Goal: Communication & Community: Participate in discussion

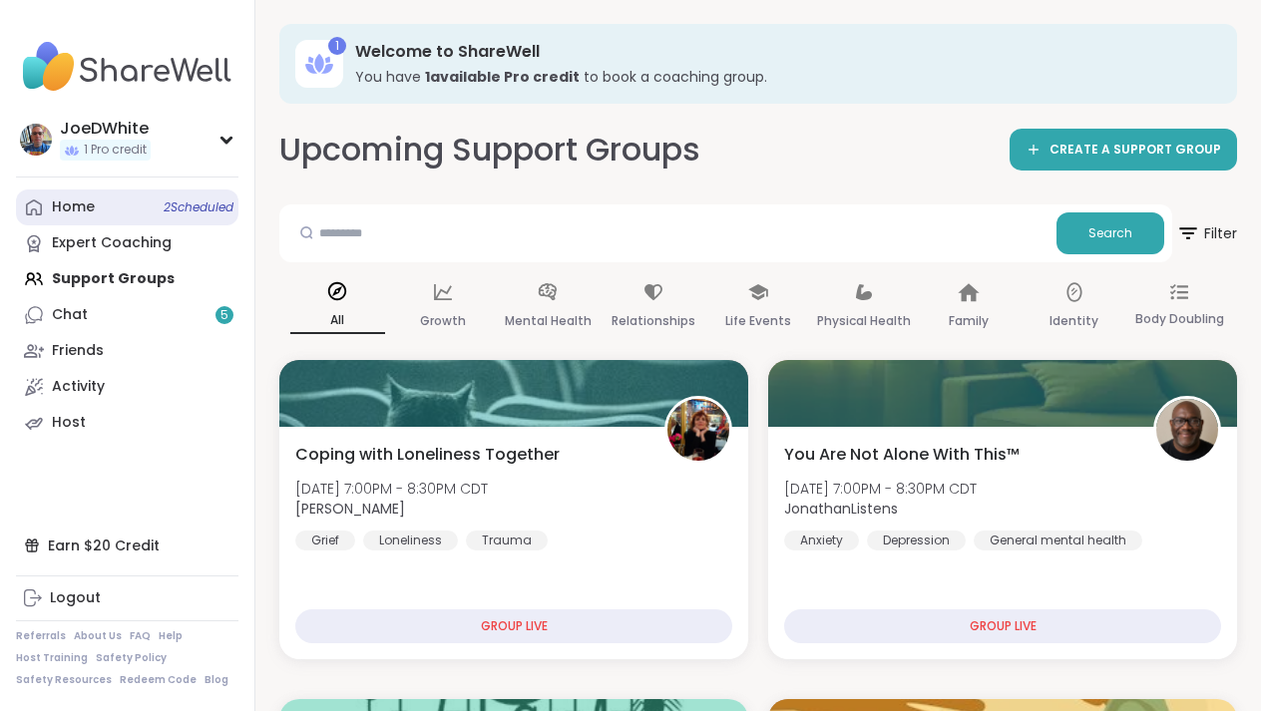
click at [120, 222] on link "Home 2 Scheduled" at bounding box center [127, 208] width 222 height 36
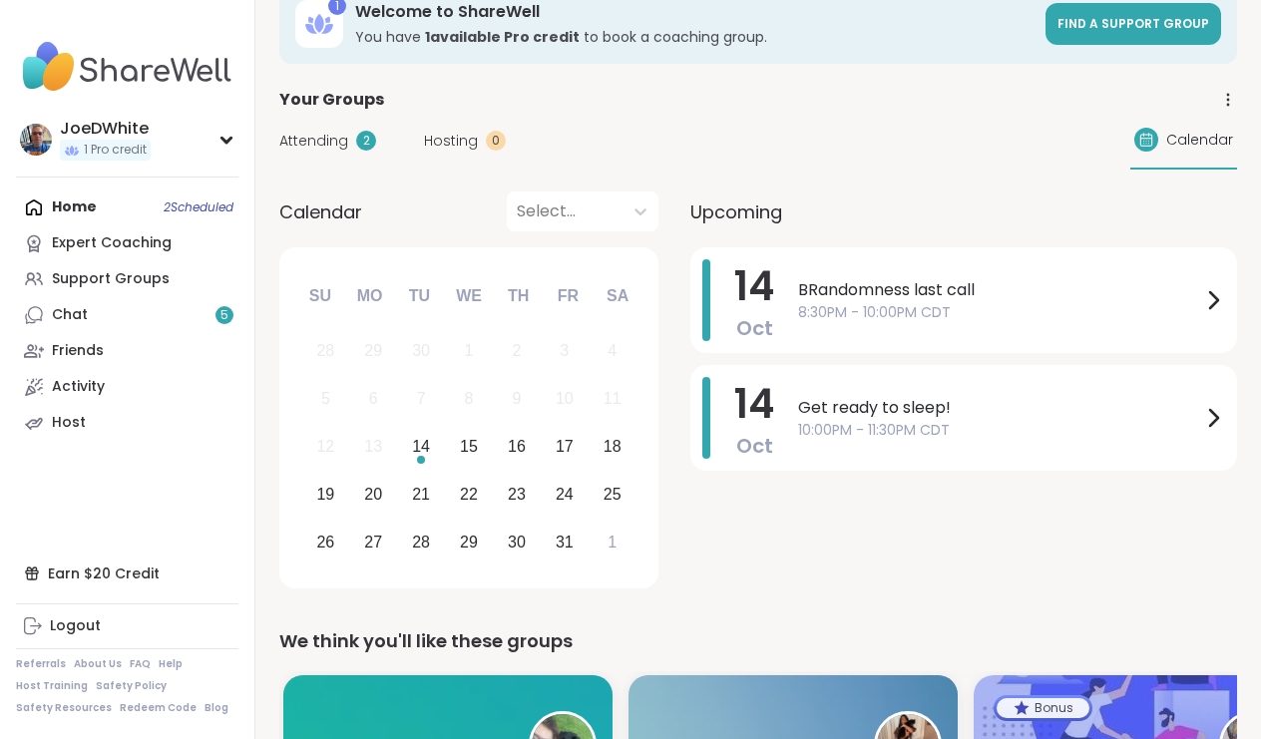
scroll to position [44, 0]
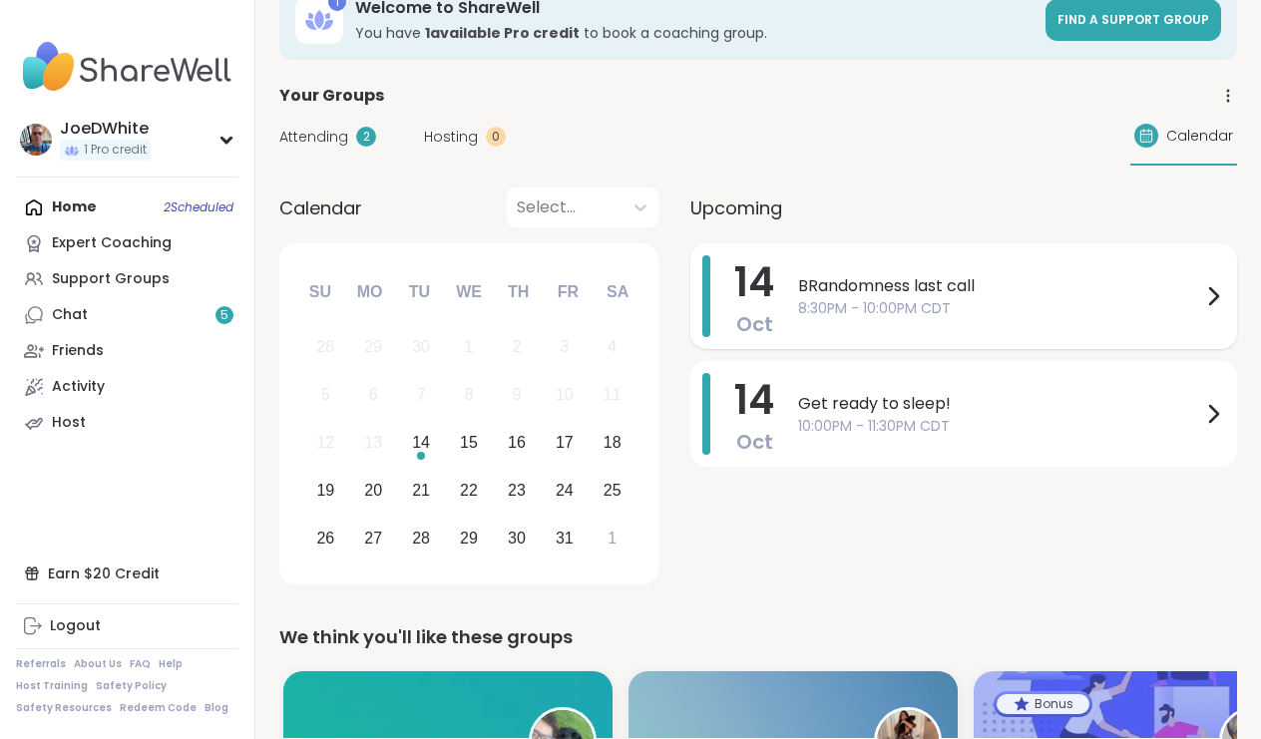
click at [938, 295] on span "BRandomness last call" at bounding box center [999, 286] width 403 height 24
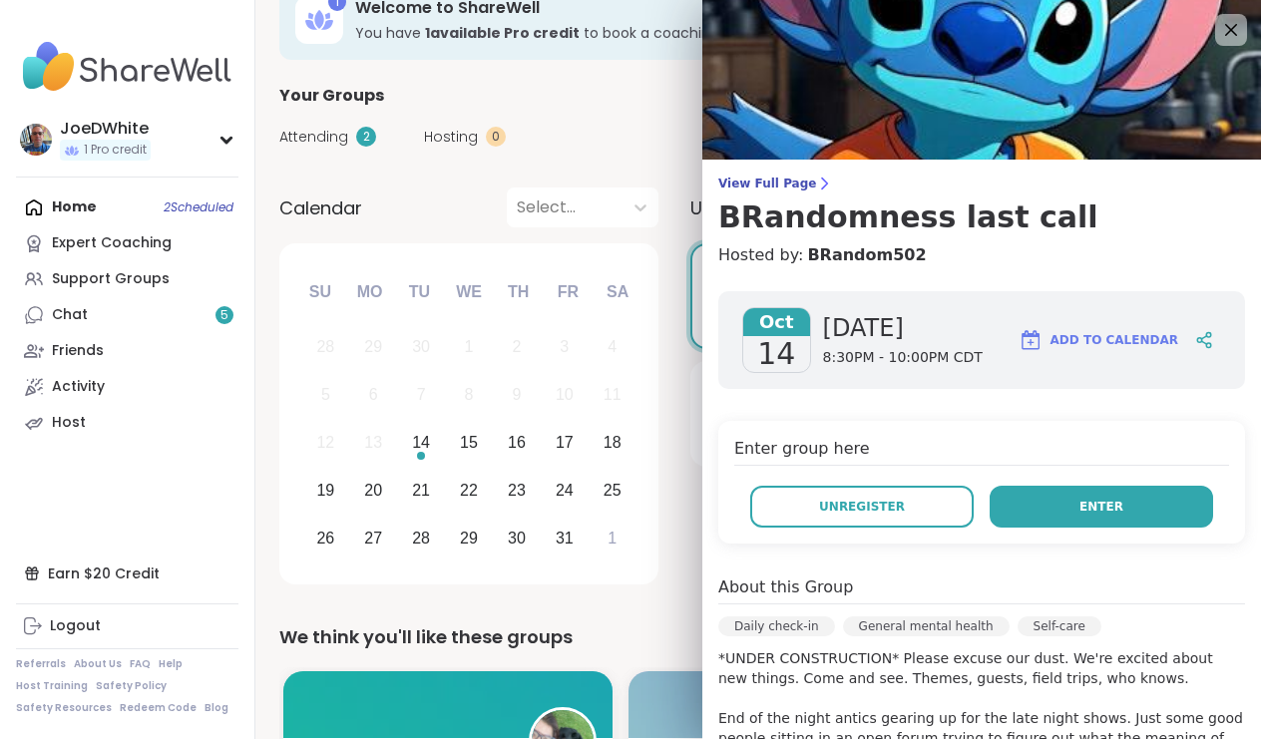
click at [1073, 518] on button "Enter" at bounding box center [1101, 507] width 223 height 42
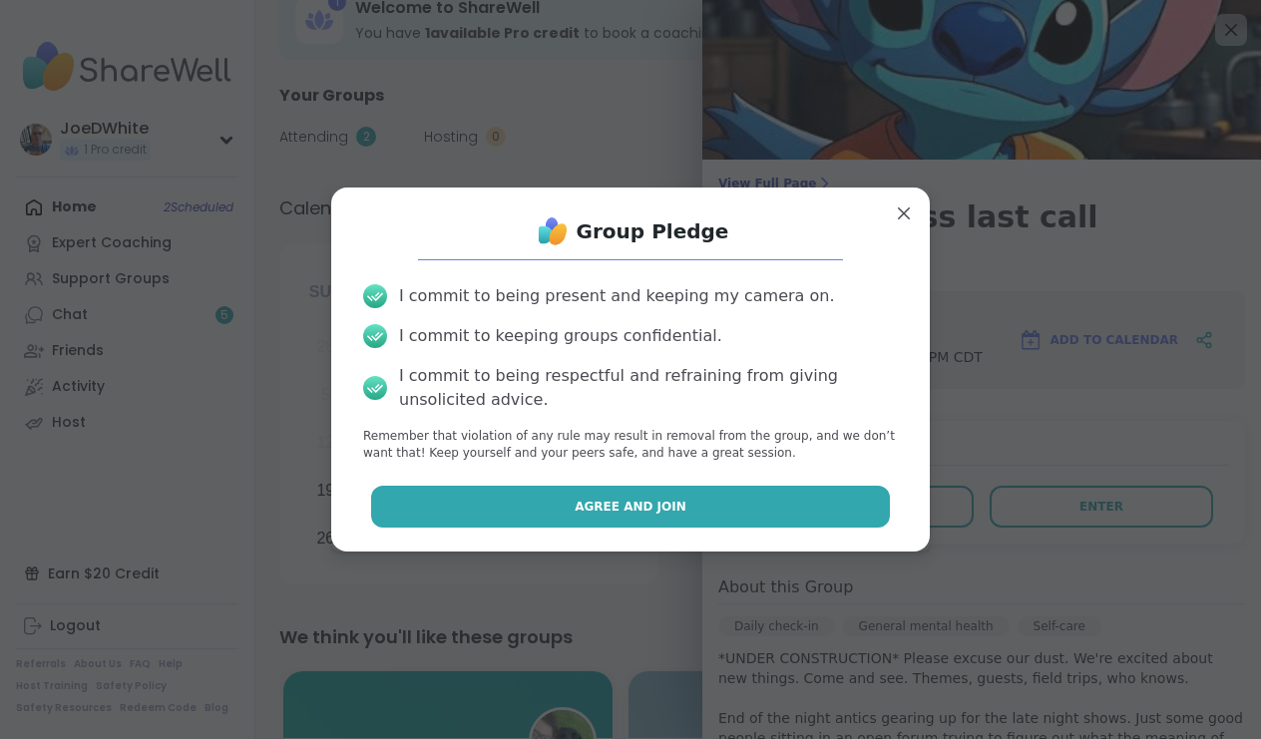
click at [828, 500] on button "Agree and Join" at bounding box center [631, 507] width 520 height 42
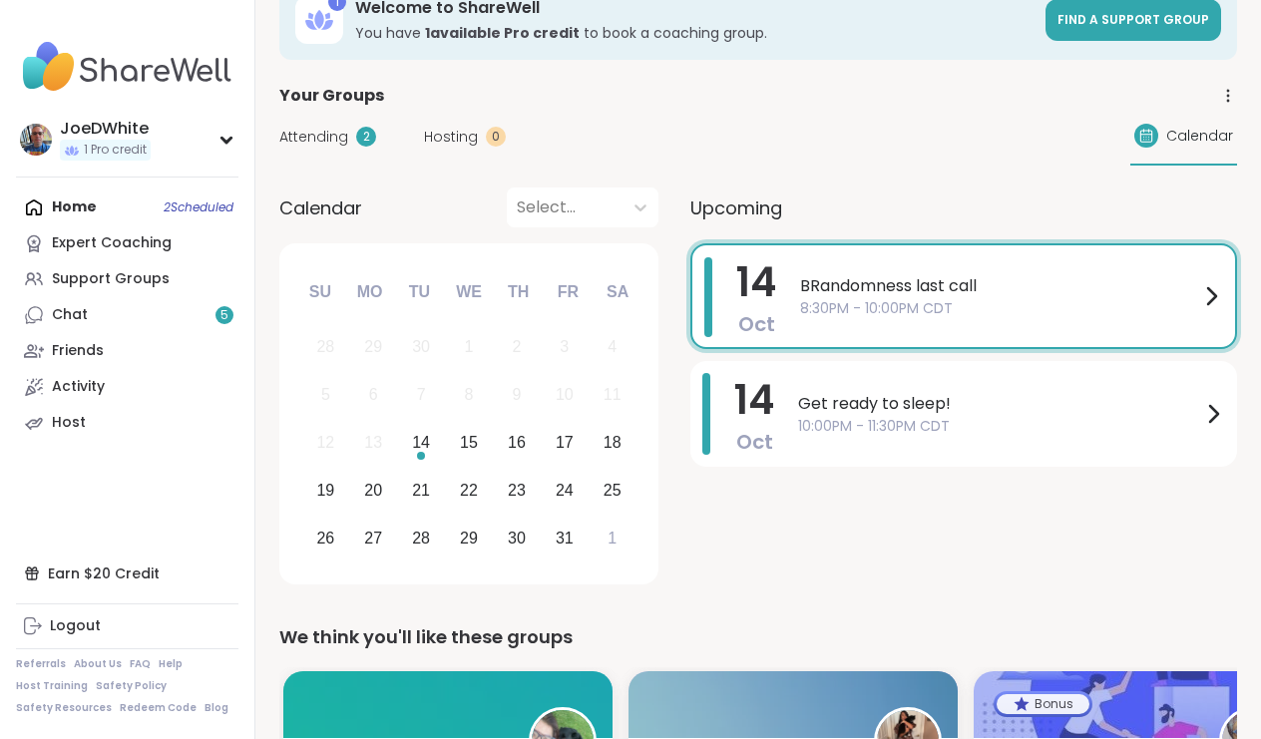
scroll to position [0, 0]
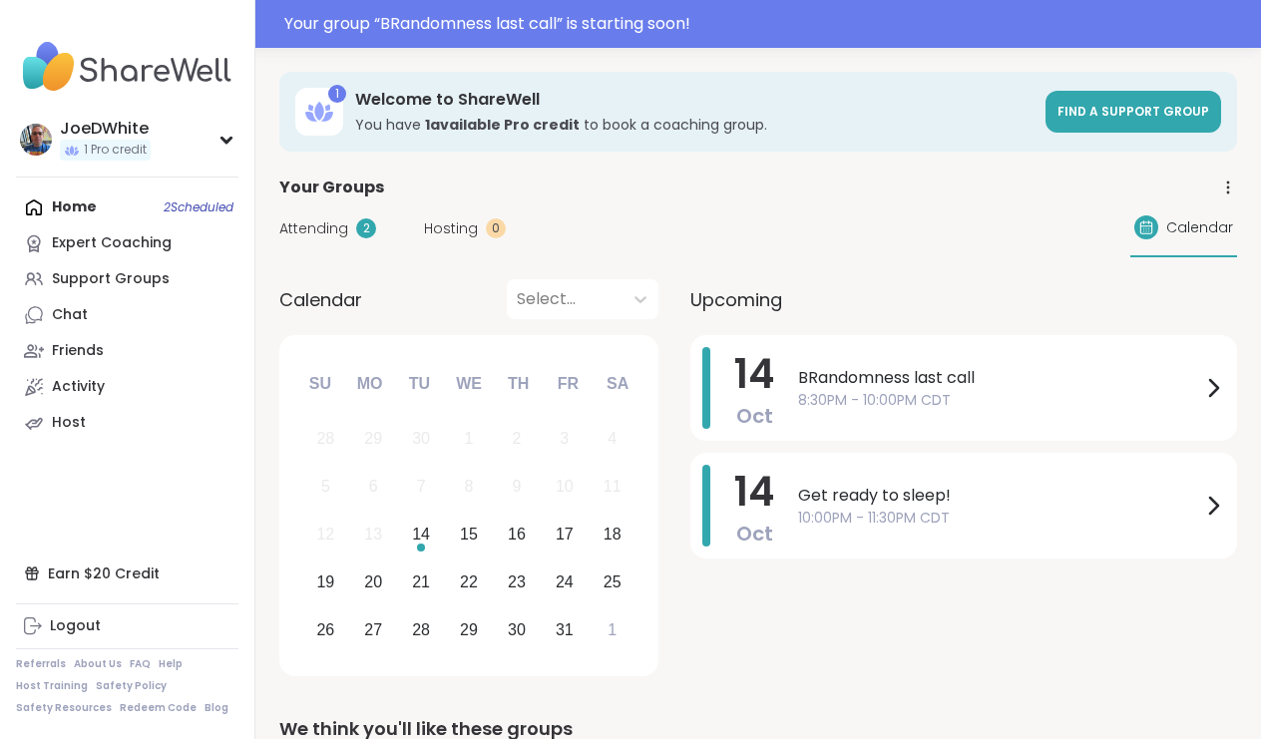
click at [892, 371] on span "BRandomness last call" at bounding box center [999, 378] width 403 height 24
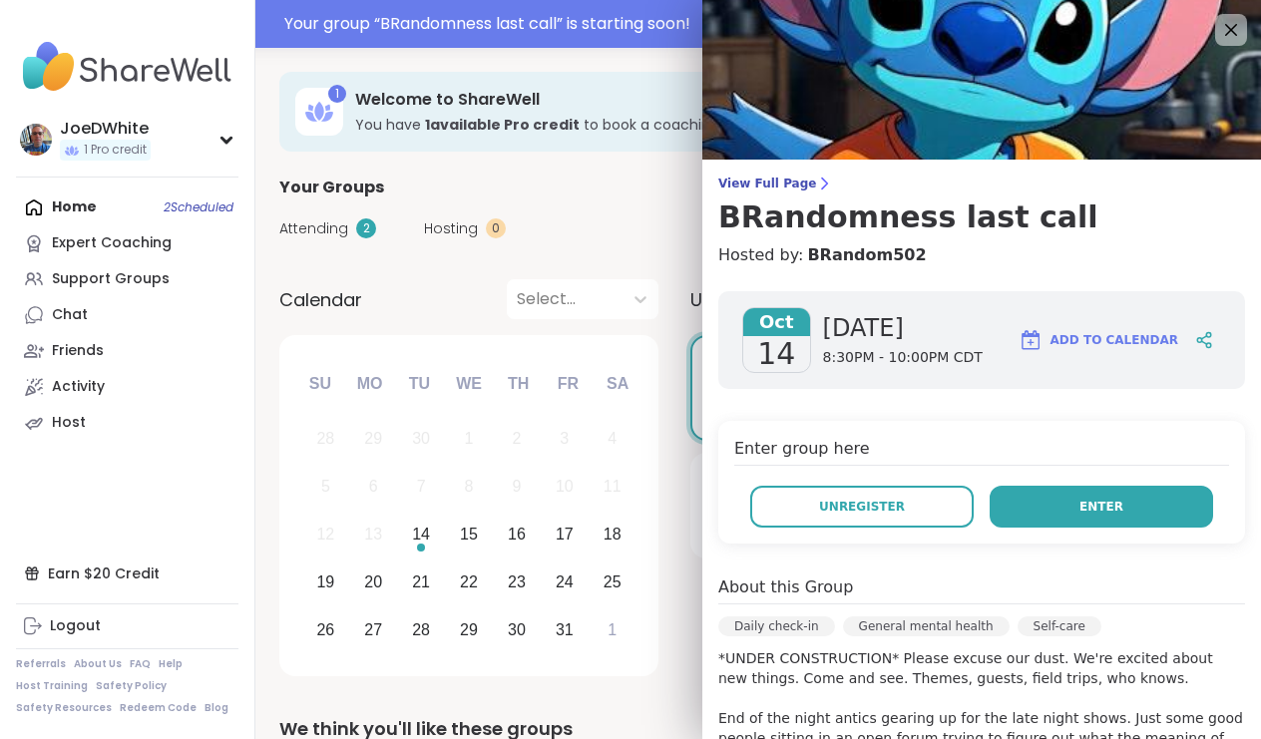
click at [1033, 511] on button "Enter" at bounding box center [1101, 507] width 223 height 42
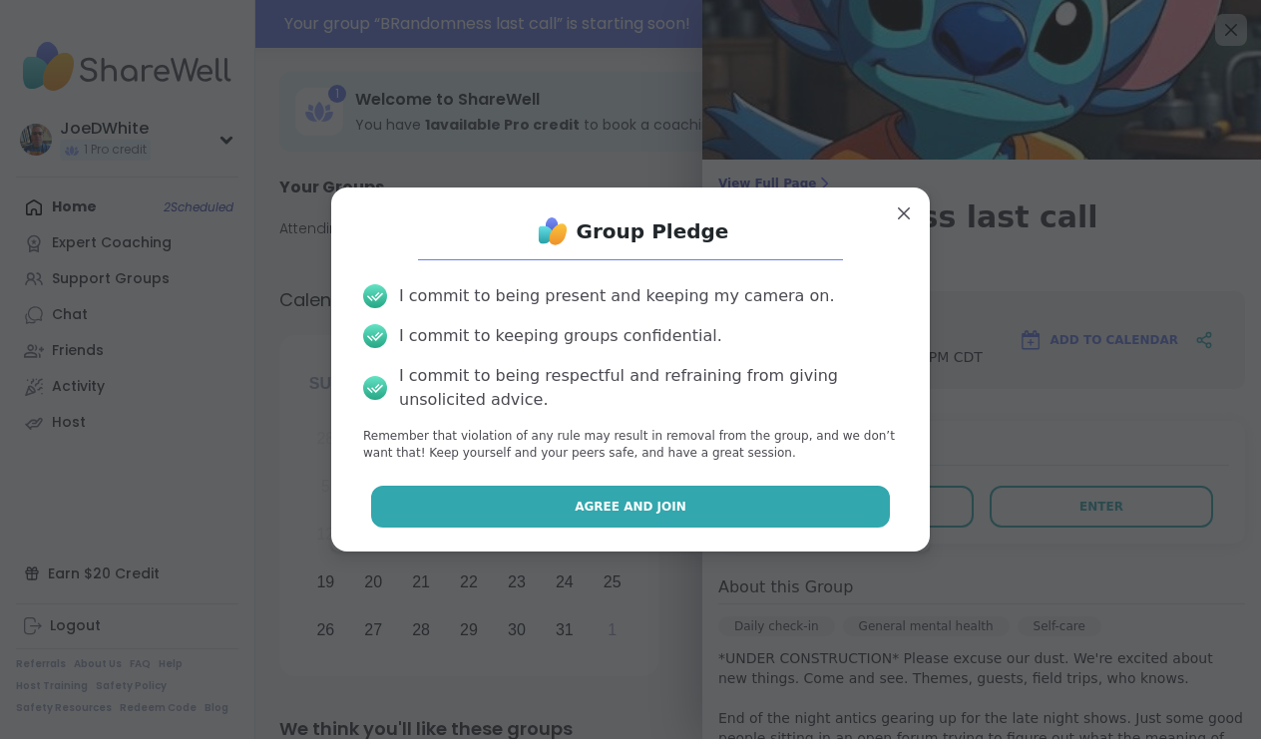
click at [744, 502] on button "Agree and Join" at bounding box center [631, 507] width 520 height 42
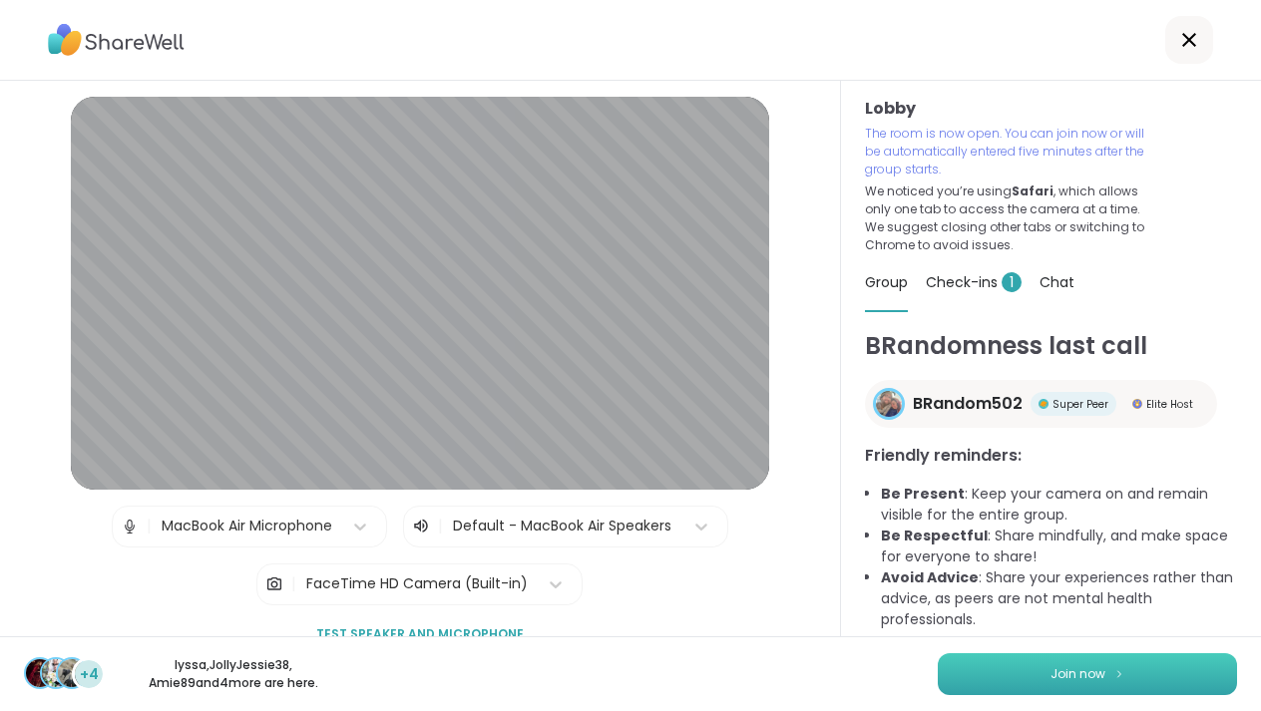
click at [1054, 691] on button "Join now" at bounding box center [1087, 674] width 299 height 42
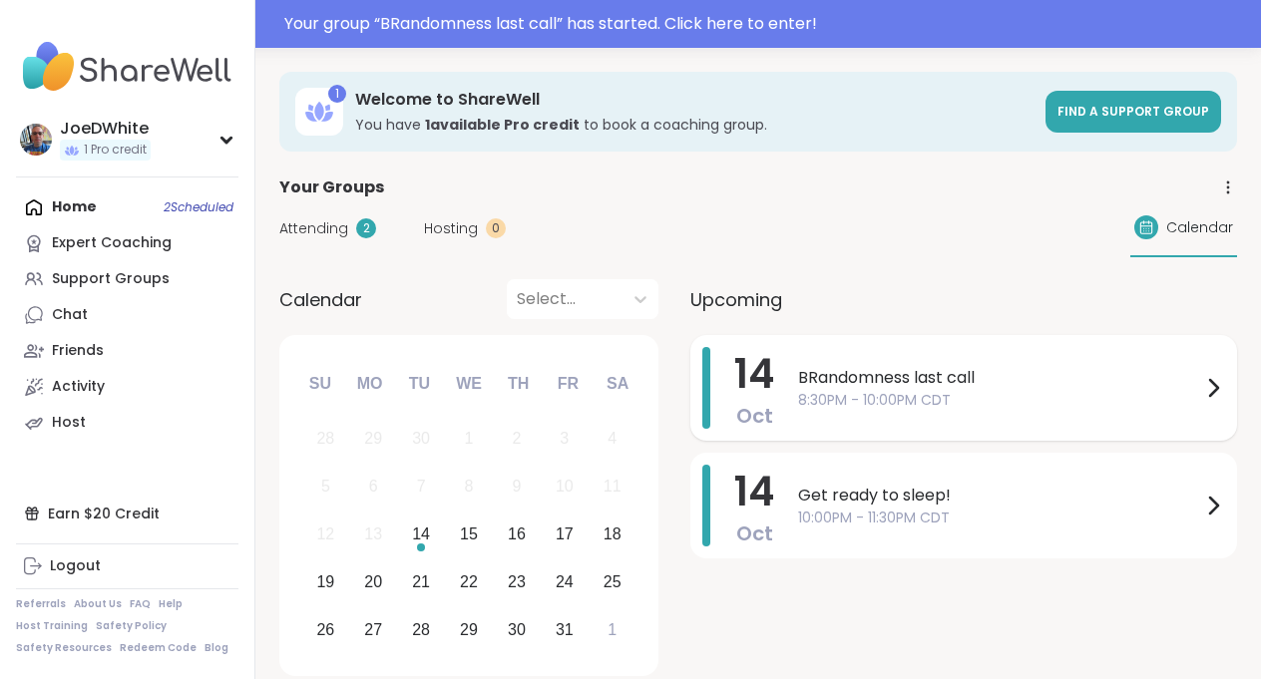
click at [863, 390] on span "8:30PM - 10:00PM CDT" at bounding box center [999, 400] width 403 height 21
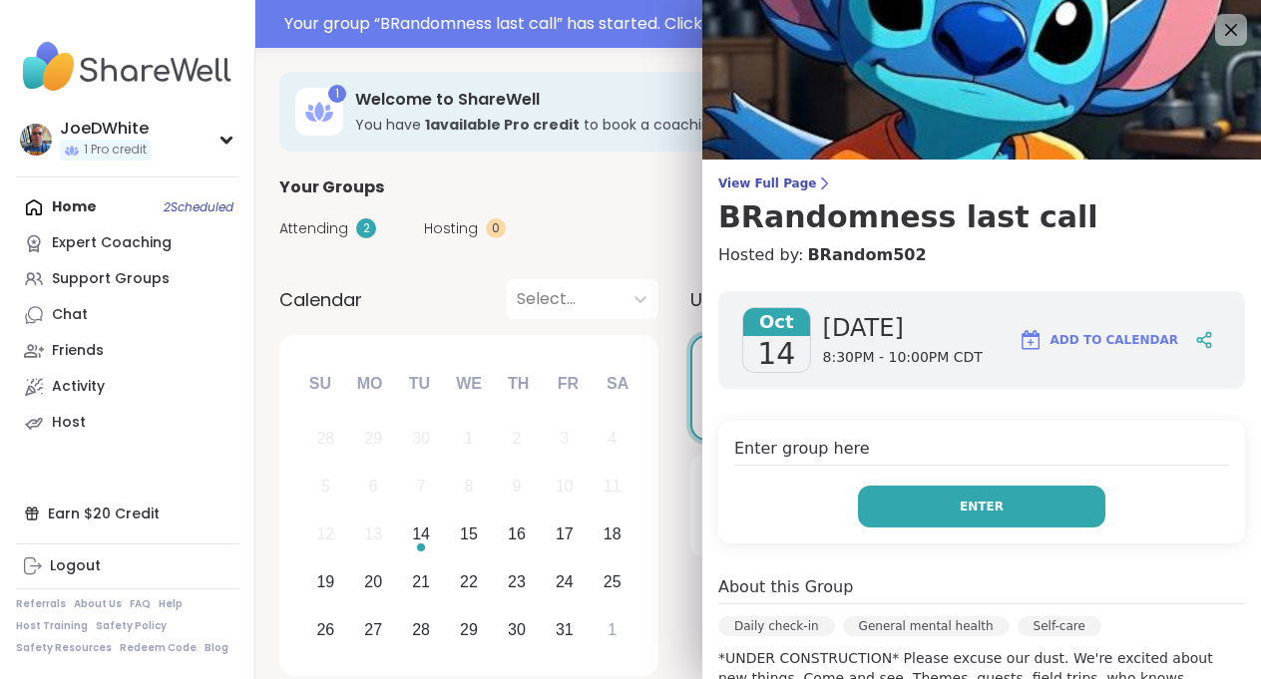
click at [939, 516] on button "Enter" at bounding box center [981, 507] width 247 height 42
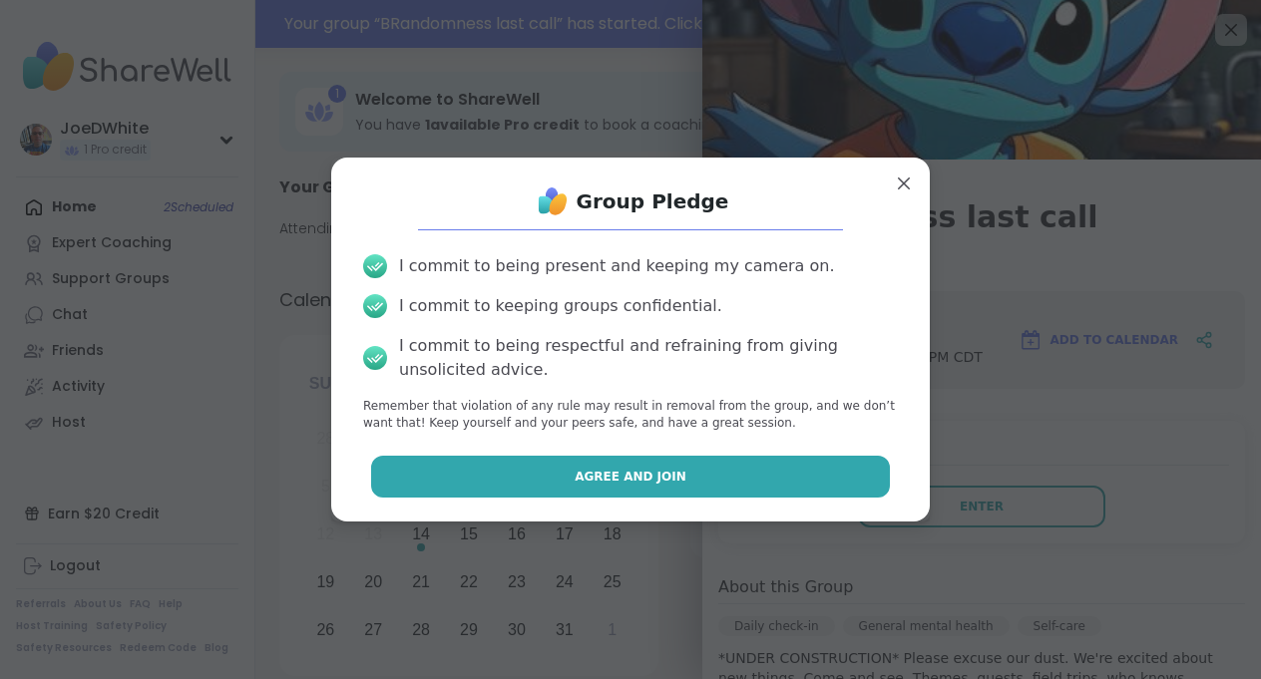
click at [773, 488] on button "Agree and Join" at bounding box center [631, 477] width 520 height 42
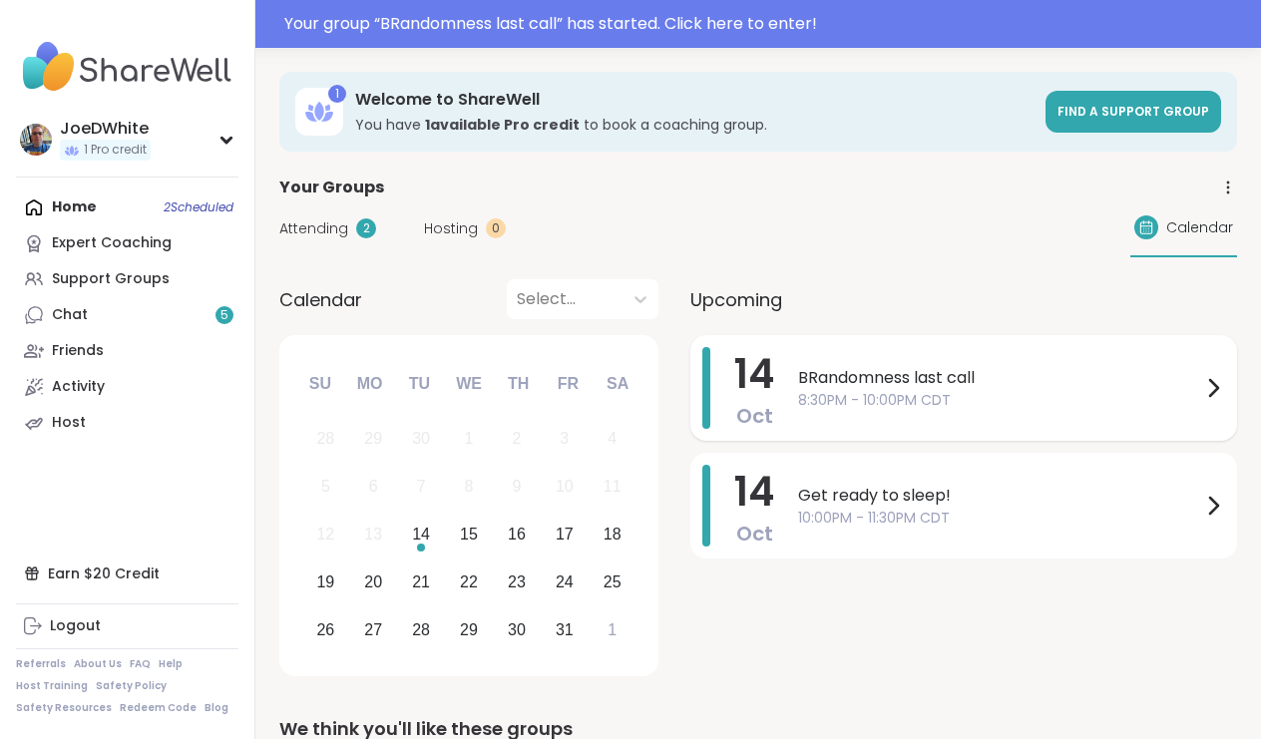
click at [887, 383] on span "BRandomness last call" at bounding box center [999, 378] width 403 height 24
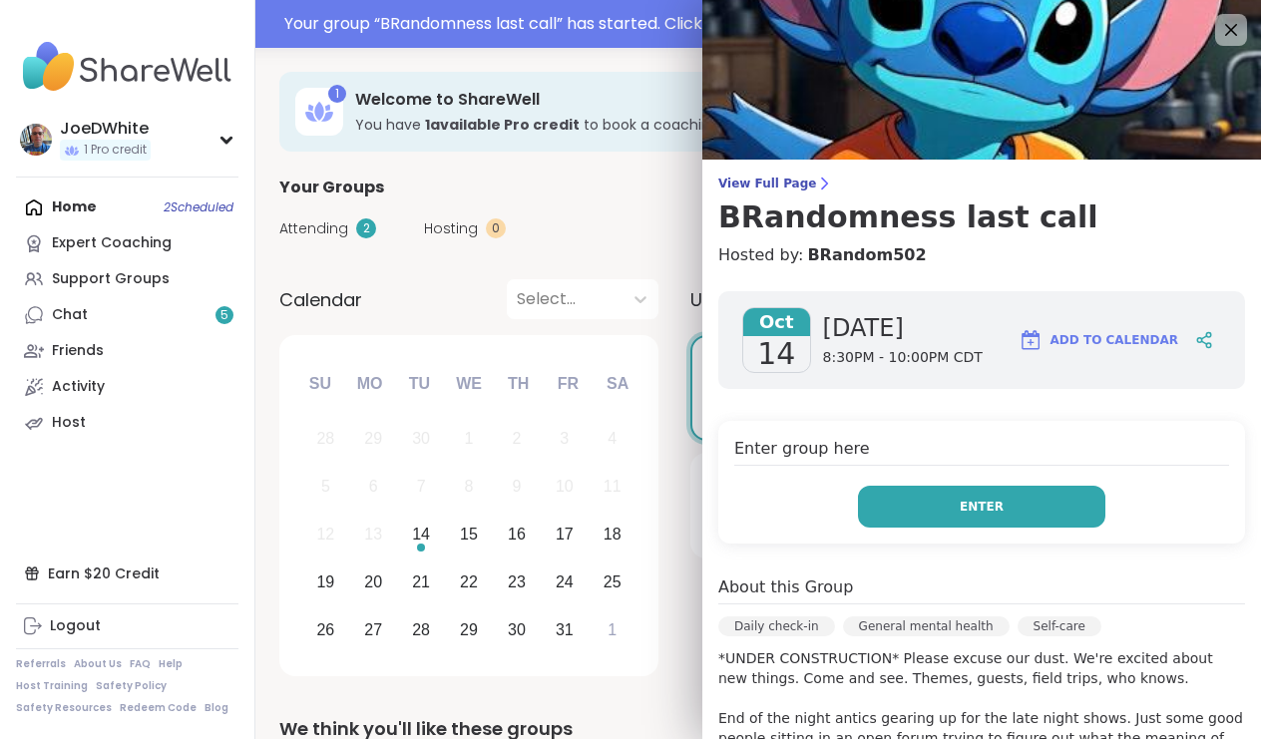
click at [955, 516] on button "Enter" at bounding box center [981, 507] width 247 height 42
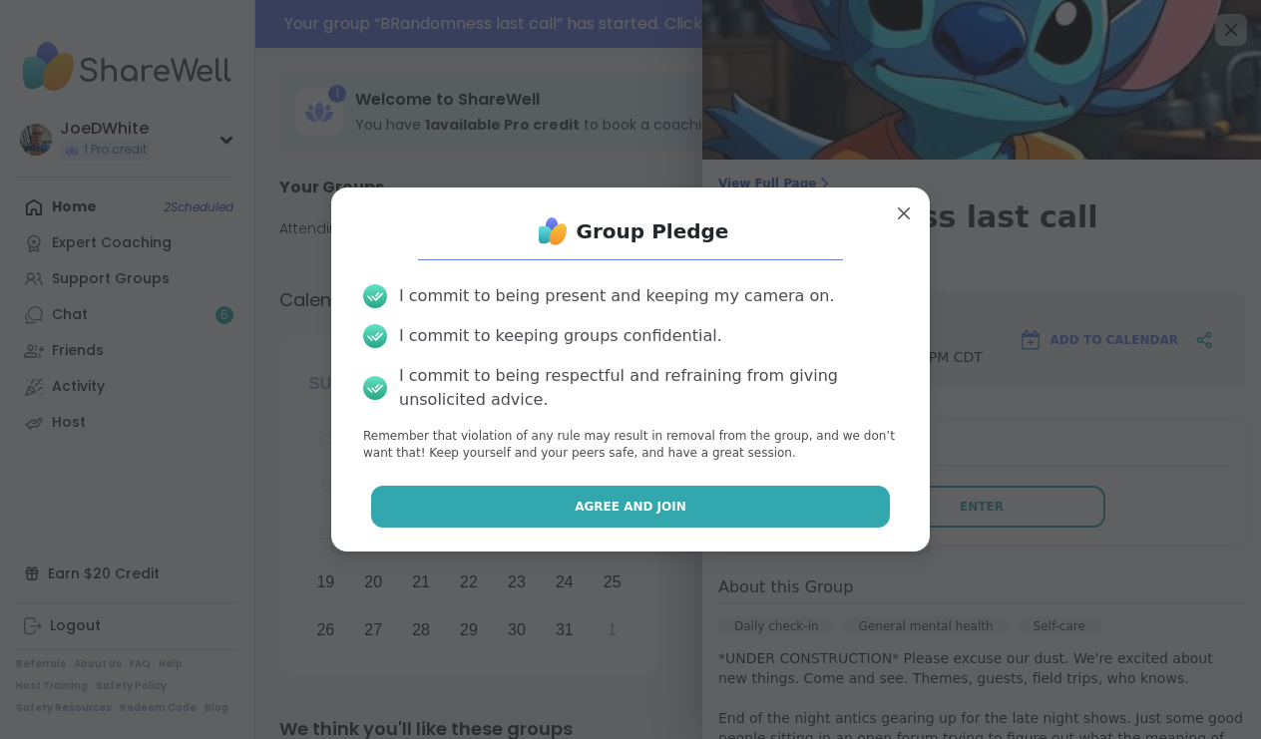
click at [685, 509] on button "Agree and Join" at bounding box center [631, 507] width 520 height 42
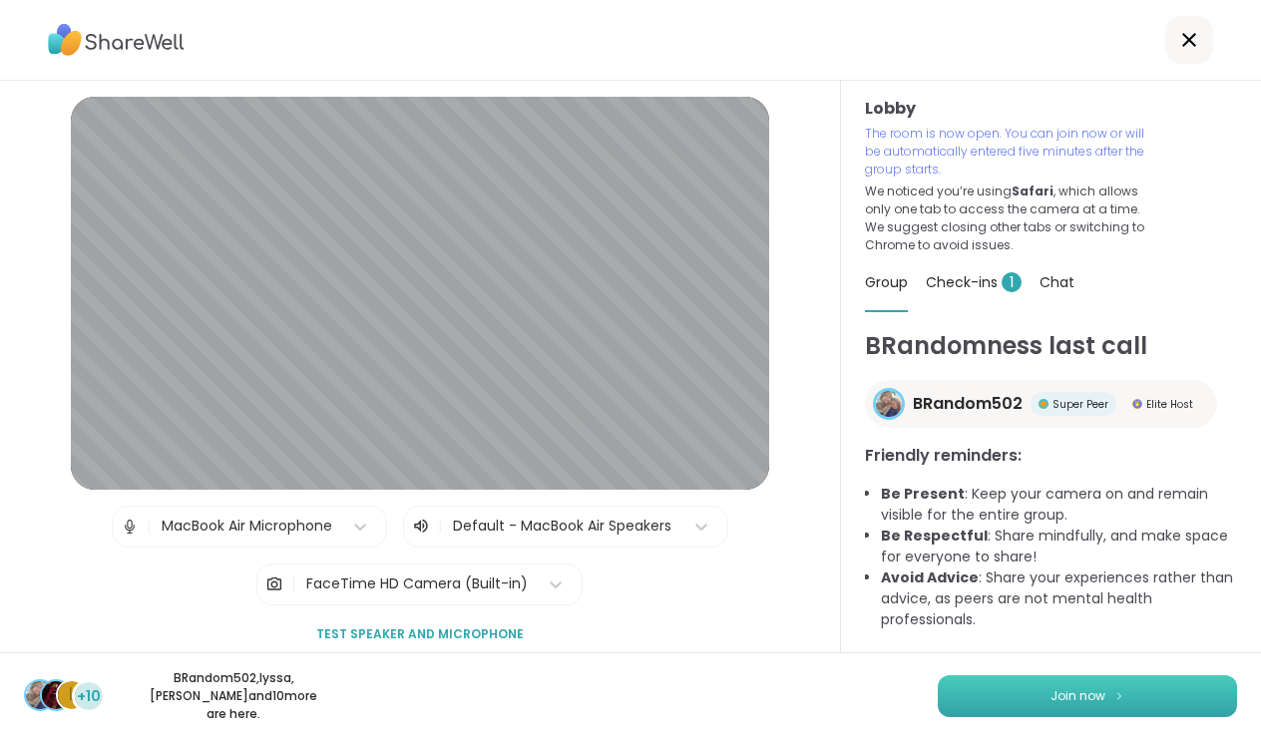
click at [1091, 701] on span "Join now" at bounding box center [1077, 696] width 55 height 18
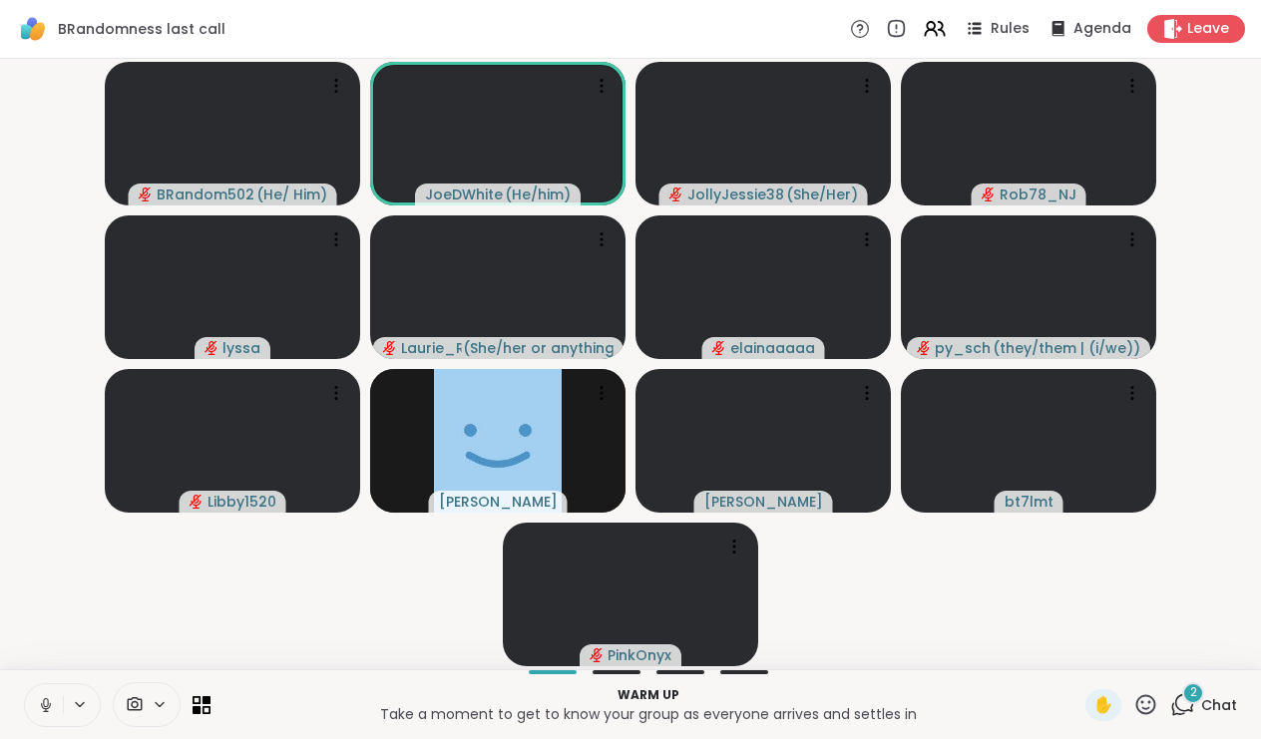
click at [49, 694] on button at bounding box center [44, 705] width 38 height 42
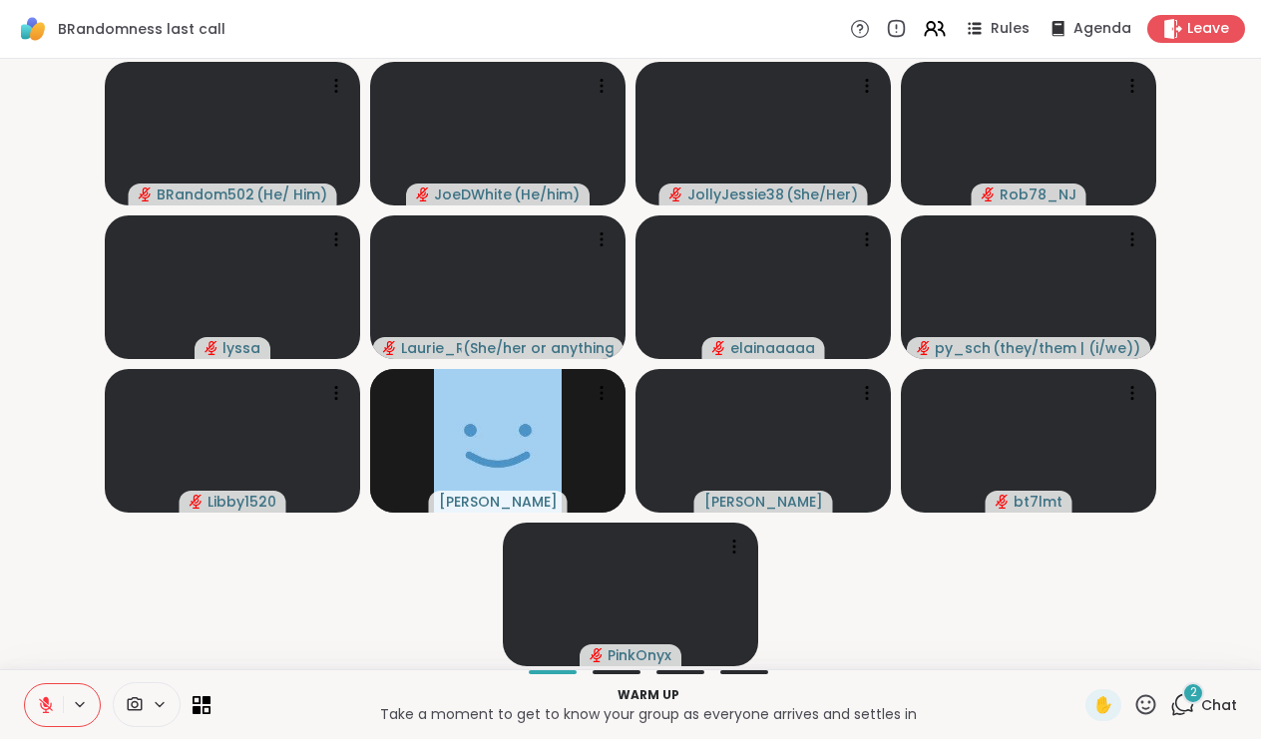
click at [1191, 690] on span "2" at bounding box center [1193, 692] width 7 height 17
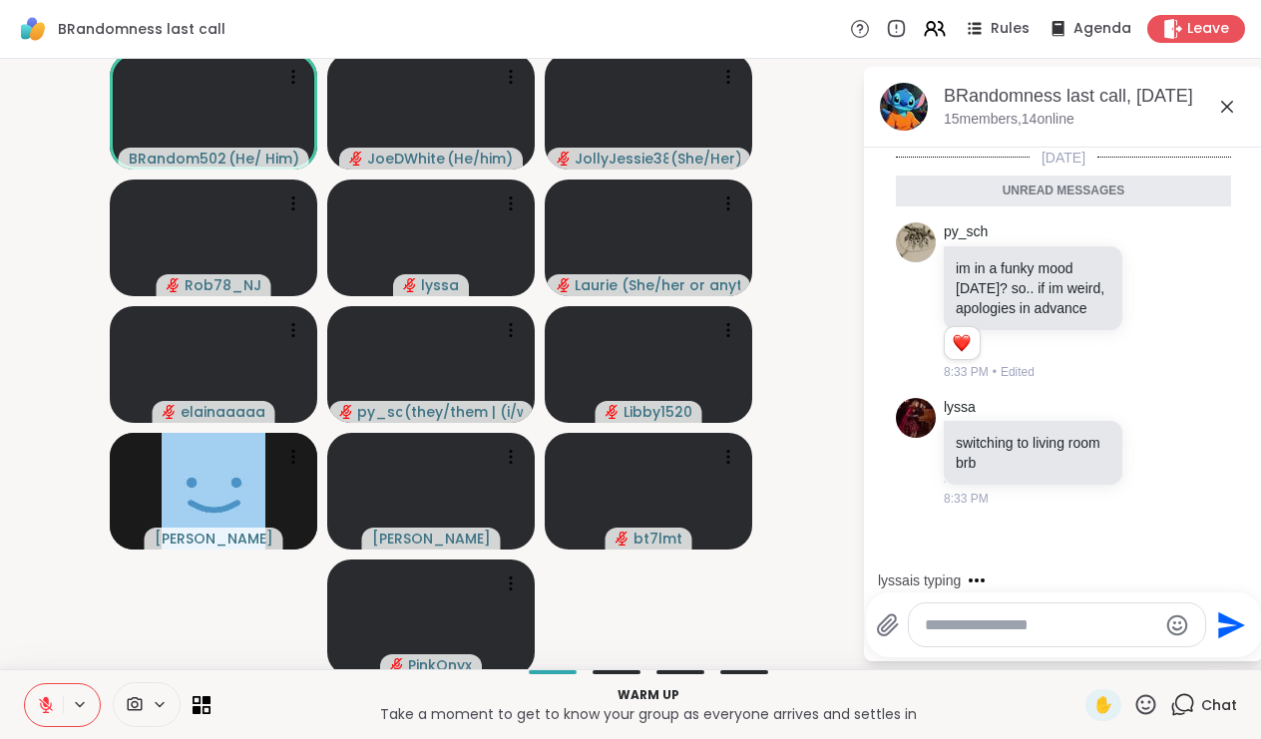
click at [1227, 111] on icon at bounding box center [1227, 107] width 24 height 24
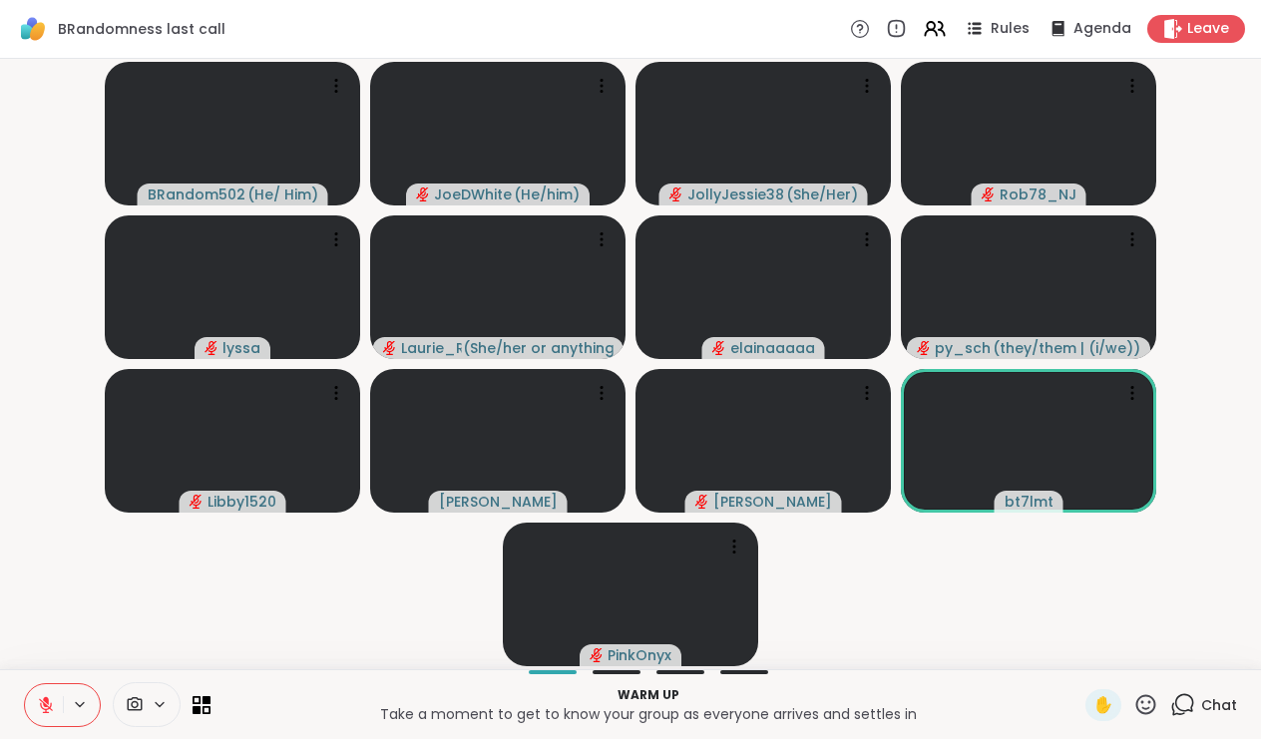
click at [1195, 704] on icon at bounding box center [1182, 704] width 25 height 25
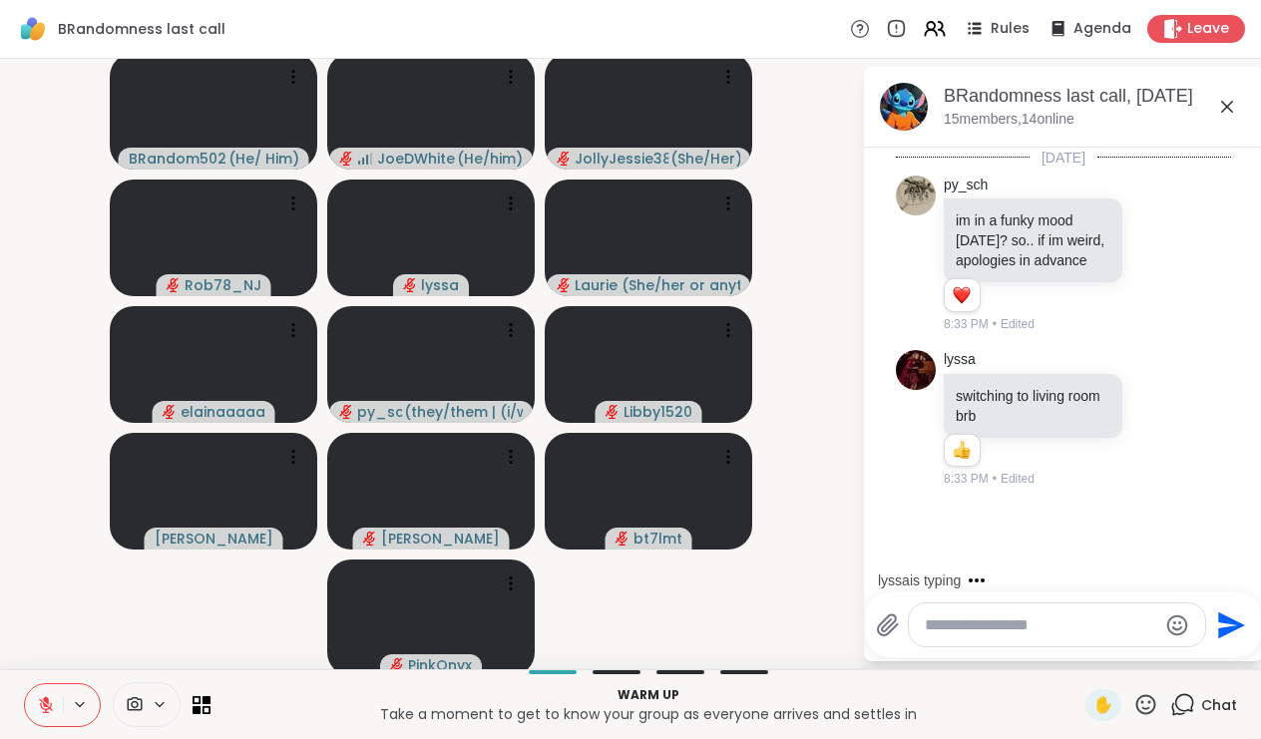
click at [1033, 615] on textarea "Type your message" at bounding box center [1041, 625] width 232 height 20
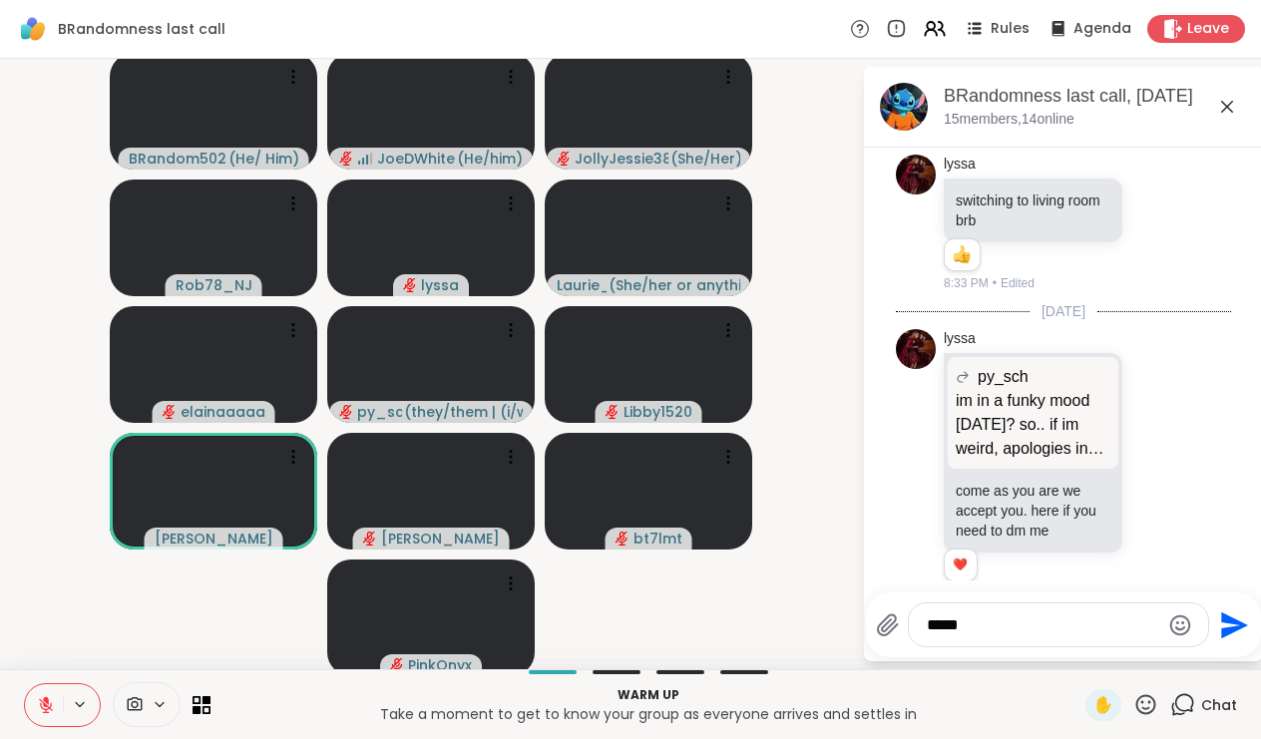
scroll to position [223, 0]
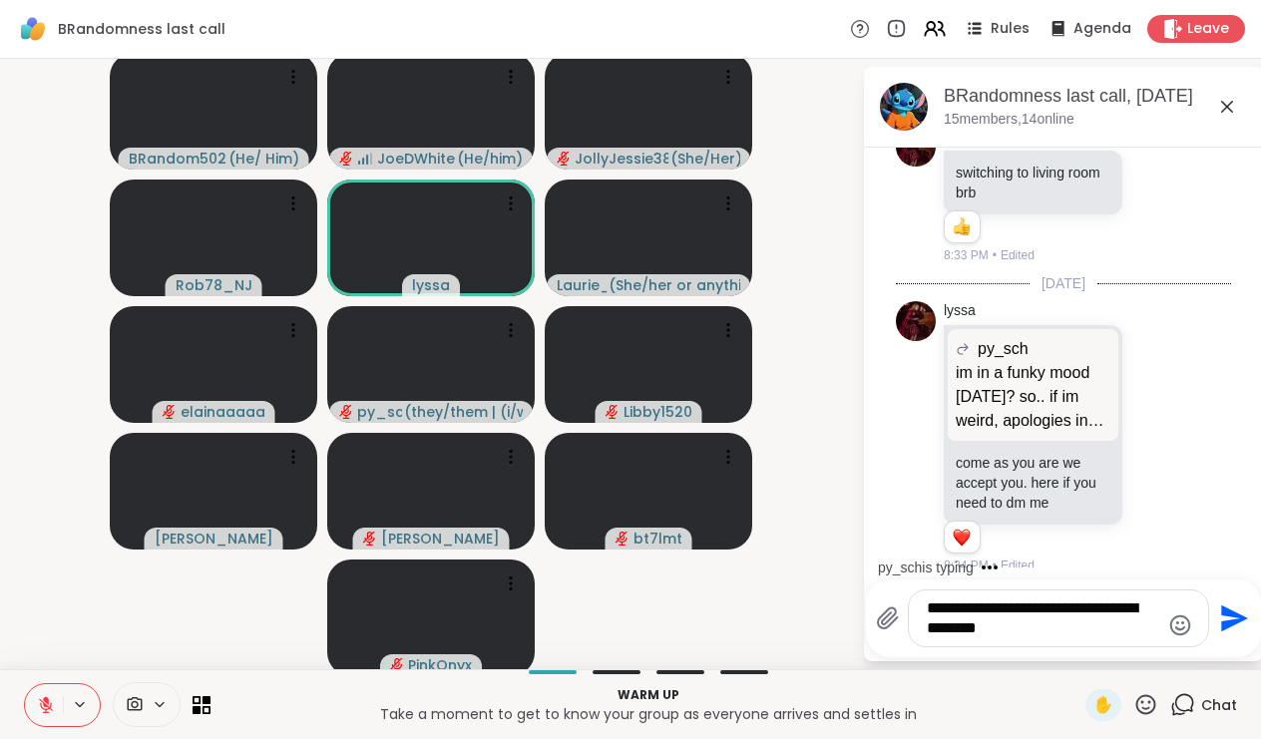
type textarea "**********"
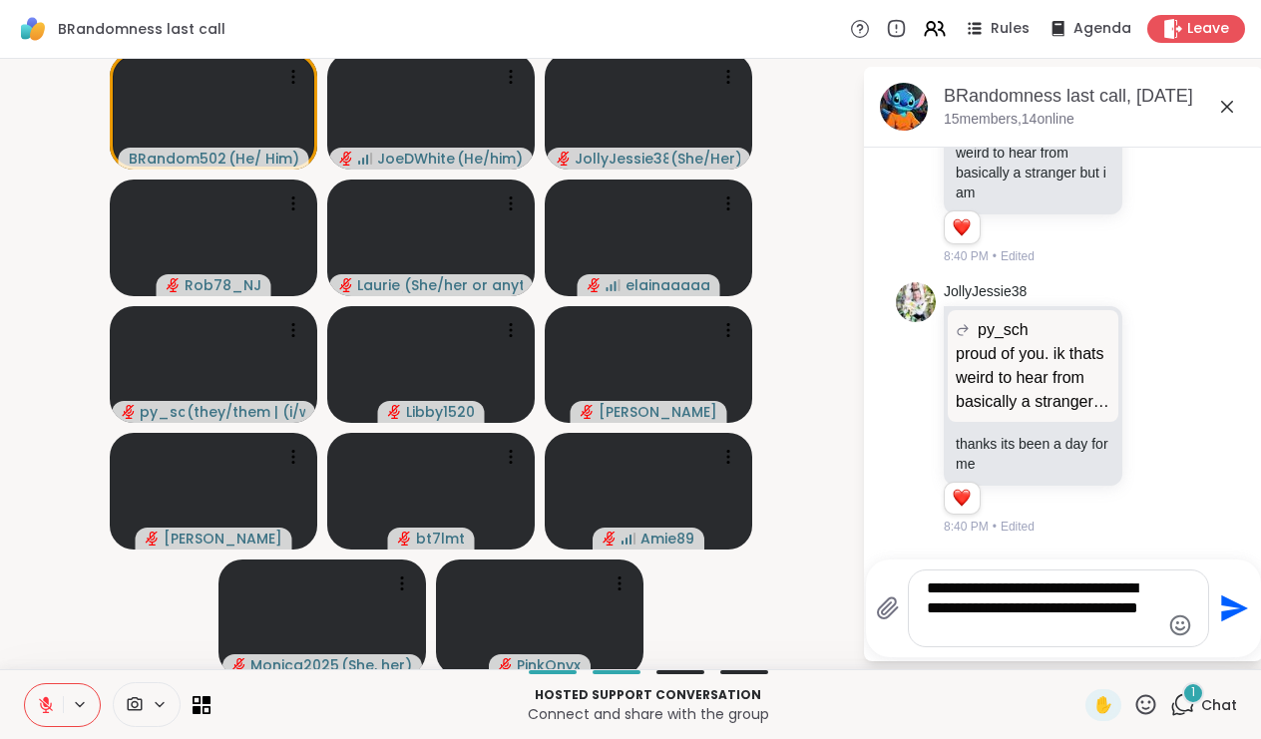
scroll to position [4518, 0]
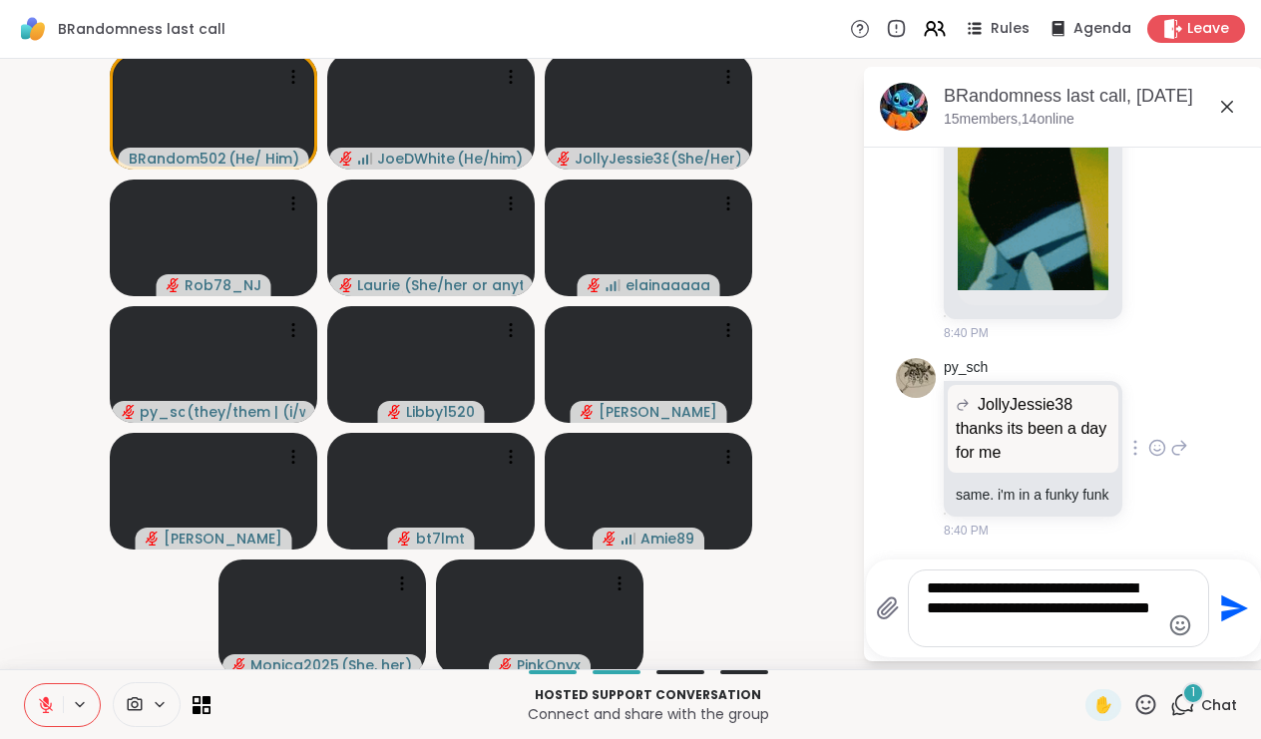
type textarea "**********"
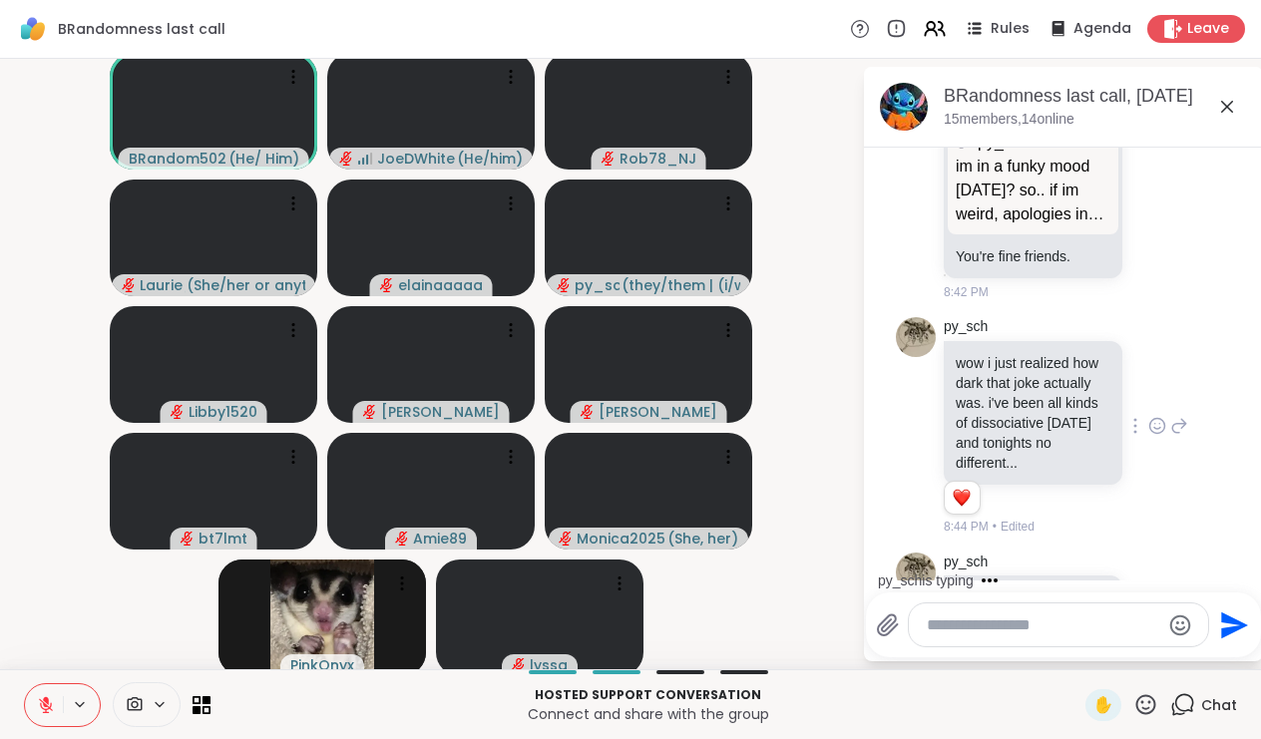
scroll to position [5546, 0]
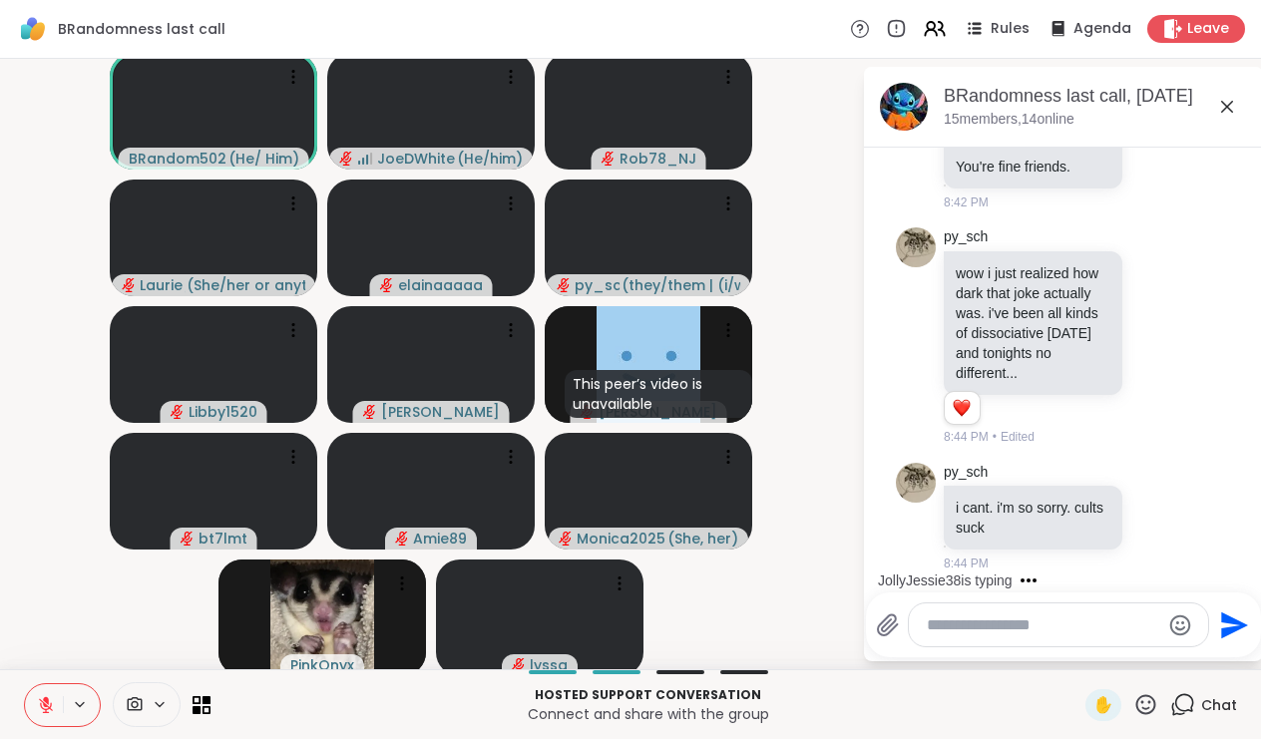
click at [45, 700] on icon at bounding box center [46, 700] width 6 height 8
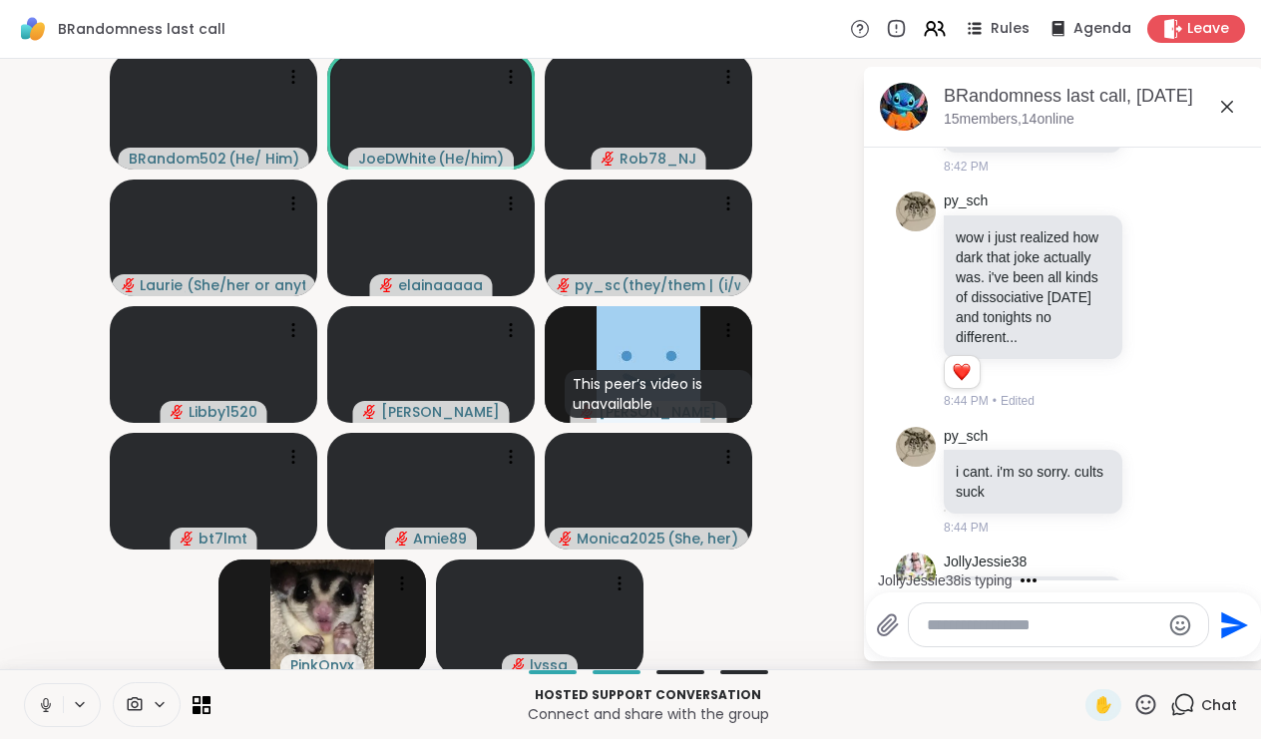
scroll to position [5712, 0]
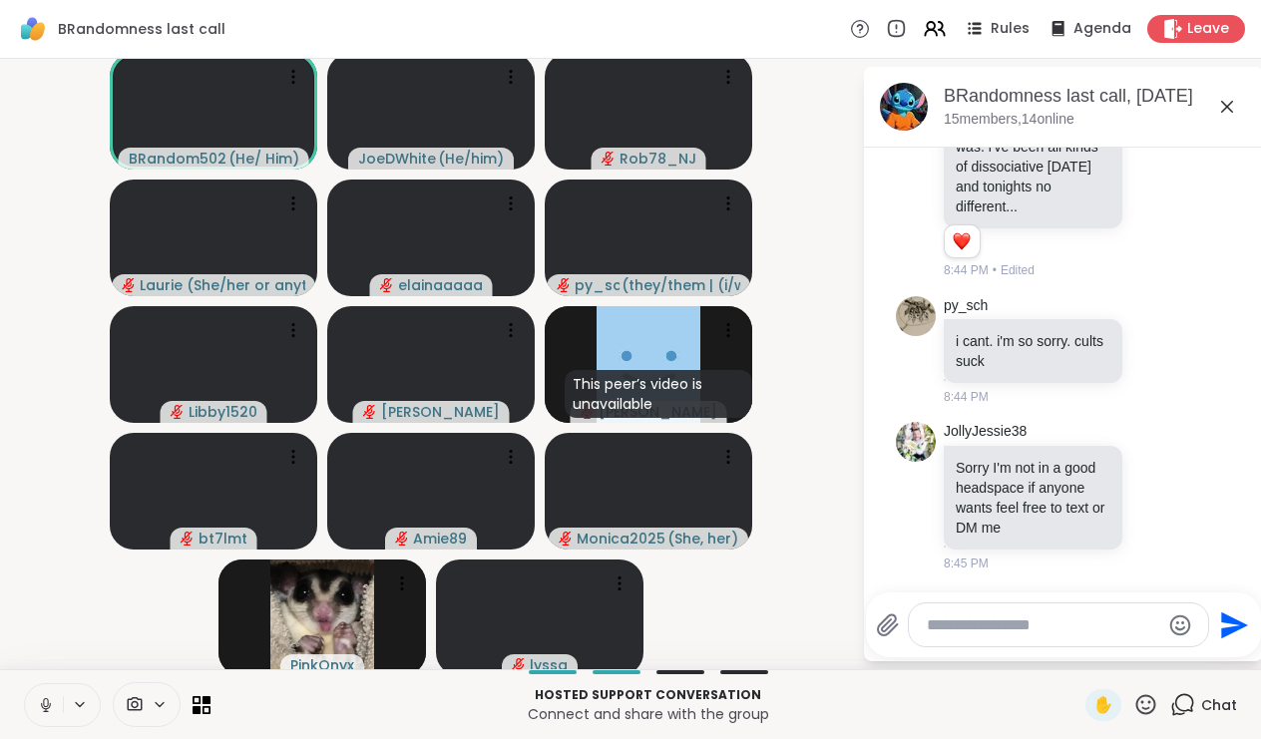
click at [39, 701] on icon at bounding box center [46, 705] width 18 height 18
click at [49, 706] on icon at bounding box center [46, 705] width 18 height 18
click at [51, 699] on icon at bounding box center [43, 705] width 18 height 18
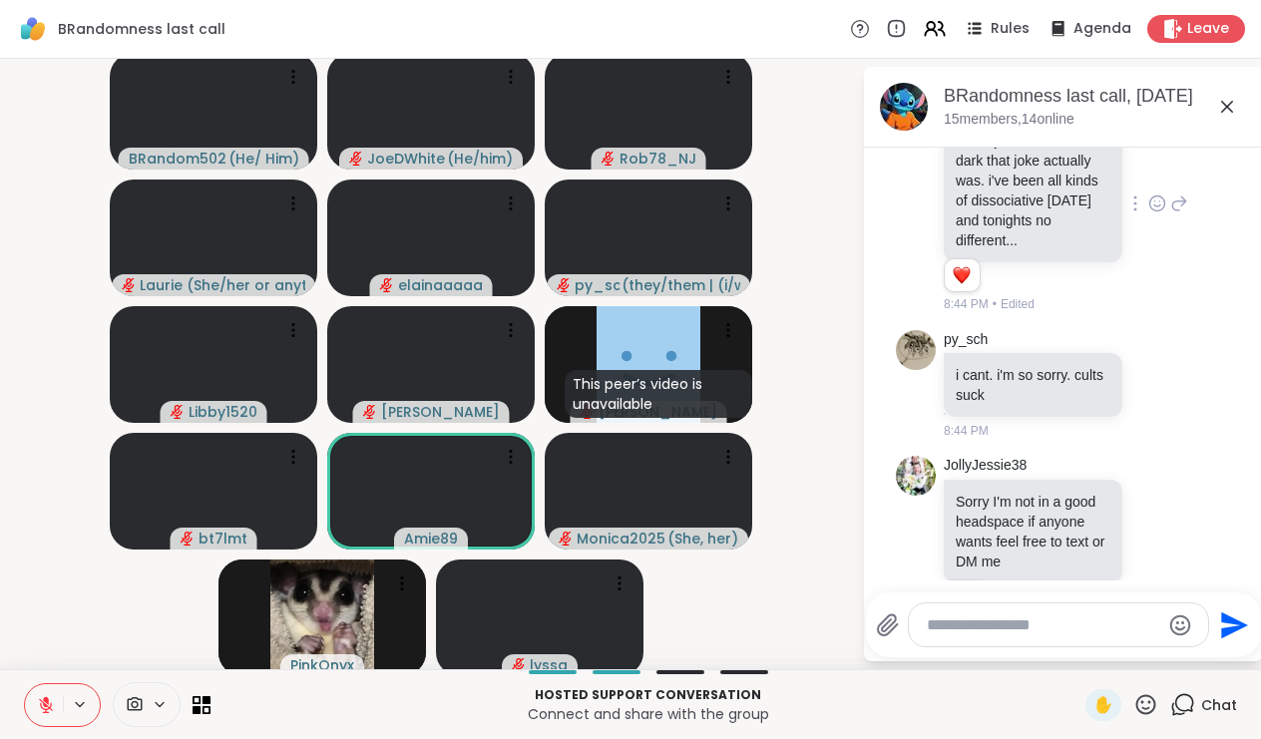
scroll to position [5740, 0]
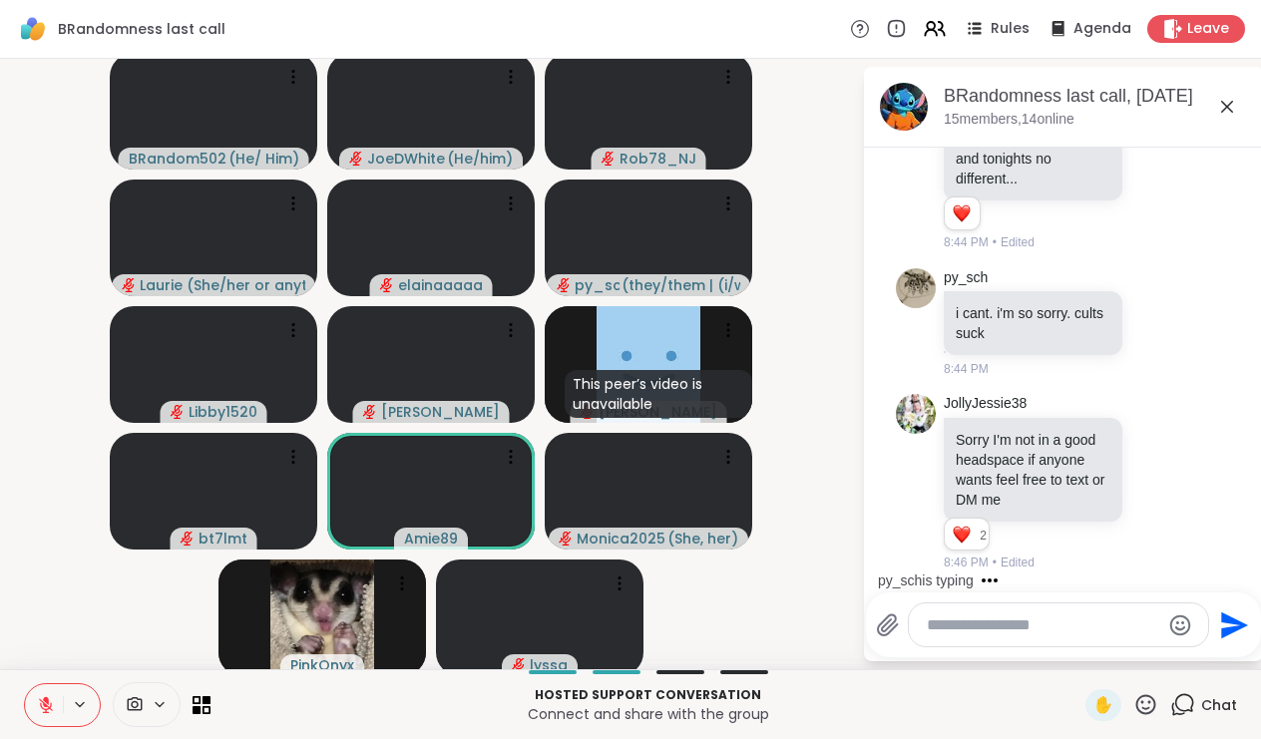
click at [1020, 617] on textarea "Type your message" at bounding box center [1043, 625] width 232 height 20
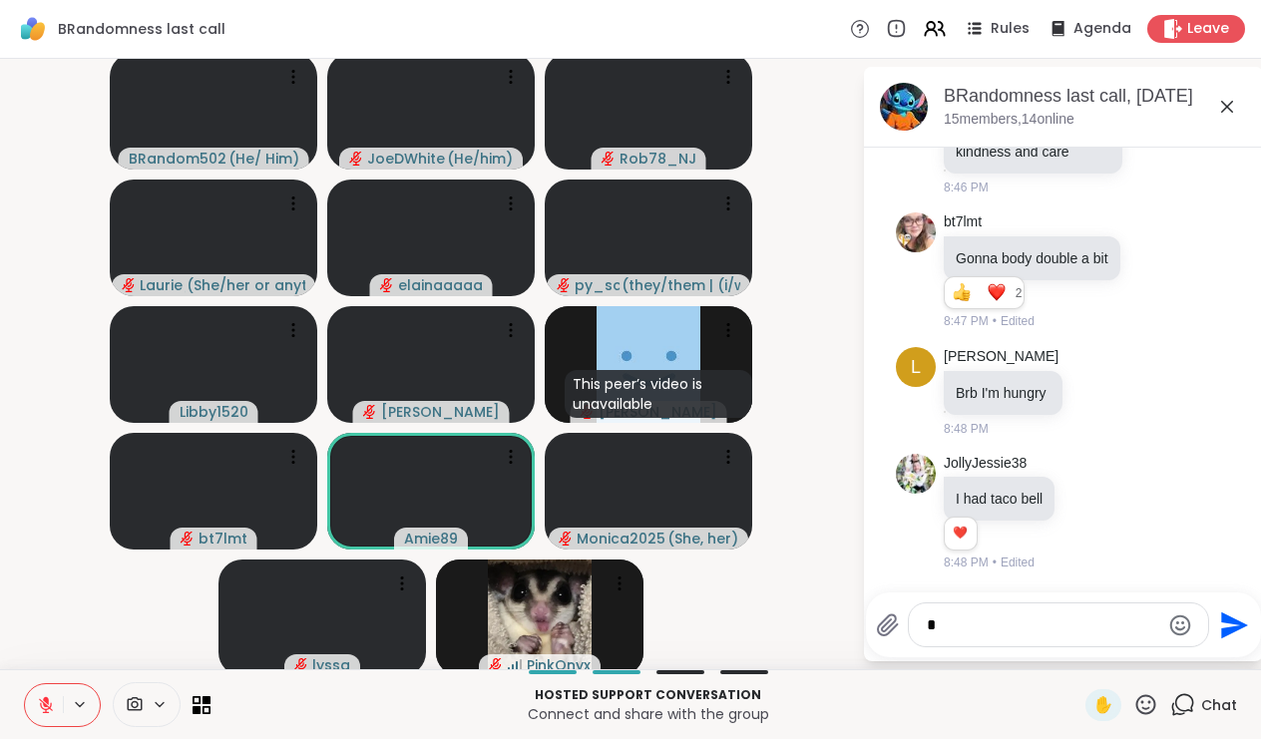
scroll to position [6454, 0]
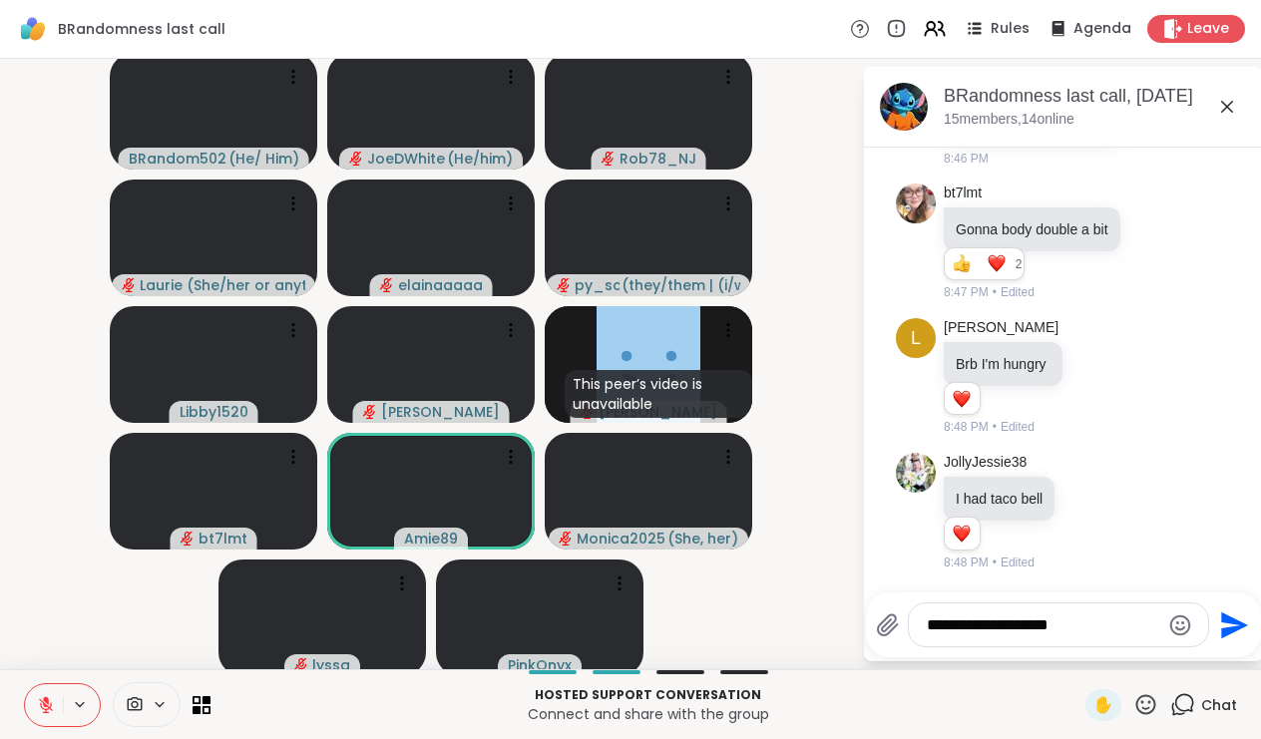
type textarea "**********"
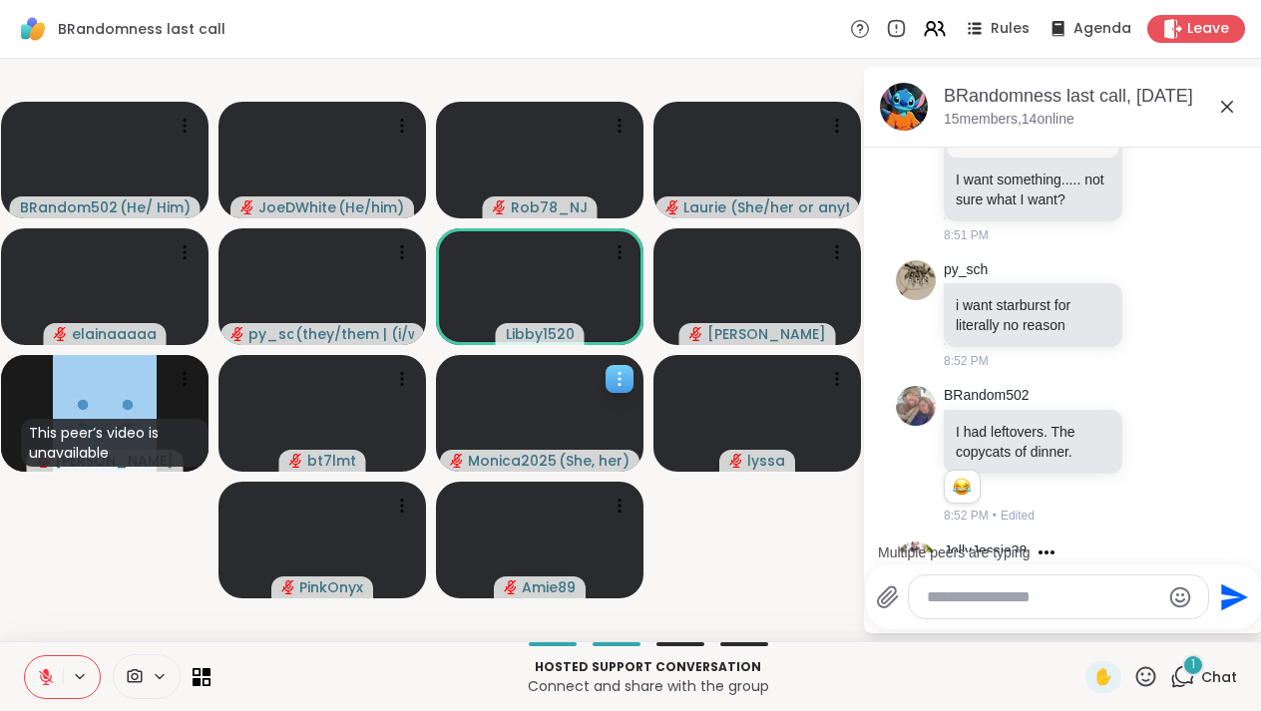
scroll to position [8008, 0]
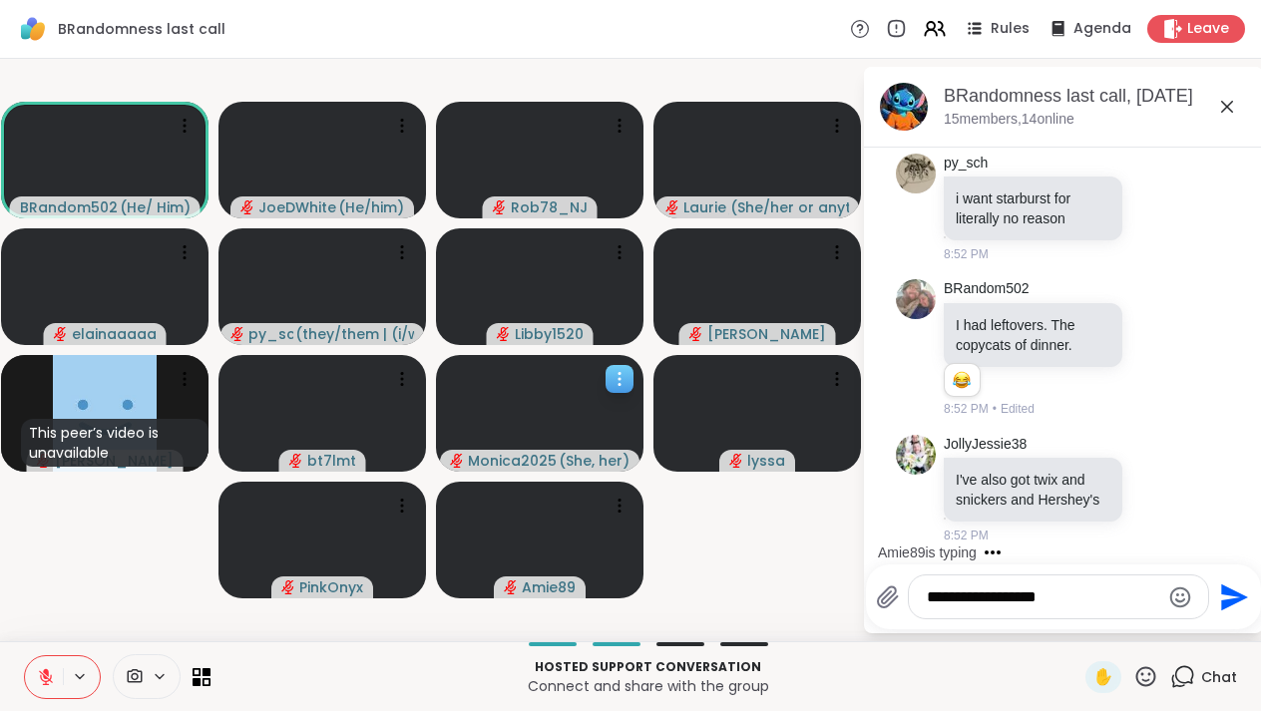
type textarea "**********"
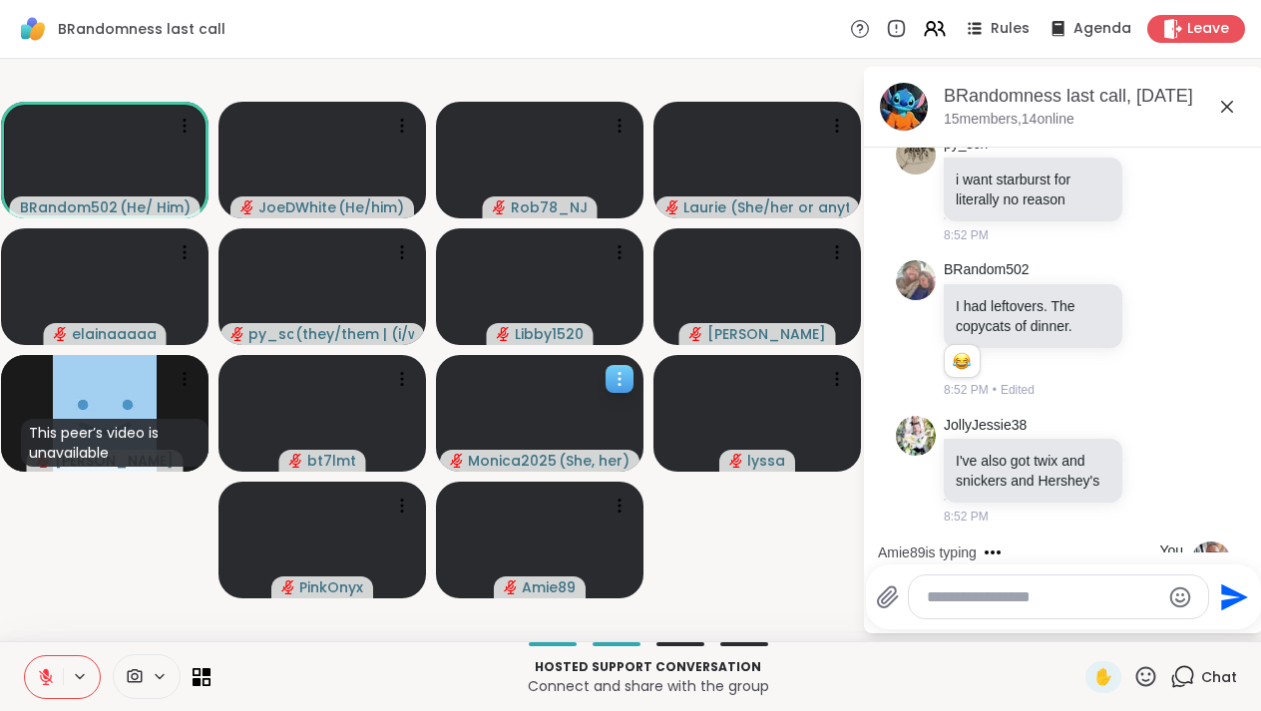
scroll to position [8114, 0]
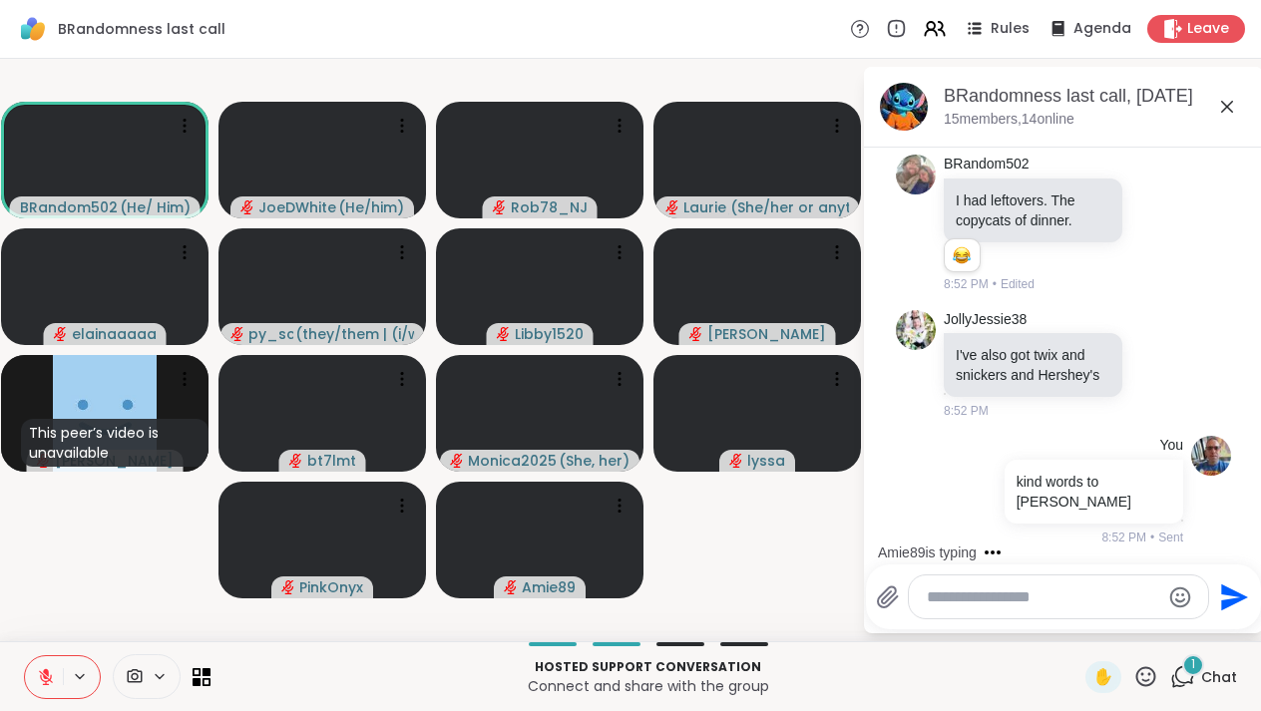
click at [966, 594] on textarea "Type your message" at bounding box center [1043, 598] width 232 height 20
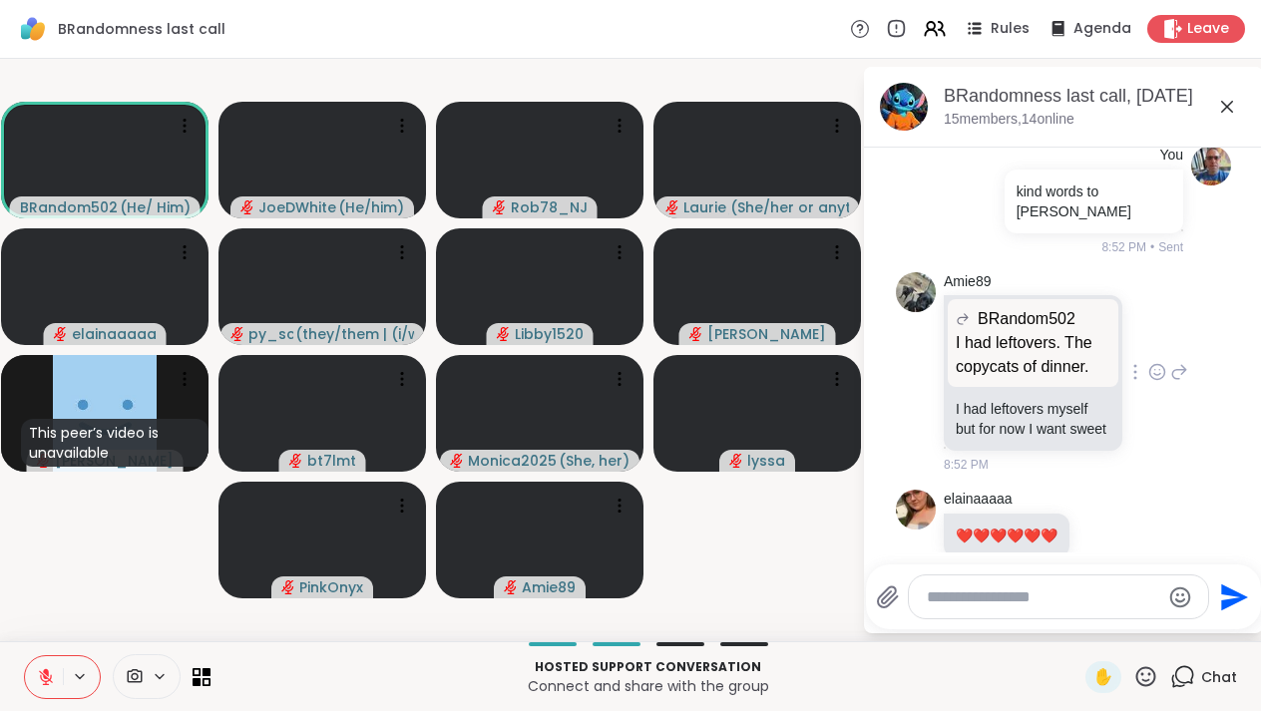
scroll to position [8457, 0]
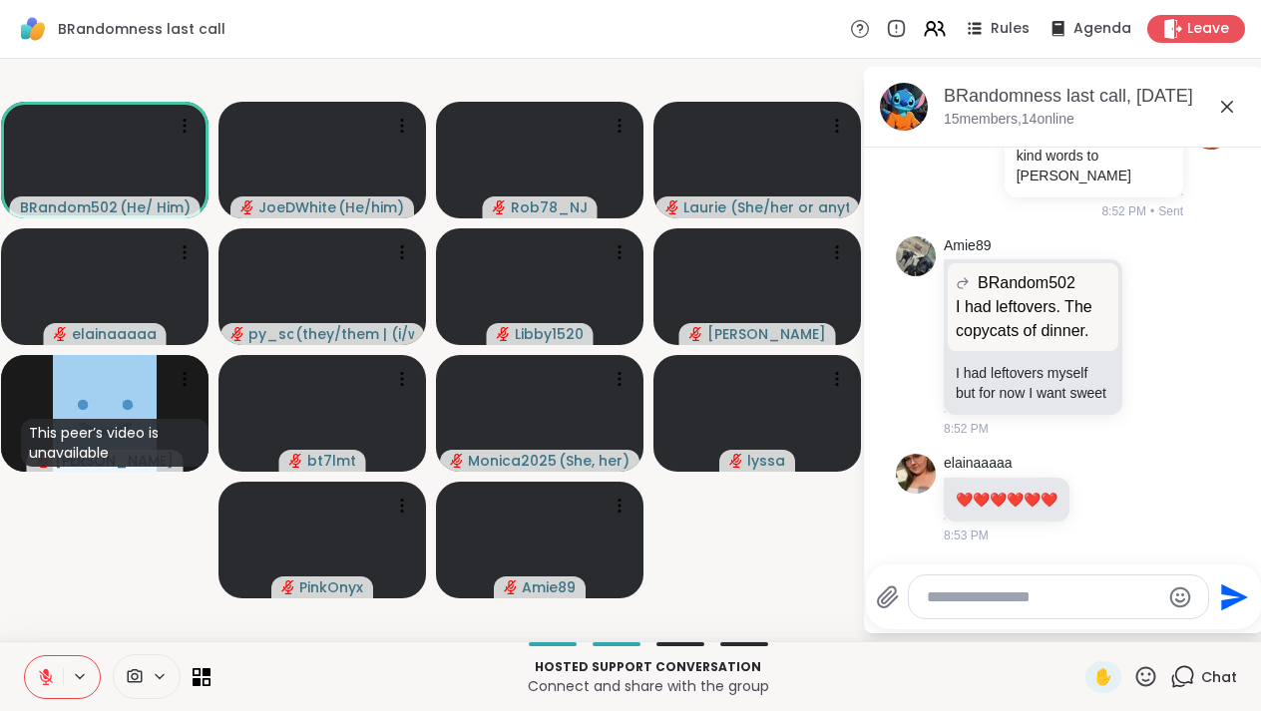
click at [1024, 594] on textarea "Type your message" at bounding box center [1043, 598] width 232 height 20
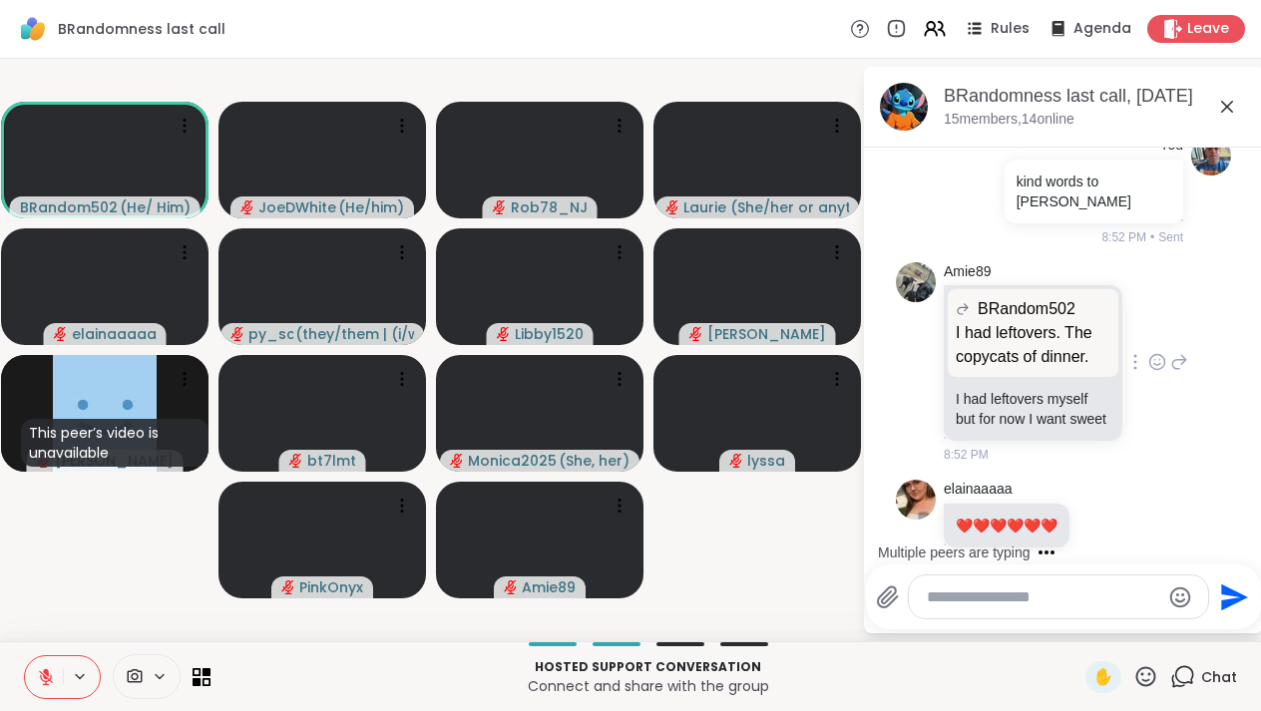
scroll to position [8456, 0]
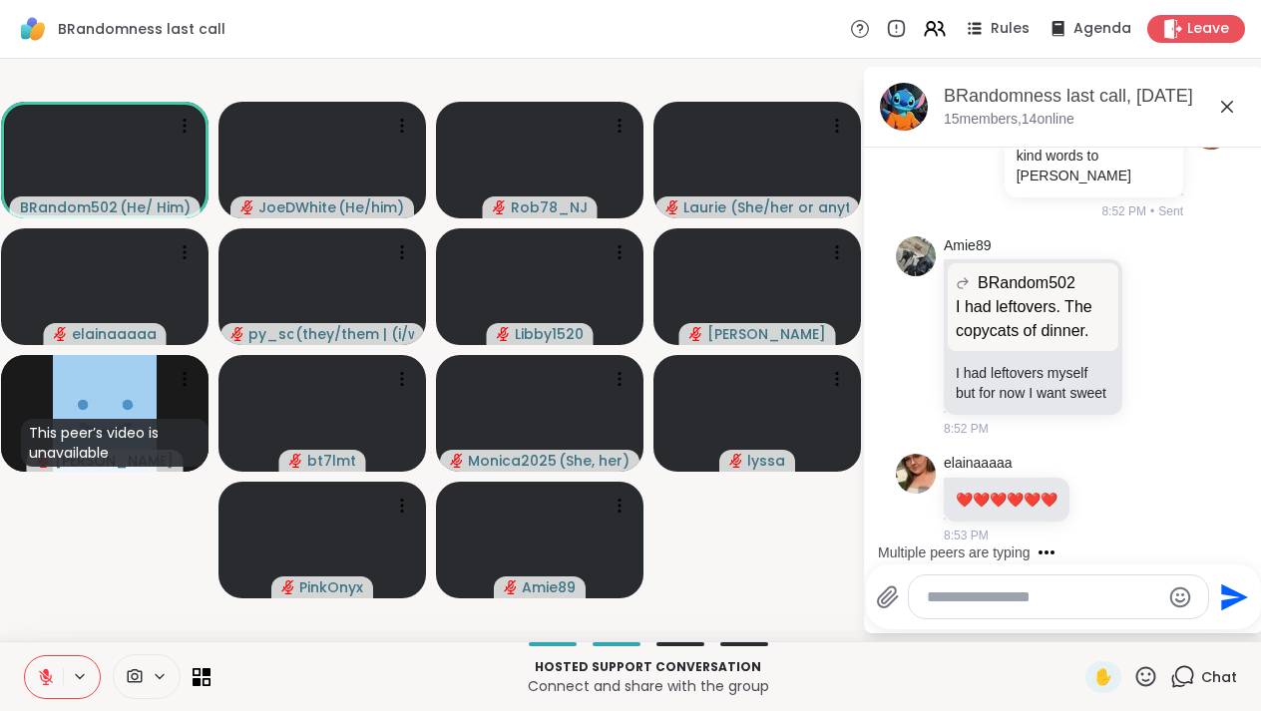
click at [967, 596] on textarea "Type your message" at bounding box center [1043, 598] width 232 height 20
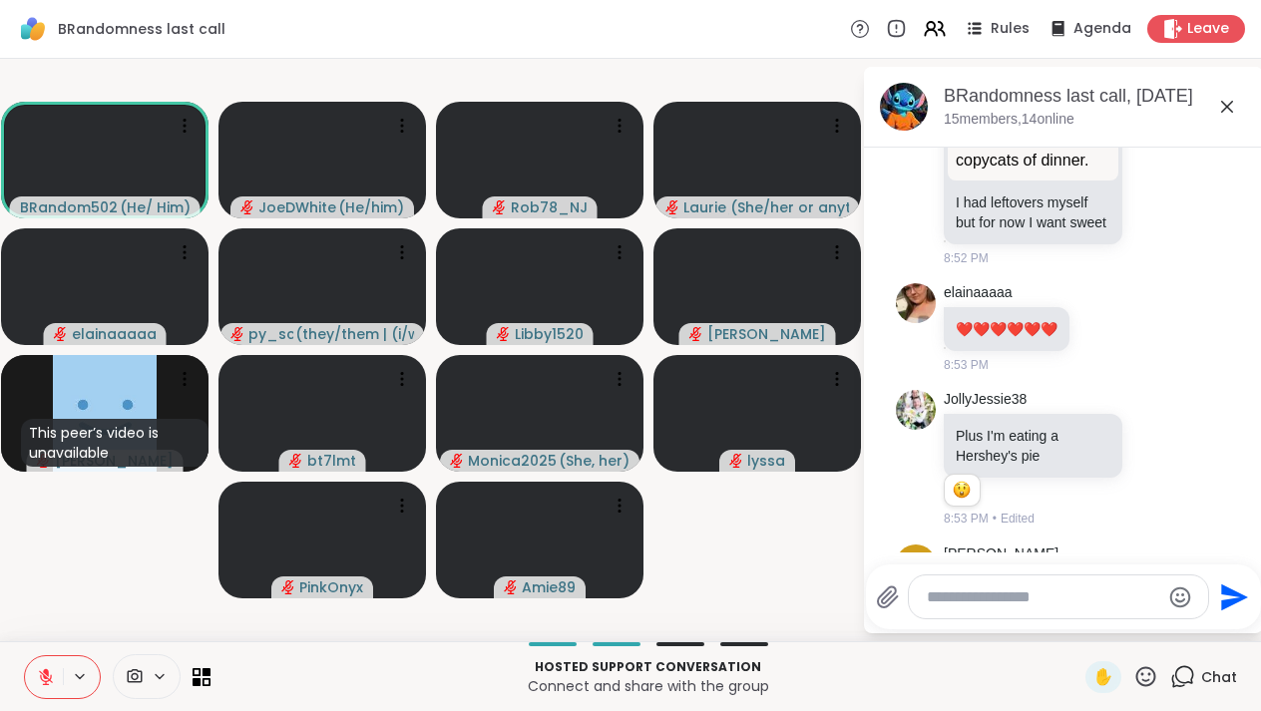
scroll to position [8716, 0]
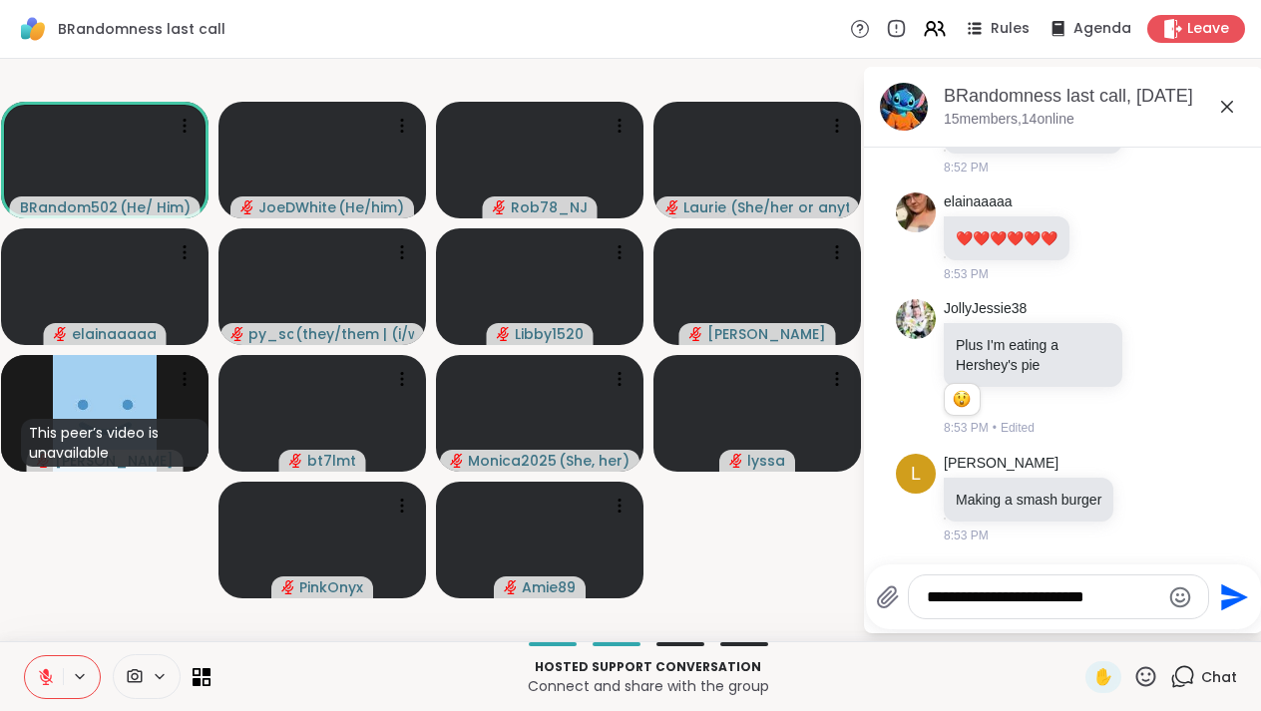
type textarea "**********"
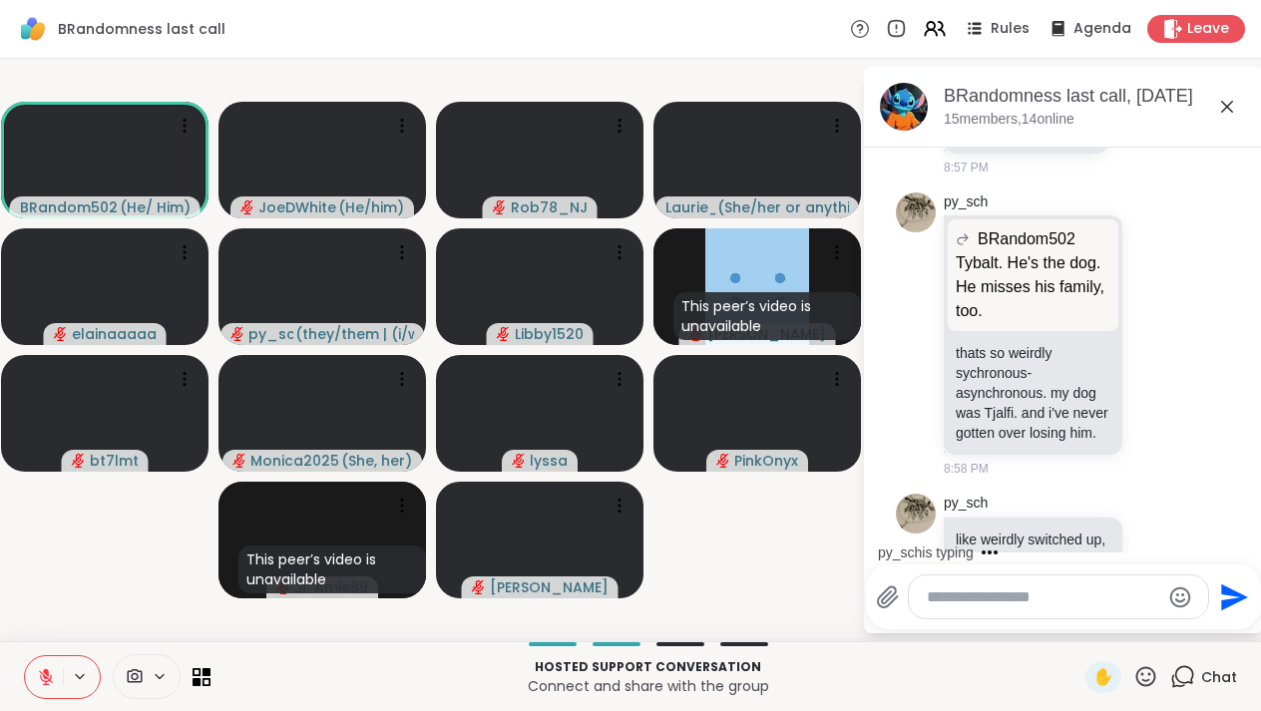
scroll to position [11006, 0]
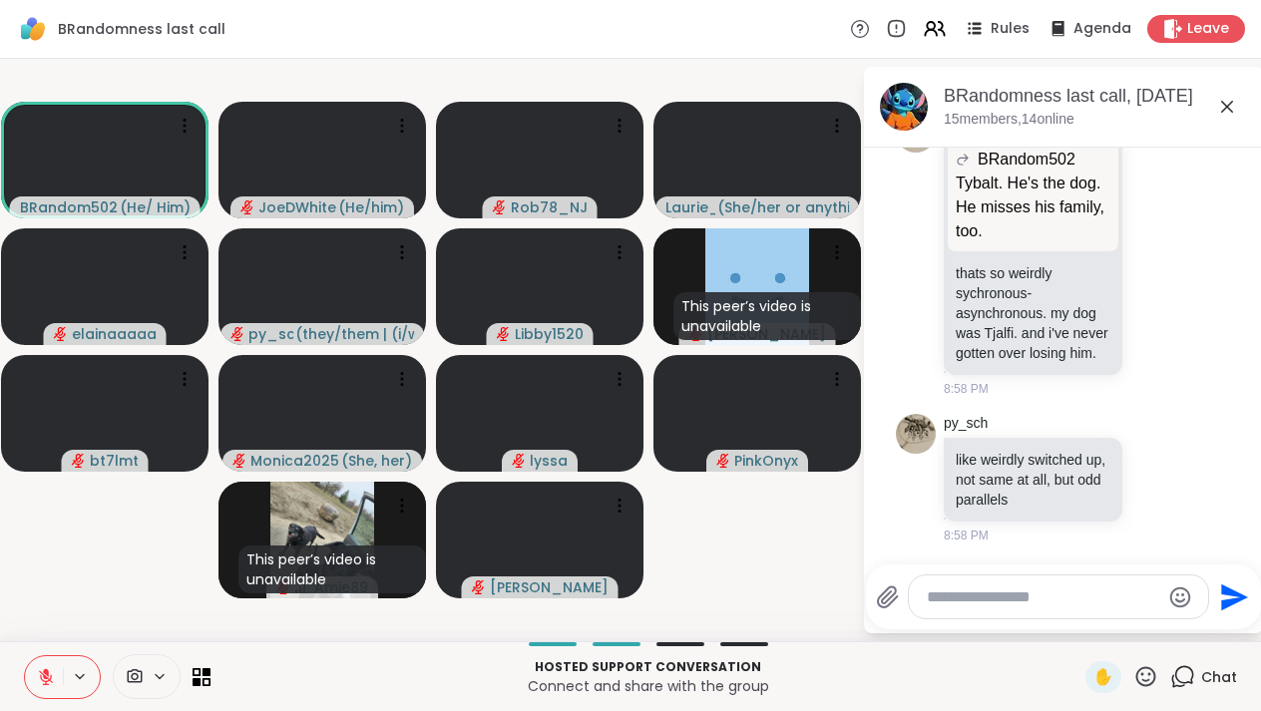
click at [44, 679] on icon at bounding box center [46, 677] width 18 height 18
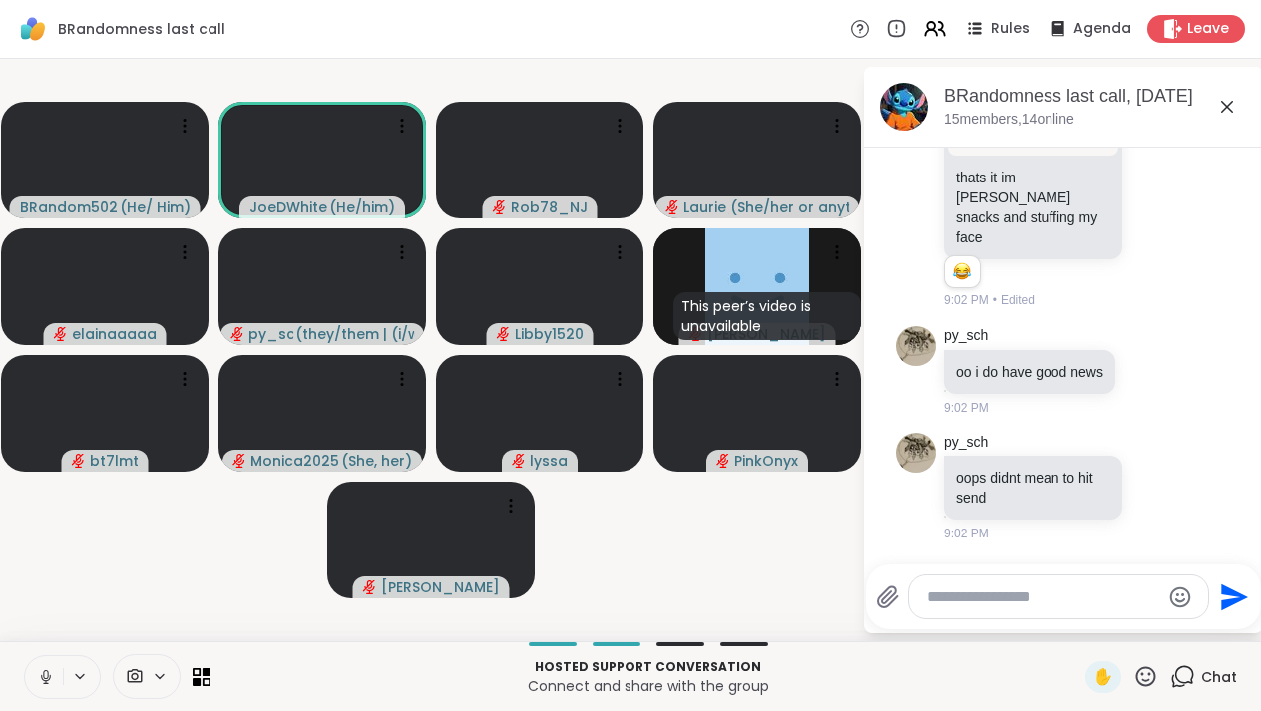
scroll to position [12231, 0]
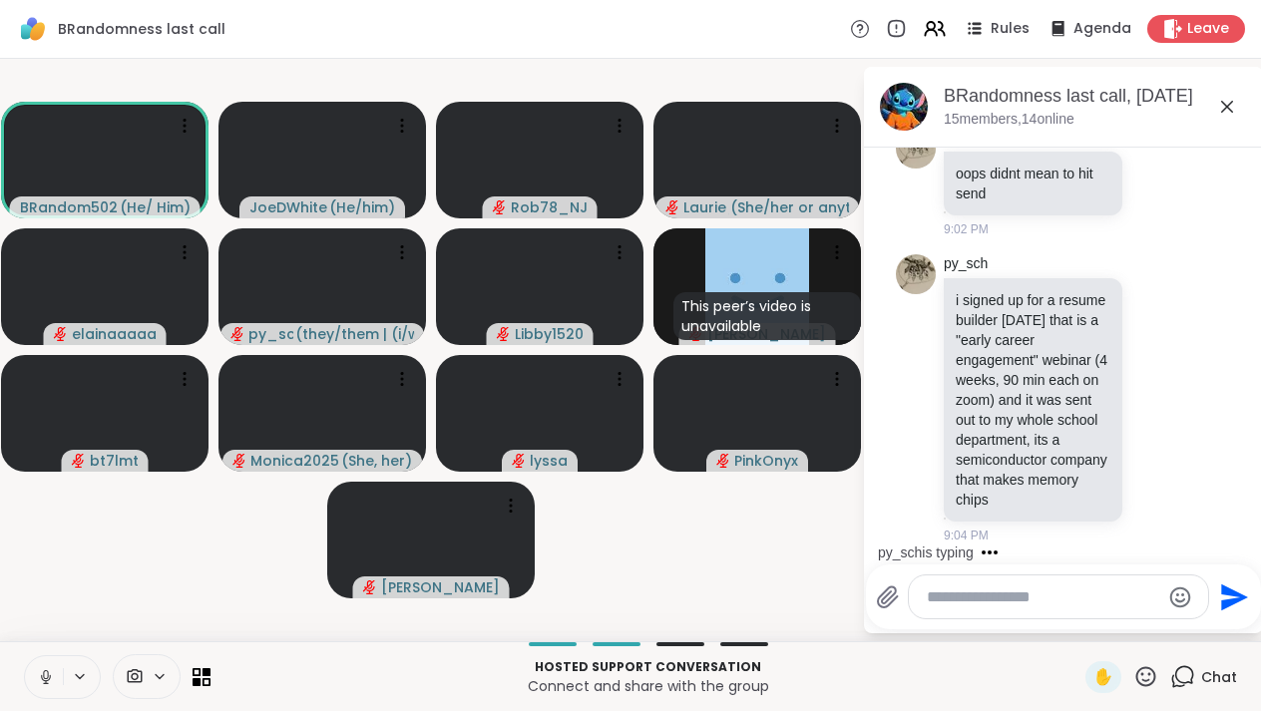
click at [56, 681] on button at bounding box center [44, 677] width 38 height 42
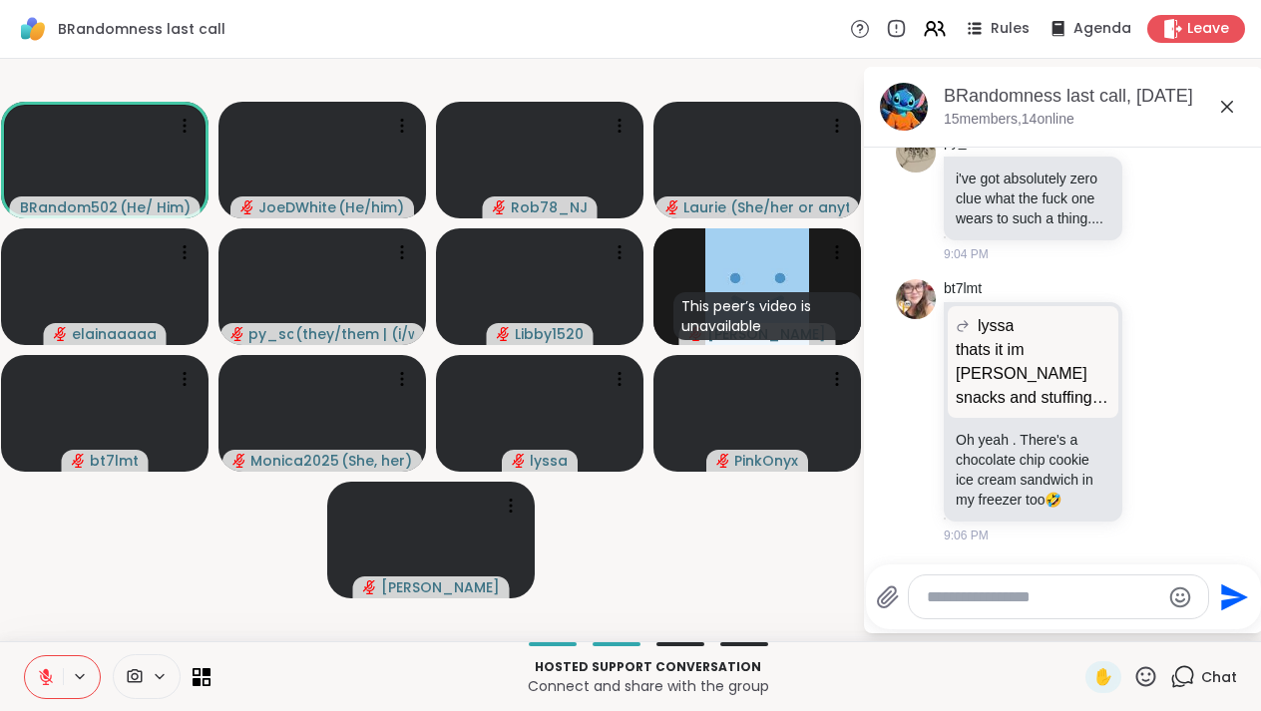
scroll to position [12566, 0]
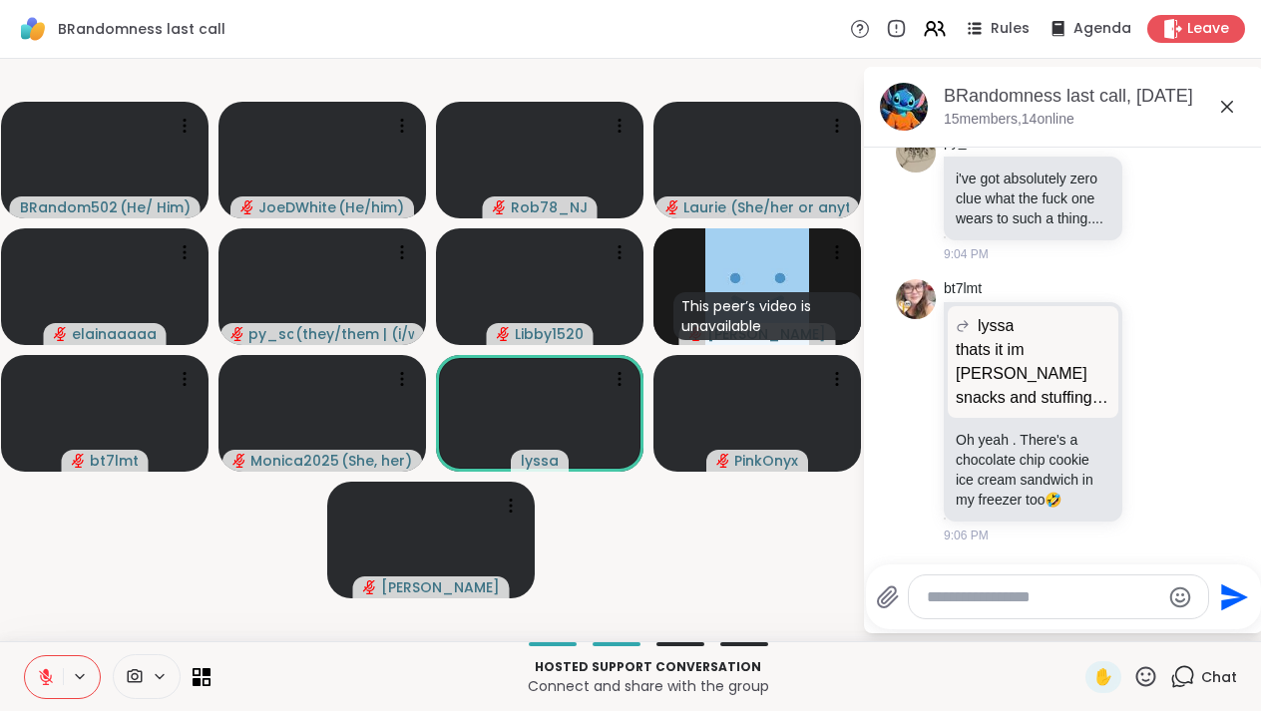
click at [976, 609] on div at bounding box center [1058, 597] width 299 height 43
click at [958, 592] on textarea "Type your message" at bounding box center [1043, 598] width 232 height 20
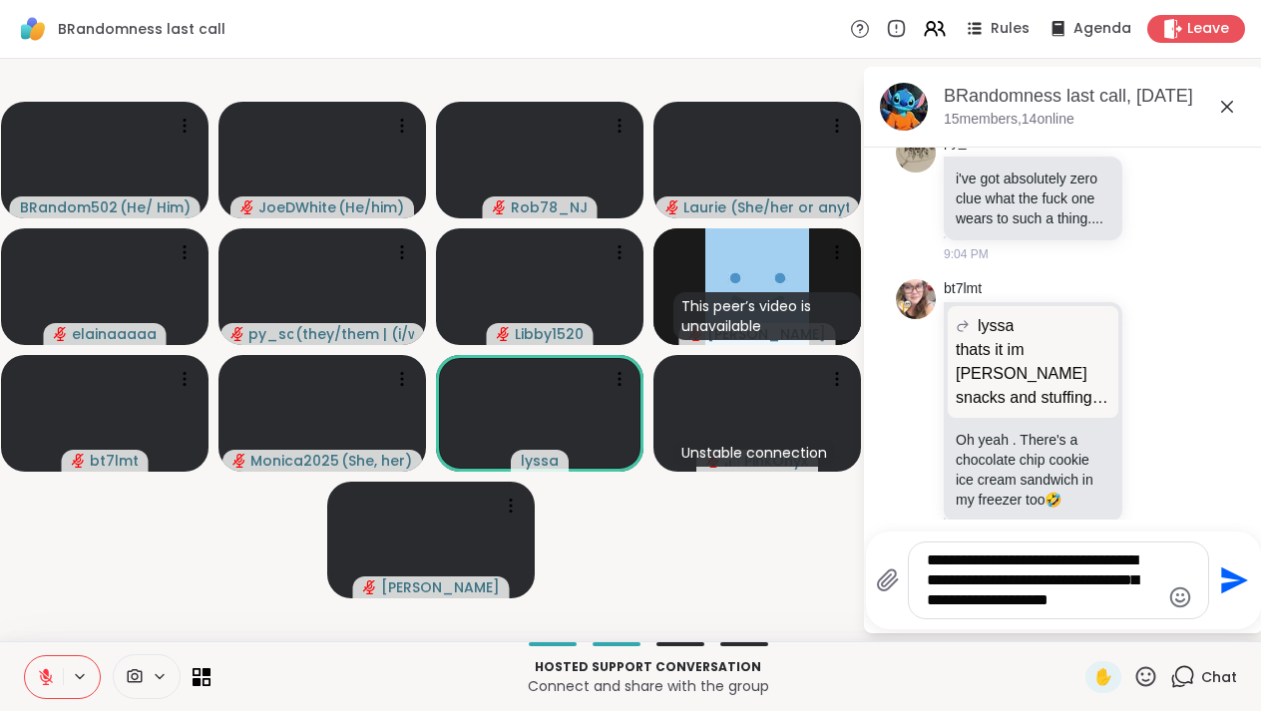
scroll to position [0, 0]
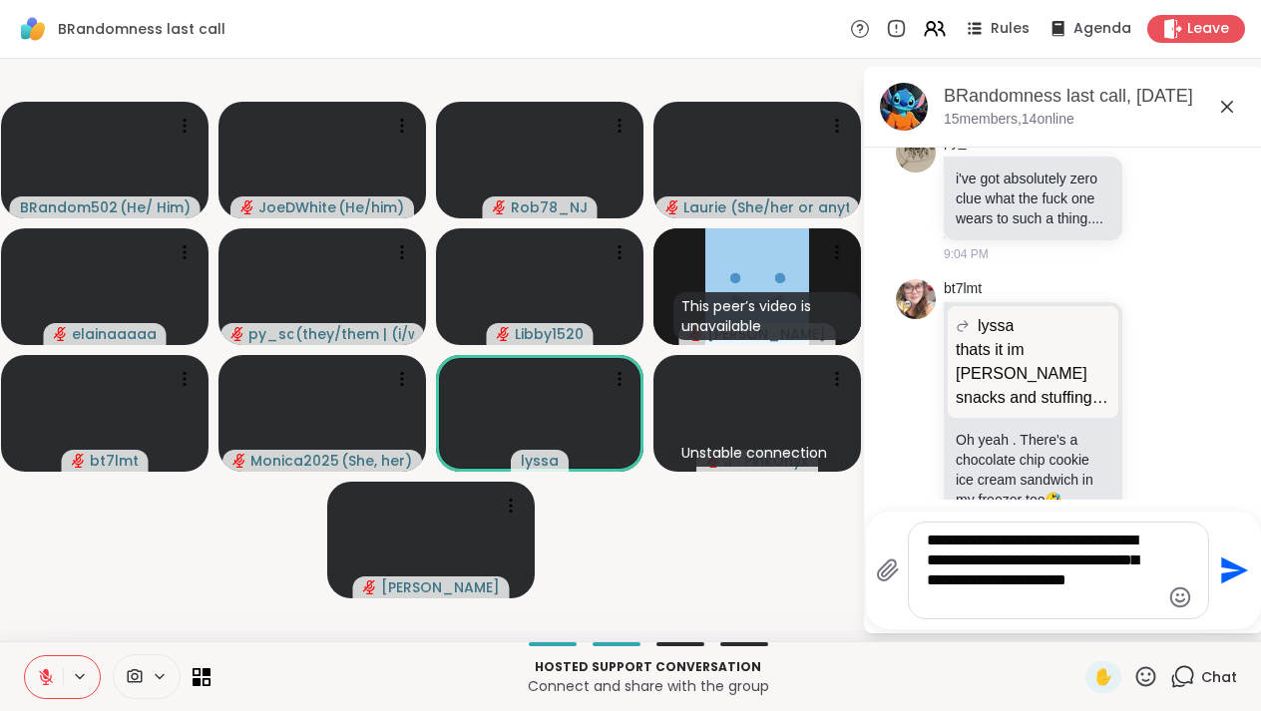
type textarea "**********"
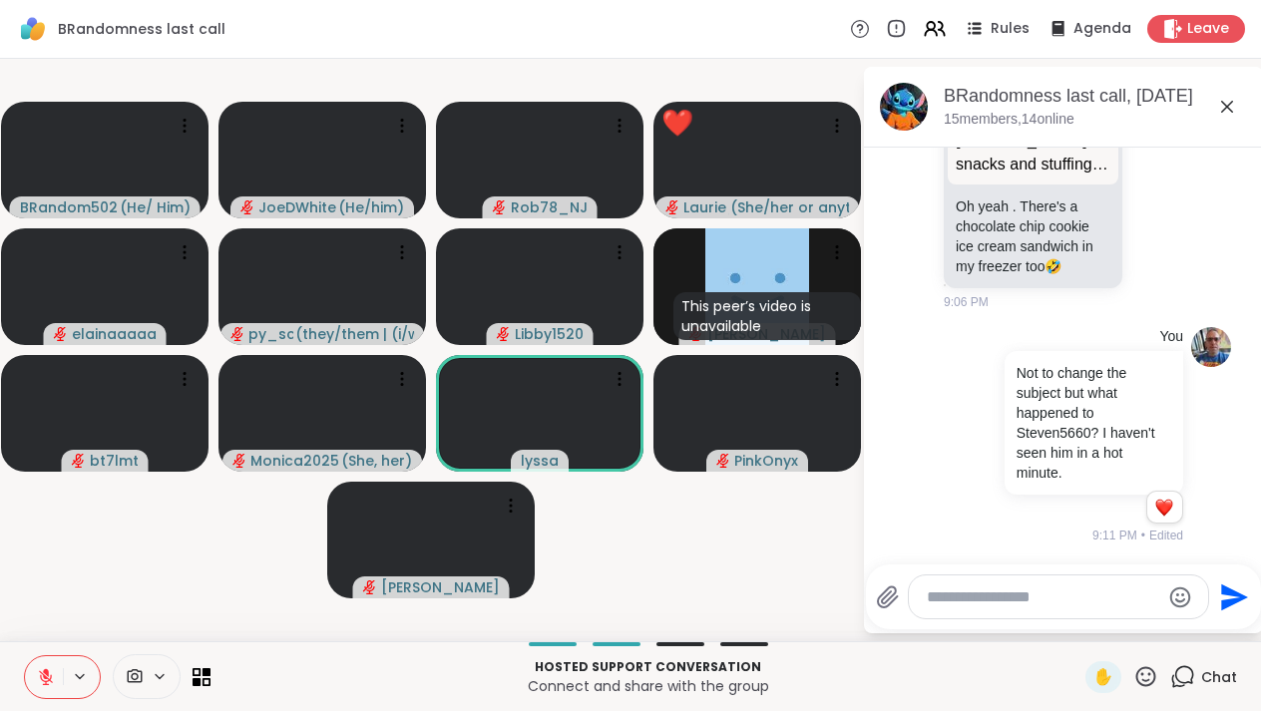
scroll to position [13021, 0]
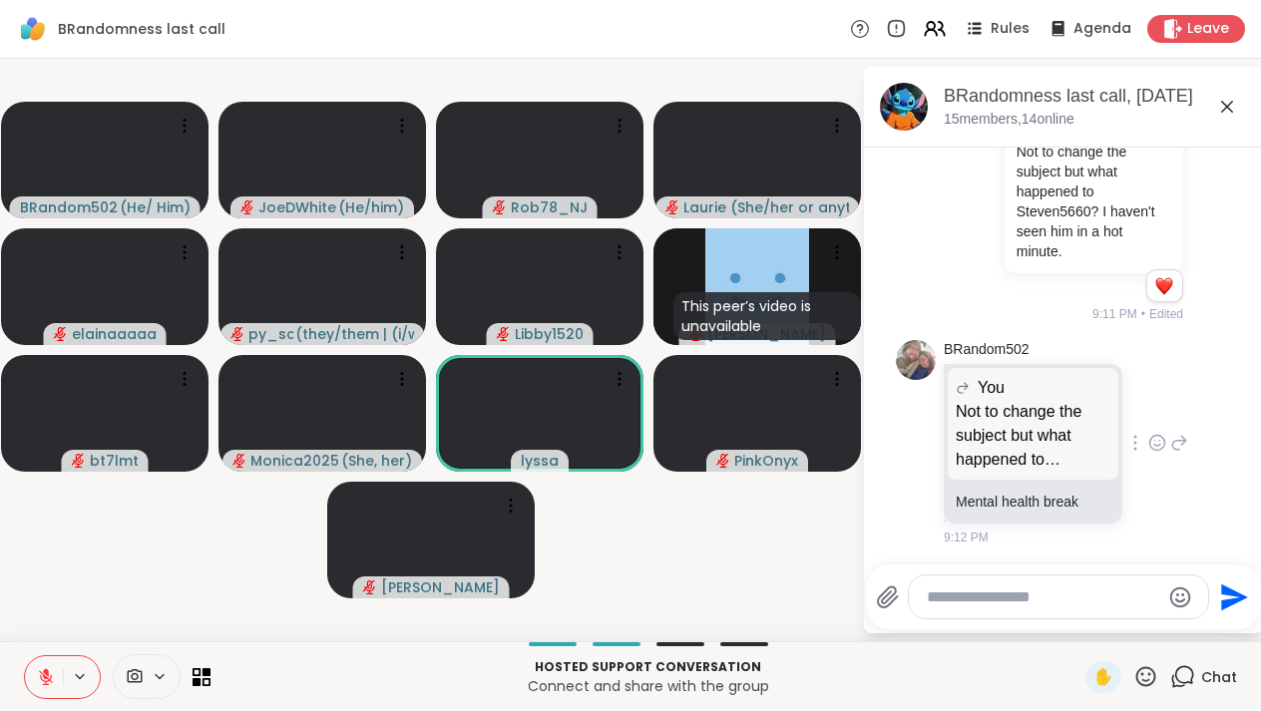
click at [1164, 441] on icon at bounding box center [1157, 443] width 18 height 20
click at [958, 402] on div "Select Reaction: Thumbs up" at bounding box center [955, 411] width 18 height 18
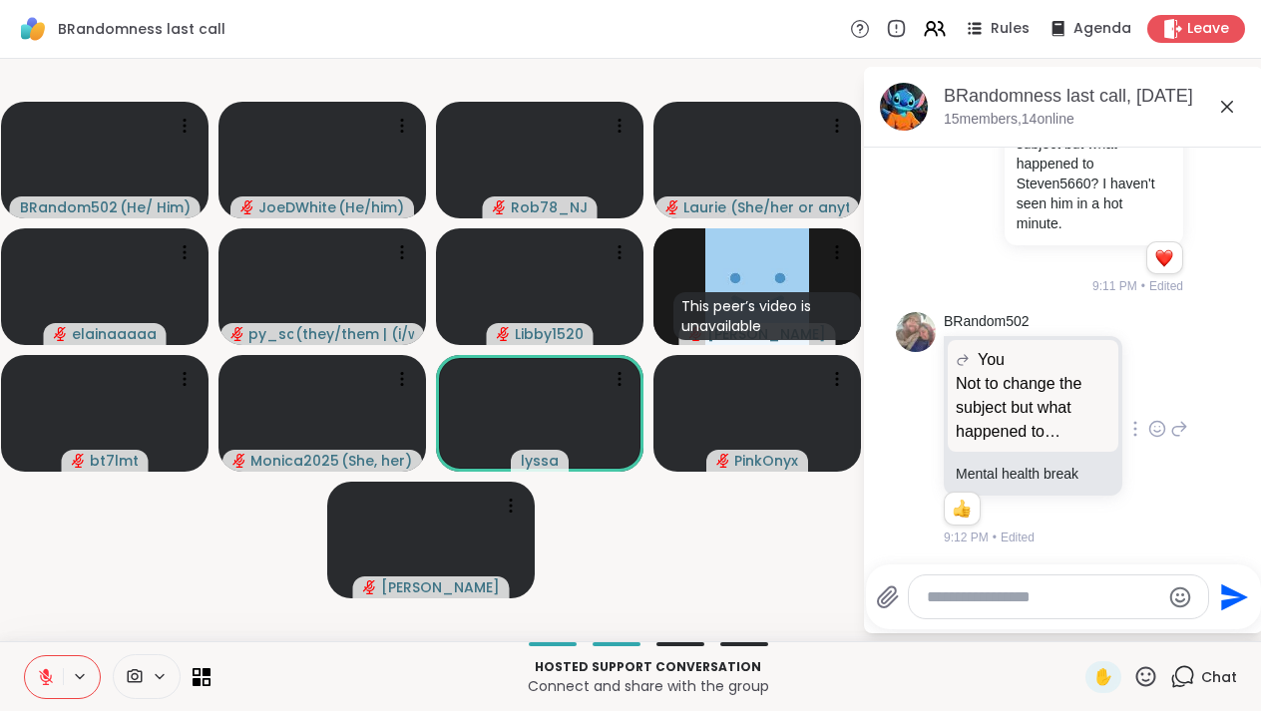
click at [1008, 590] on textarea "Type your message" at bounding box center [1043, 598] width 232 height 20
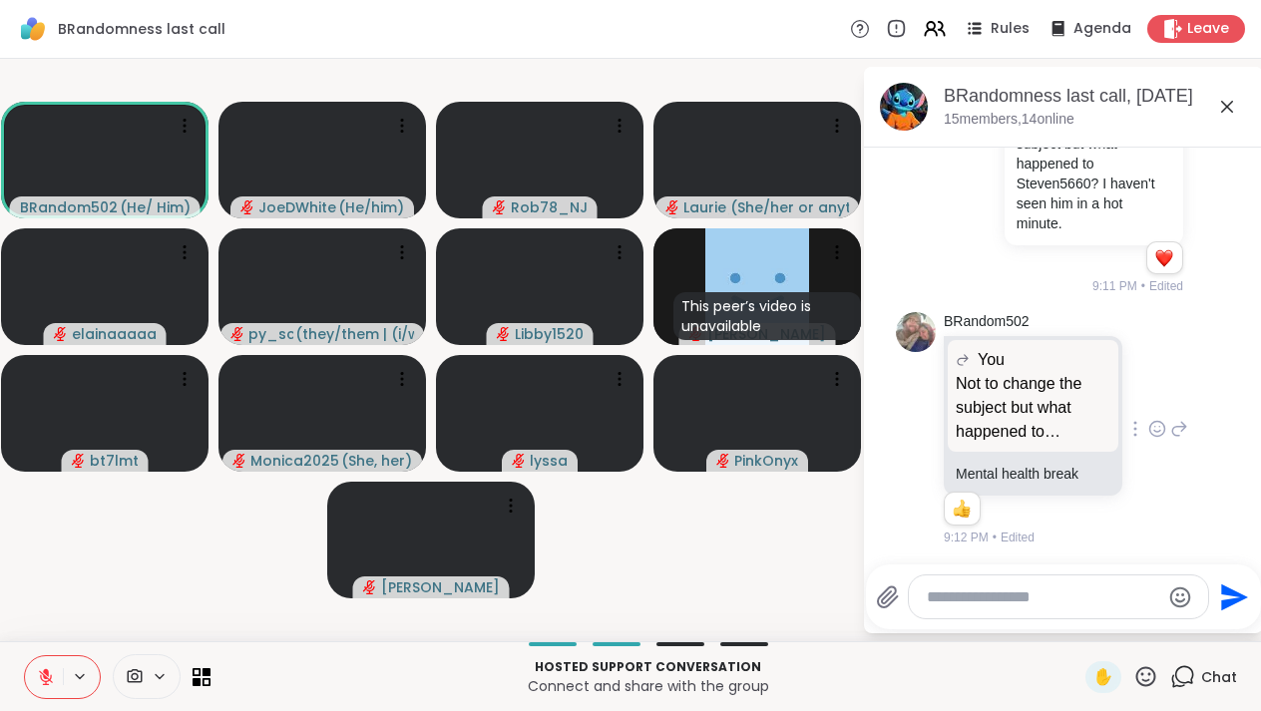
click at [1145, 681] on icon at bounding box center [1146, 676] width 20 height 20
click at [1092, 618] on span "❤️" at bounding box center [1087, 624] width 20 height 24
click at [1005, 598] on textarea "Type your message" at bounding box center [1043, 598] width 232 height 20
click at [979, 594] on textarea "Type your message" at bounding box center [1043, 598] width 232 height 20
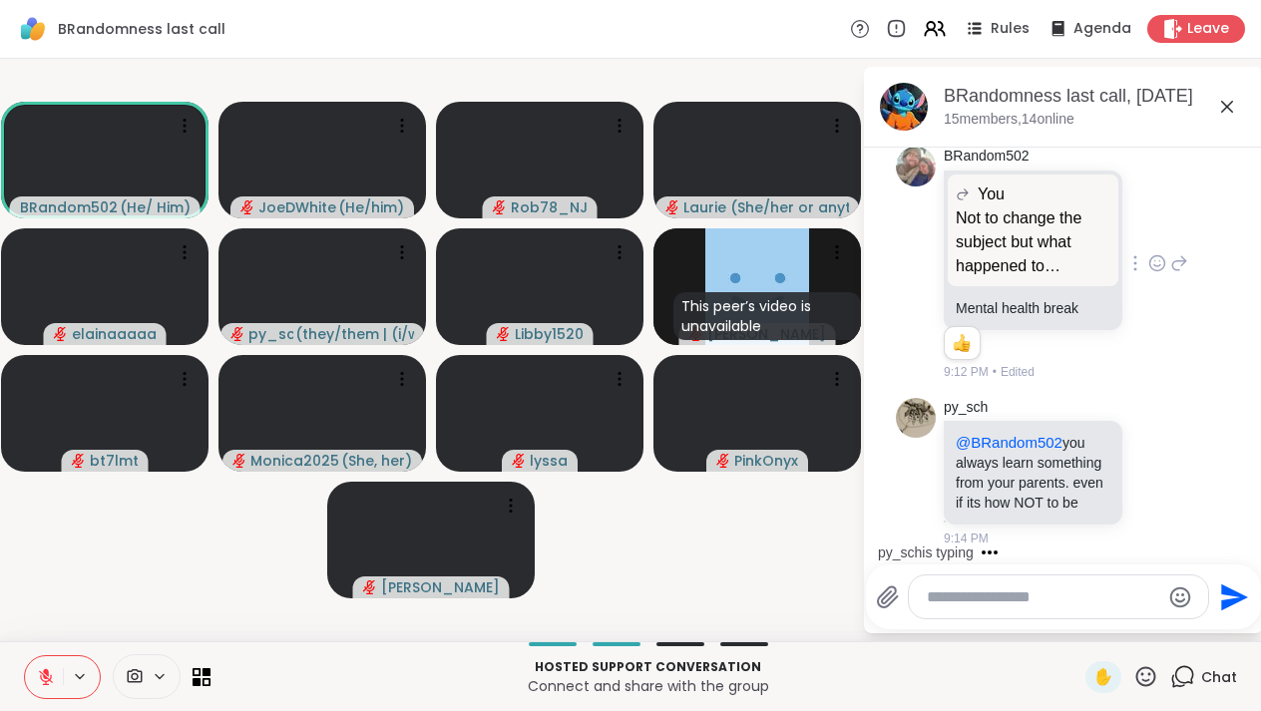
click at [999, 598] on textarea "Type your message" at bounding box center [1043, 598] width 232 height 20
click at [981, 595] on textarea "Type your message" at bounding box center [1043, 598] width 232 height 20
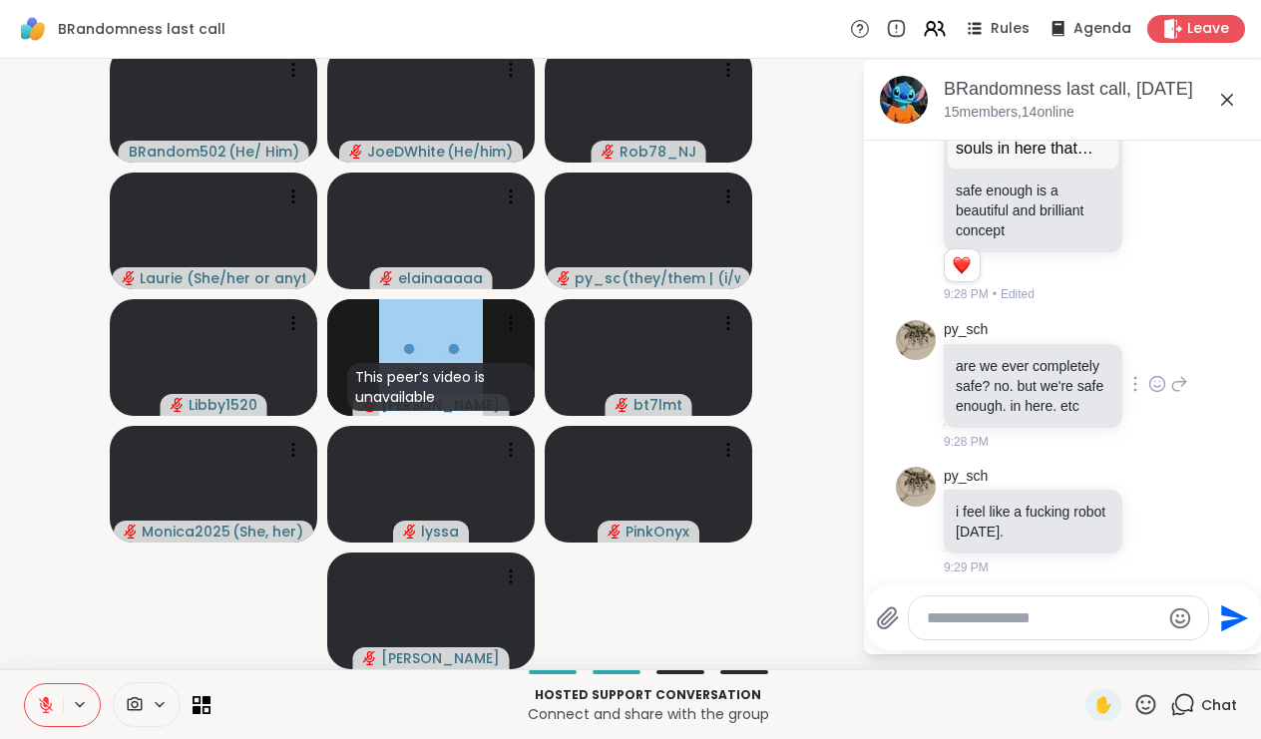
scroll to position [17657, 0]
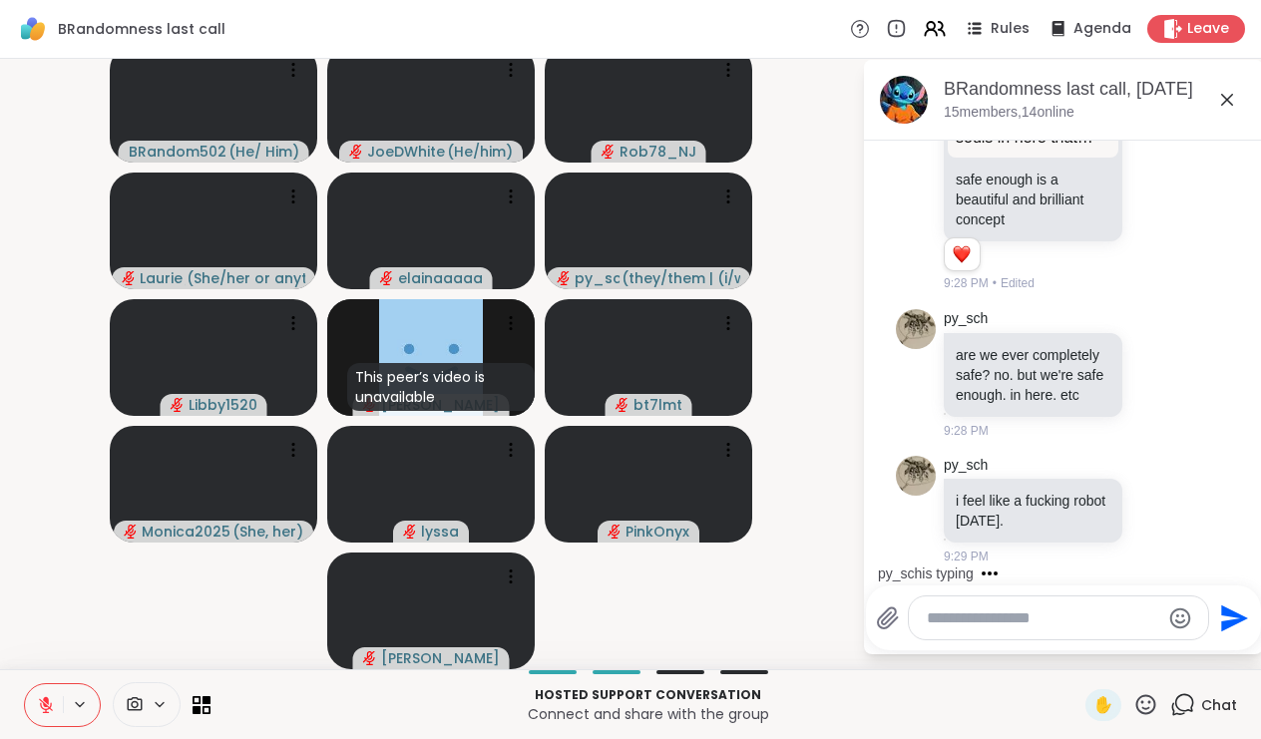
click at [970, 625] on textarea "Type your message" at bounding box center [1043, 618] width 232 height 20
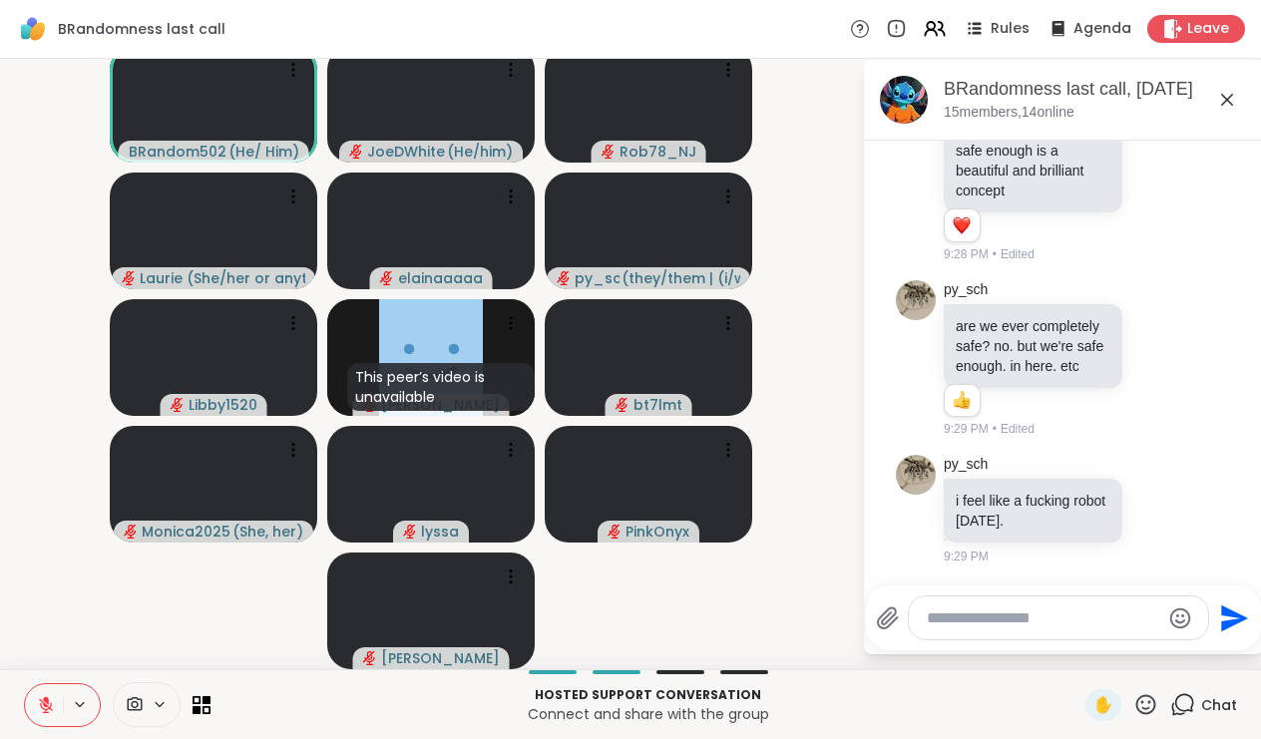
click at [1023, 620] on textarea "Type your message" at bounding box center [1043, 618] width 232 height 20
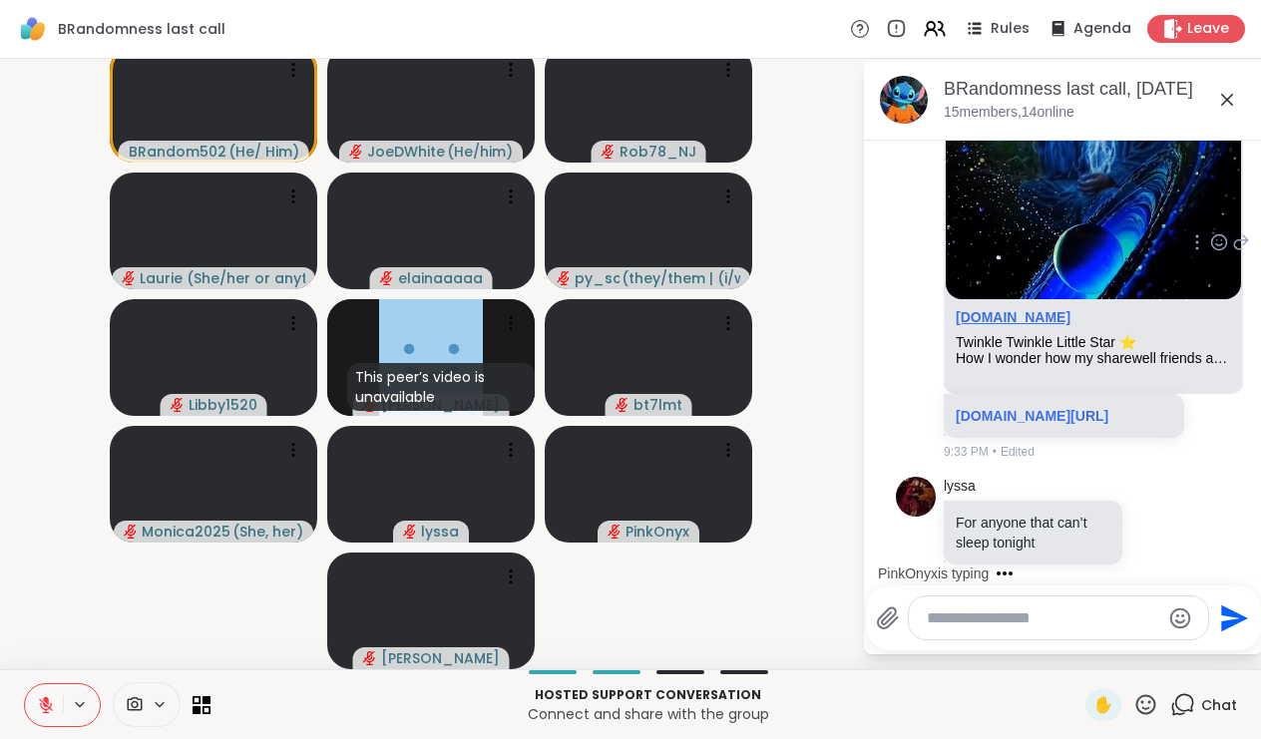
scroll to position [20286, 0]
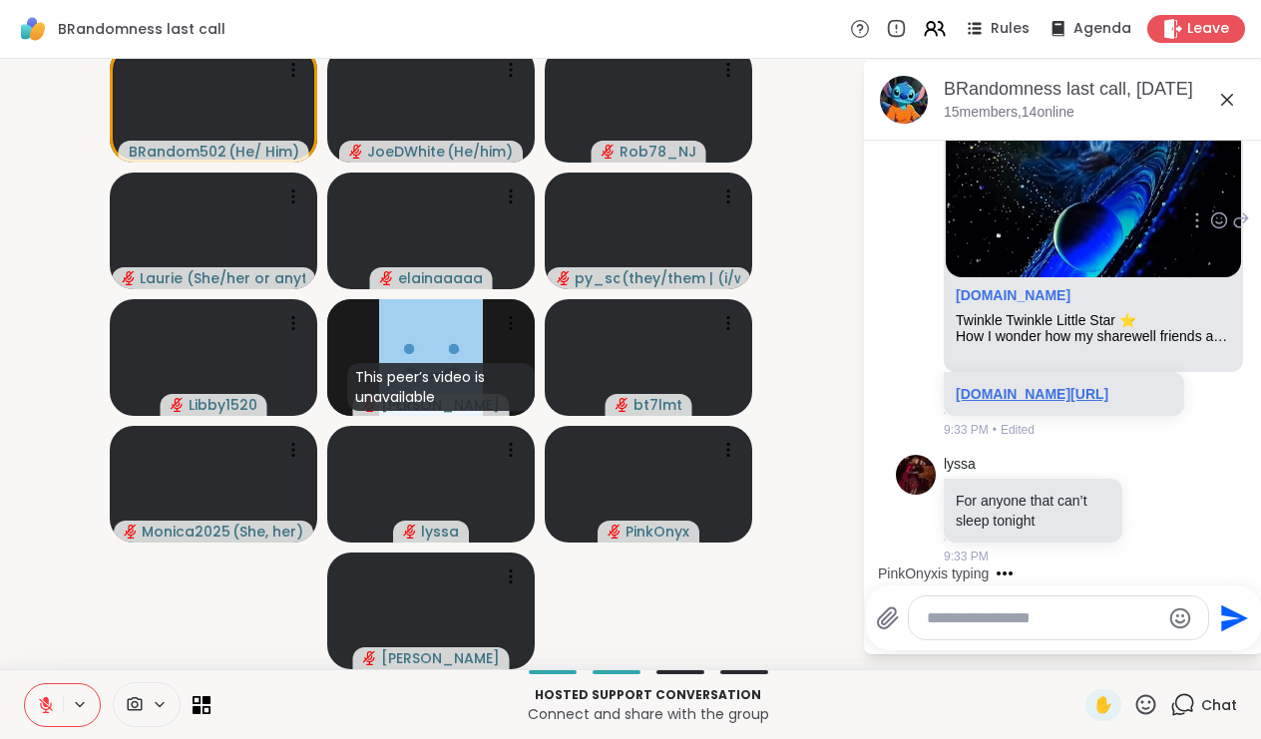
click at [1039, 402] on link "sharewellnow.com/session/5c498917-dd03-4918-89e9-8677d6bfedb6" at bounding box center [1032, 394] width 153 height 16
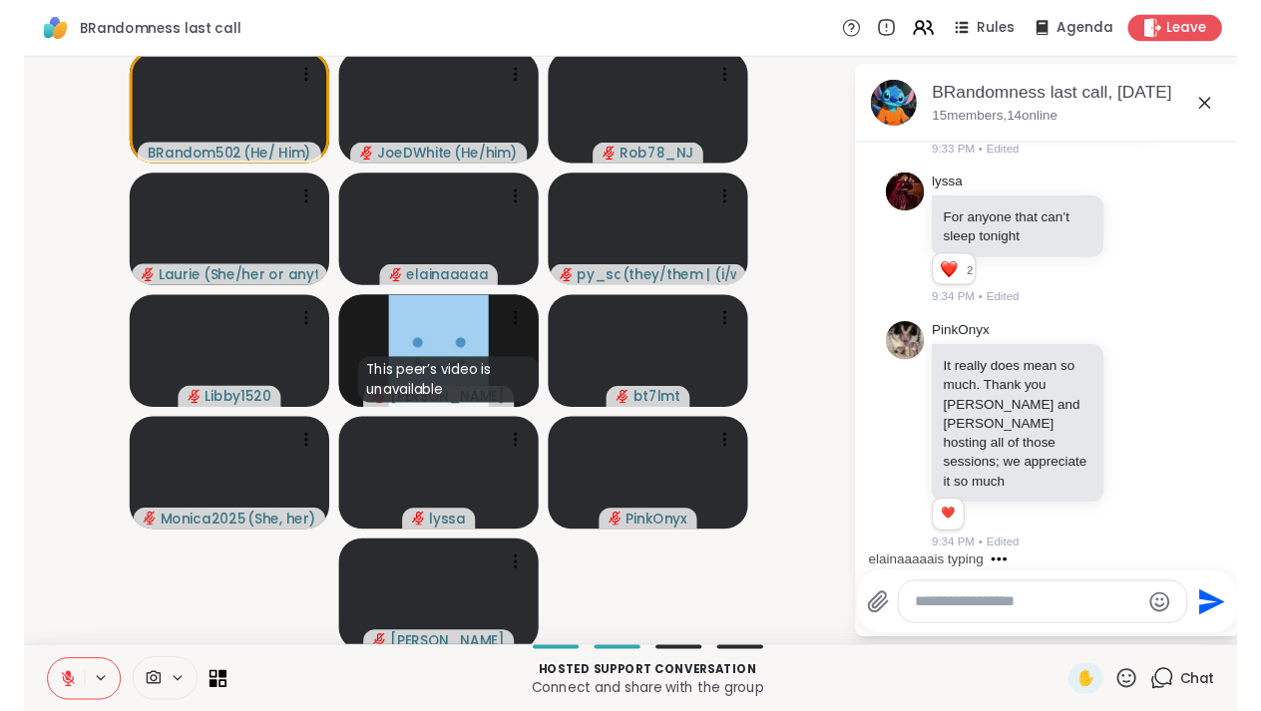
scroll to position [20668, 0]
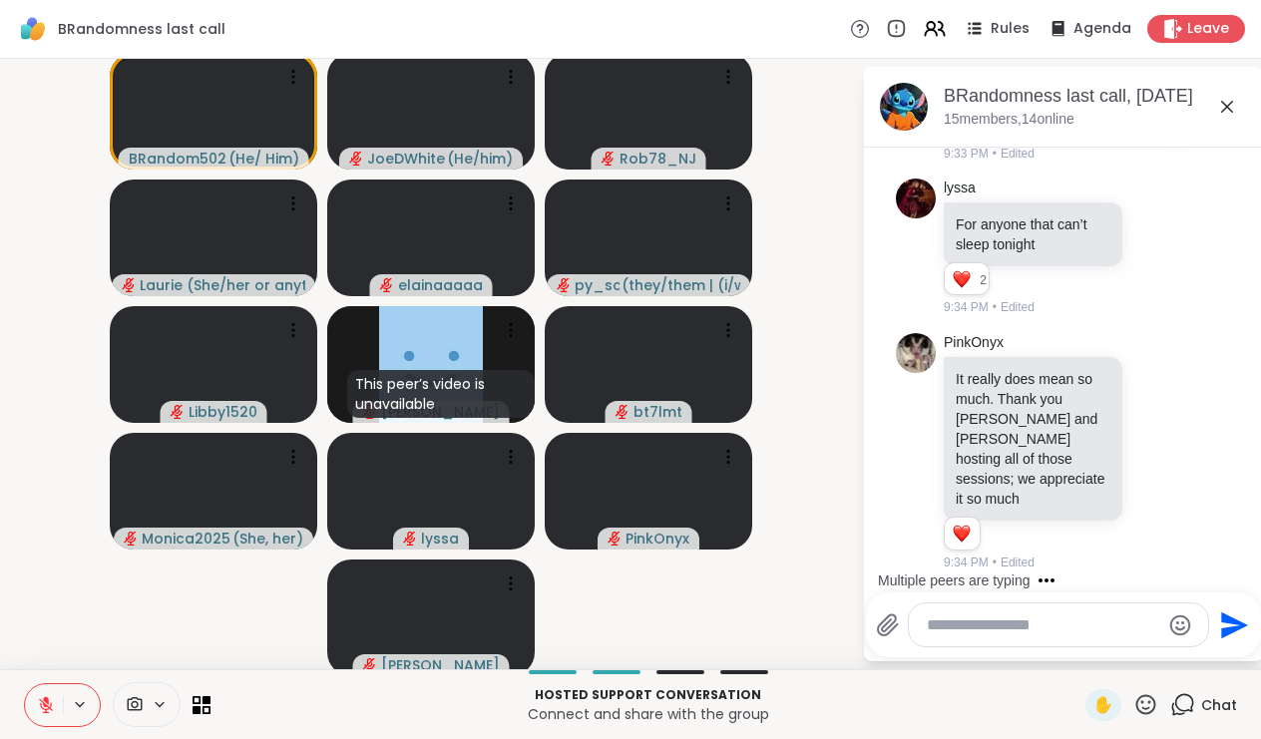
click at [1195, 705] on icon at bounding box center [1182, 704] width 25 height 25
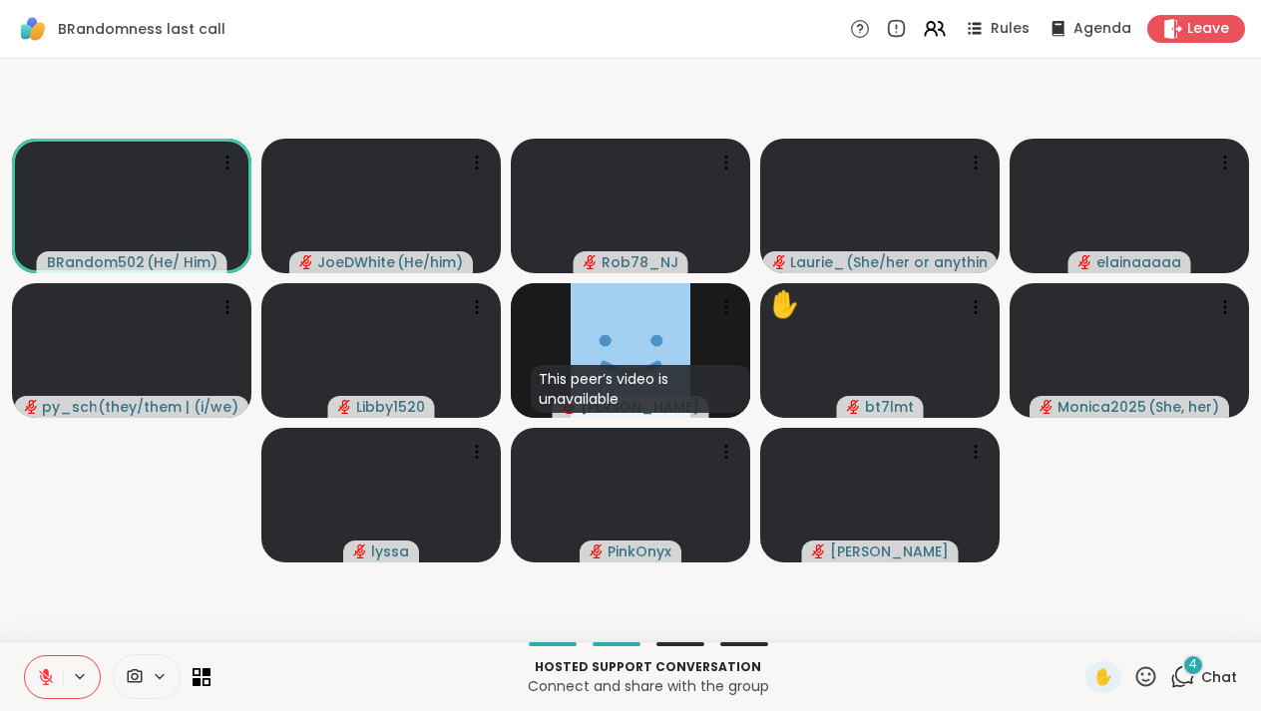
click at [1200, 668] on div "4" at bounding box center [1193, 665] width 22 height 22
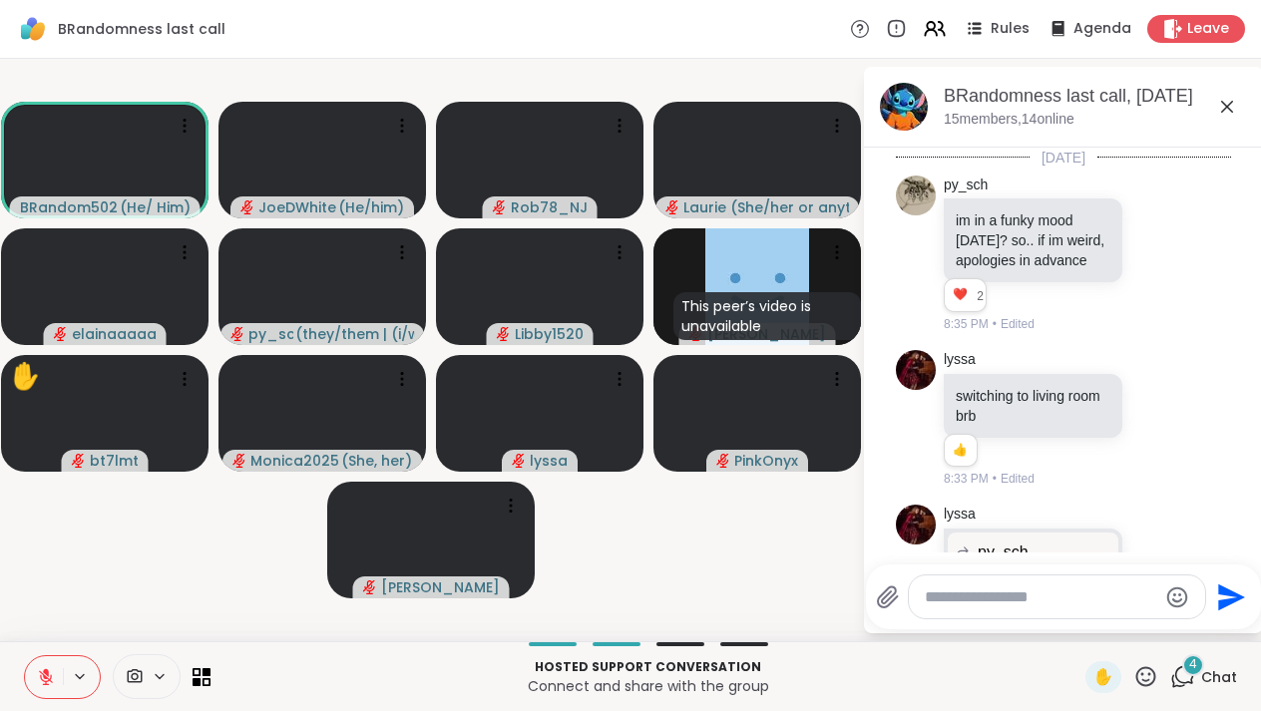
click at [1229, 110] on icon at bounding box center [1227, 107] width 24 height 24
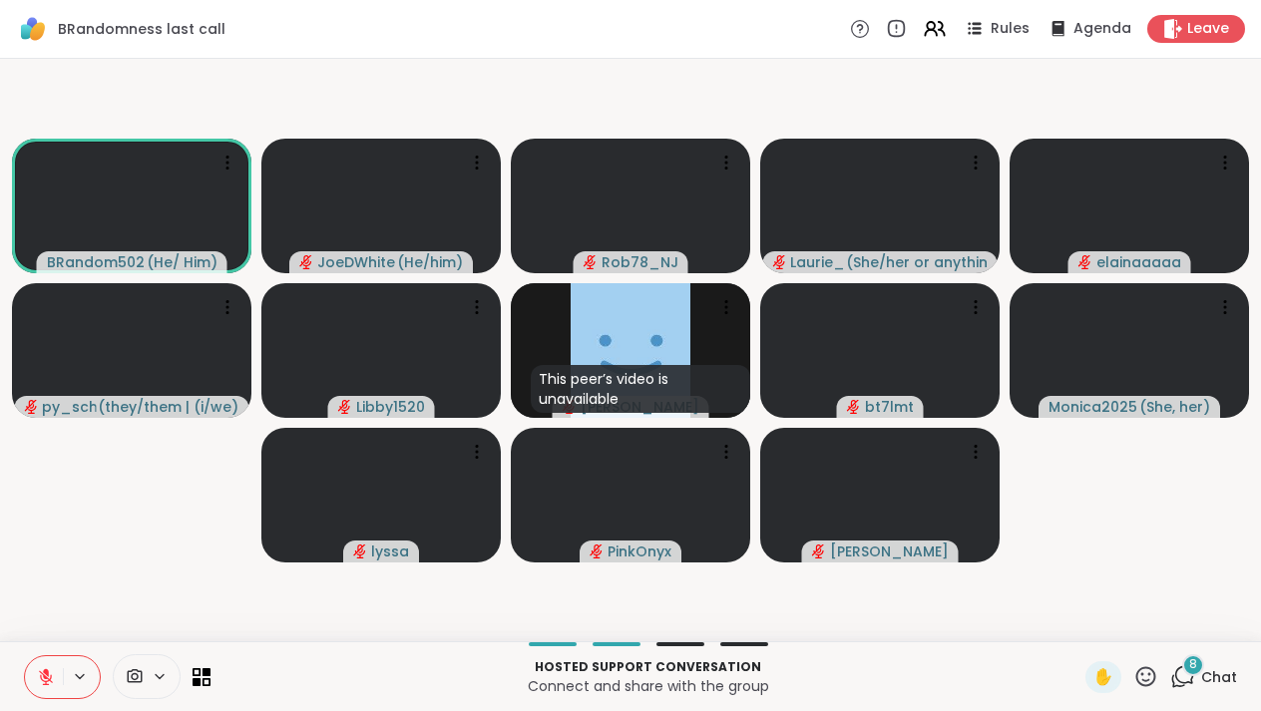
click at [1218, 668] on span "Chat" at bounding box center [1219, 677] width 36 height 20
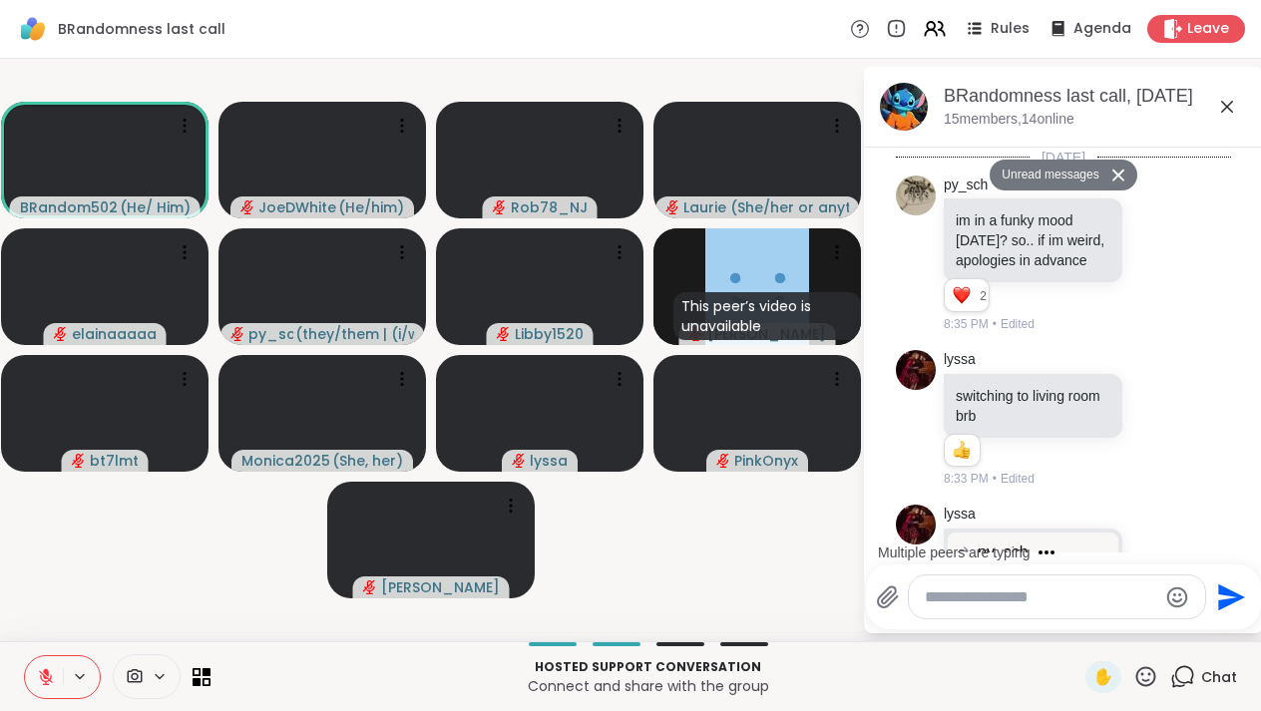
scroll to position [22913, 0]
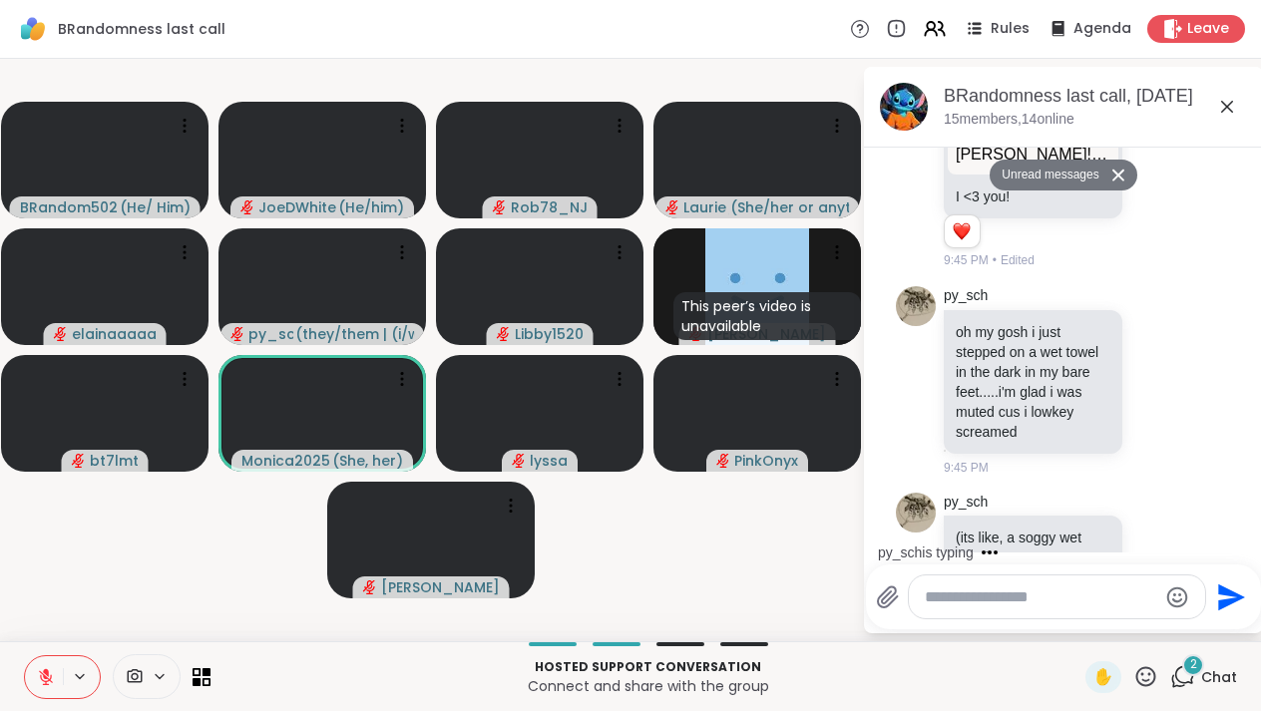
click at [1230, 115] on icon at bounding box center [1227, 107] width 24 height 24
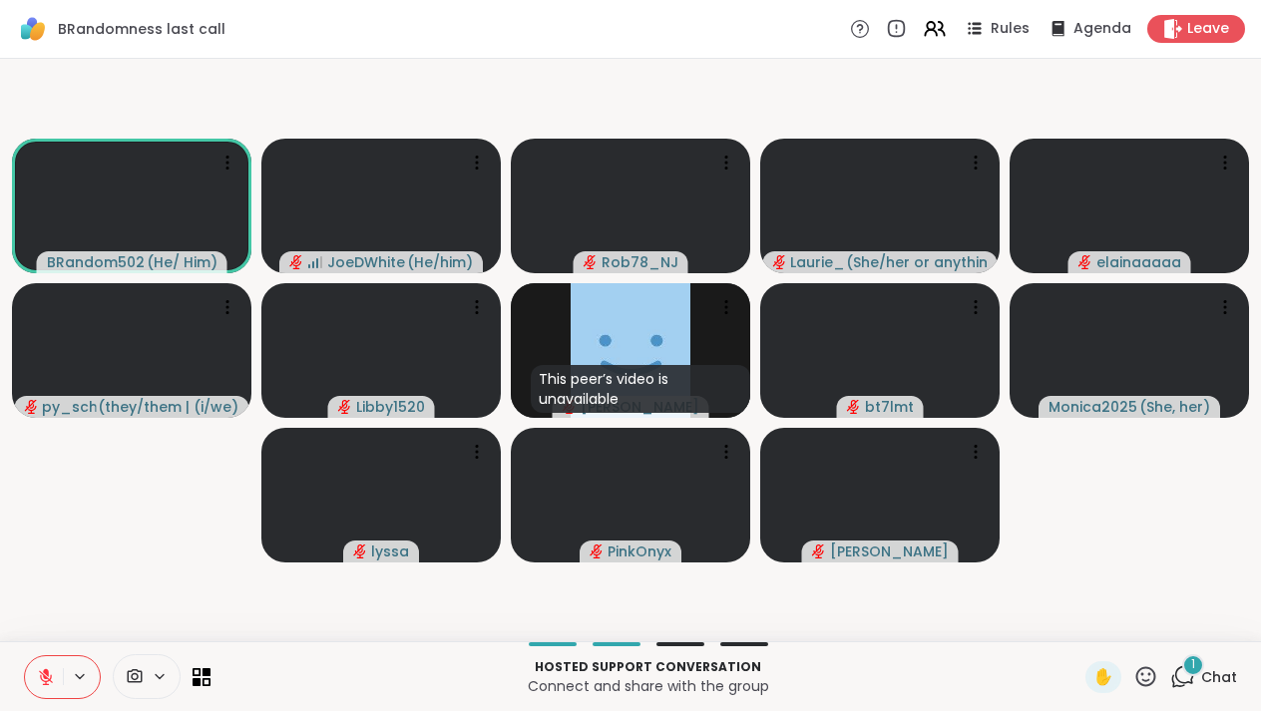
click at [1195, 677] on icon at bounding box center [1182, 676] width 25 height 25
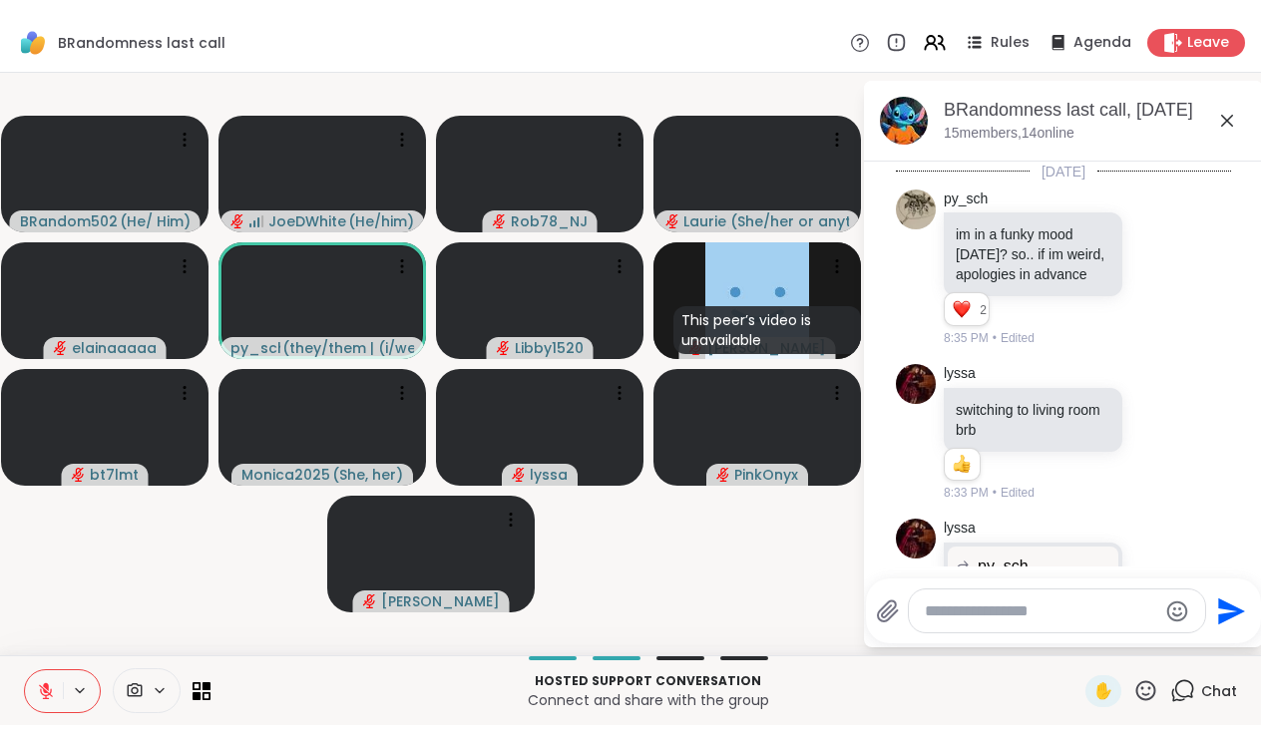
scroll to position [23608, 0]
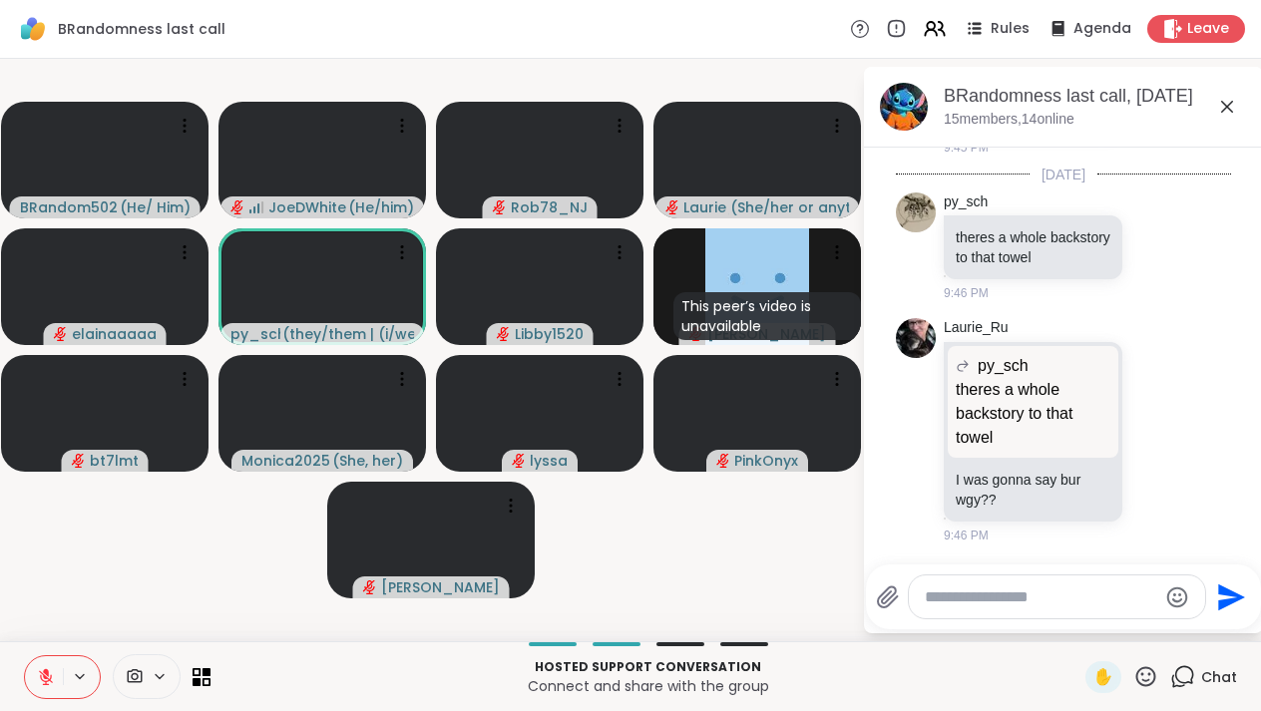
click at [1226, 107] on icon at bounding box center [1227, 107] width 12 height 12
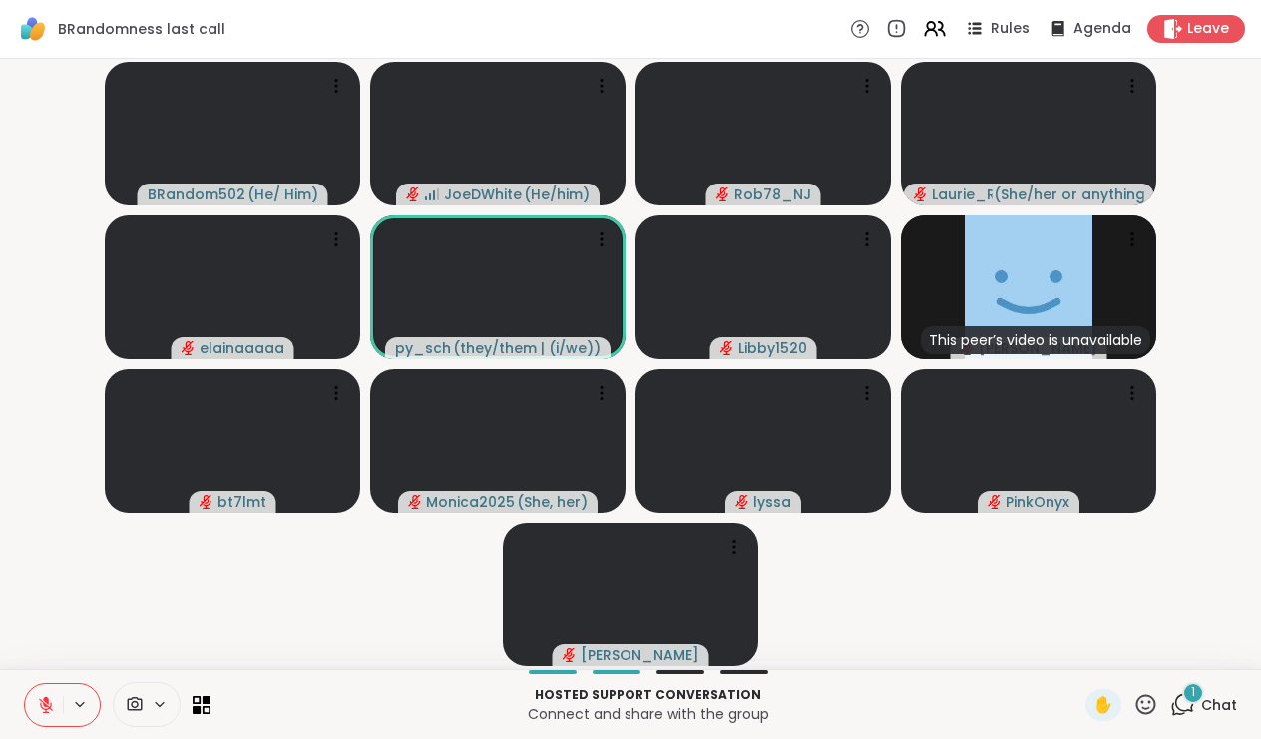
click at [1204, 702] on span "Chat" at bounding box center [1219, 705] width 36 height 20
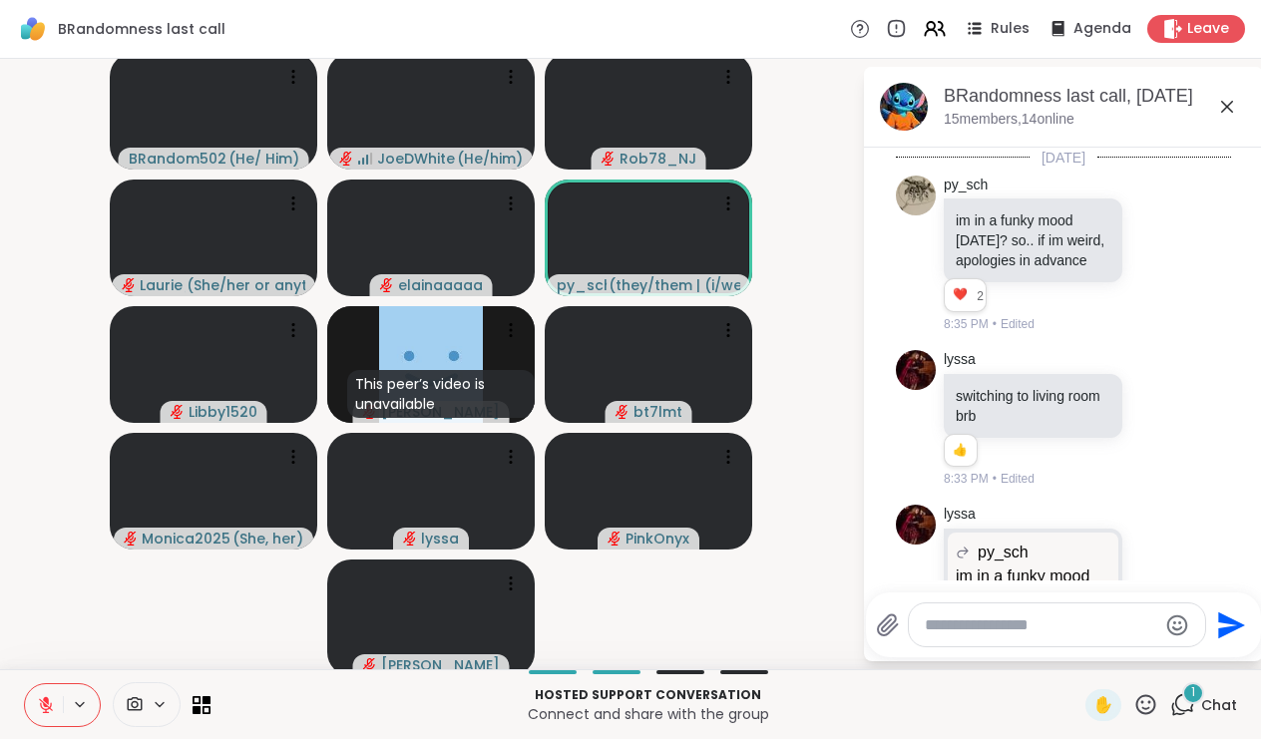
click at [1204, 702] on span "Chat" at bounding box center [1219, 705] width 36 height 20
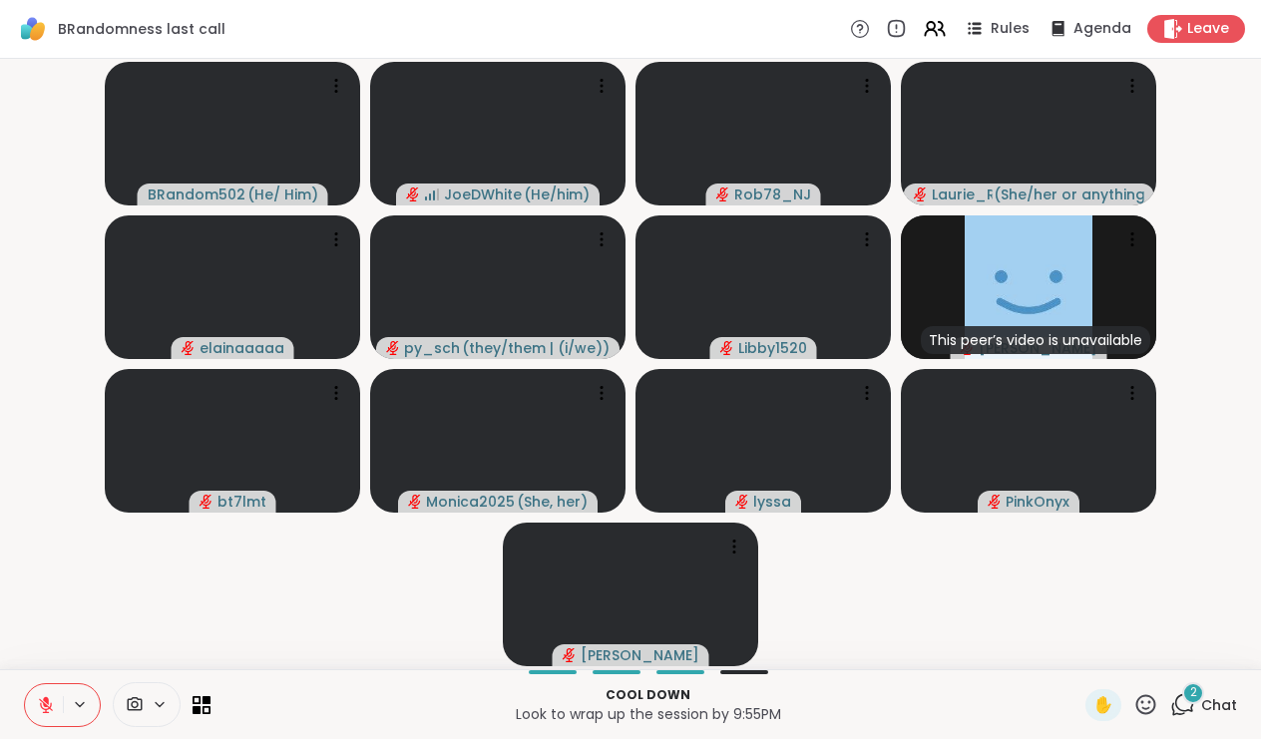
click at [1205, 703] on span "Chat" at bounding box center [1219, 705] width 36 height 20
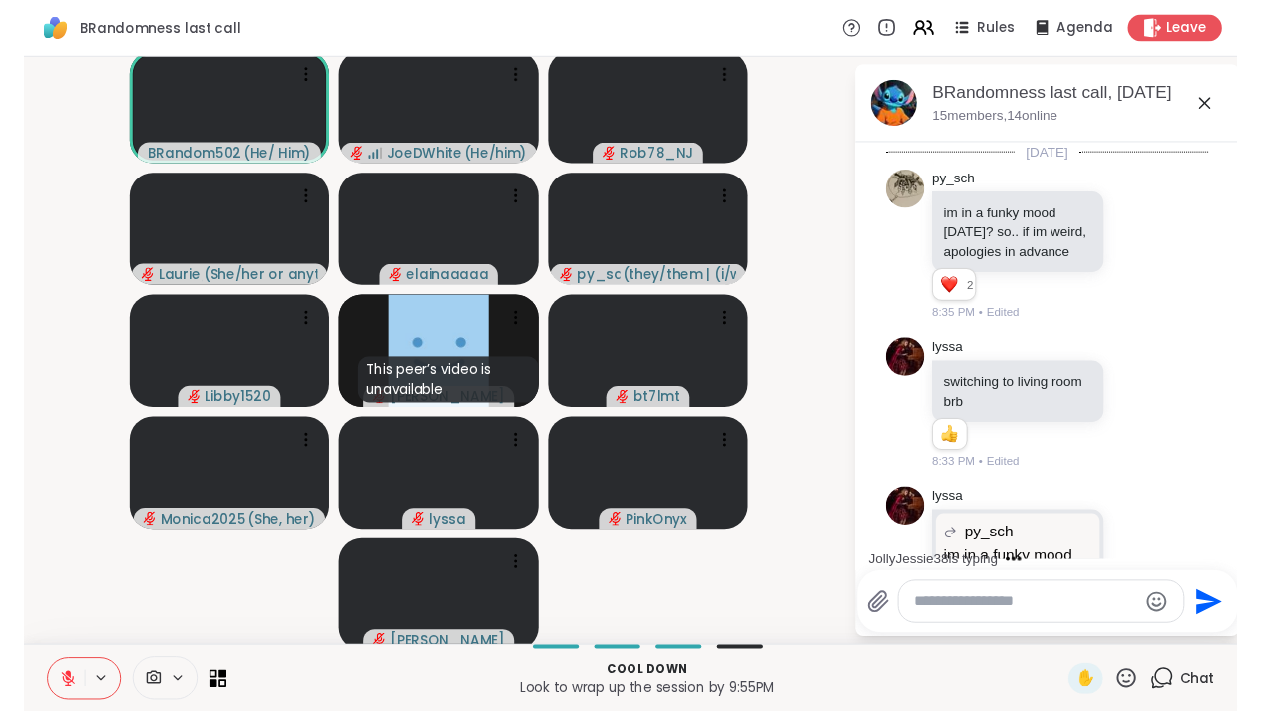
scroll to position [24244, 0]
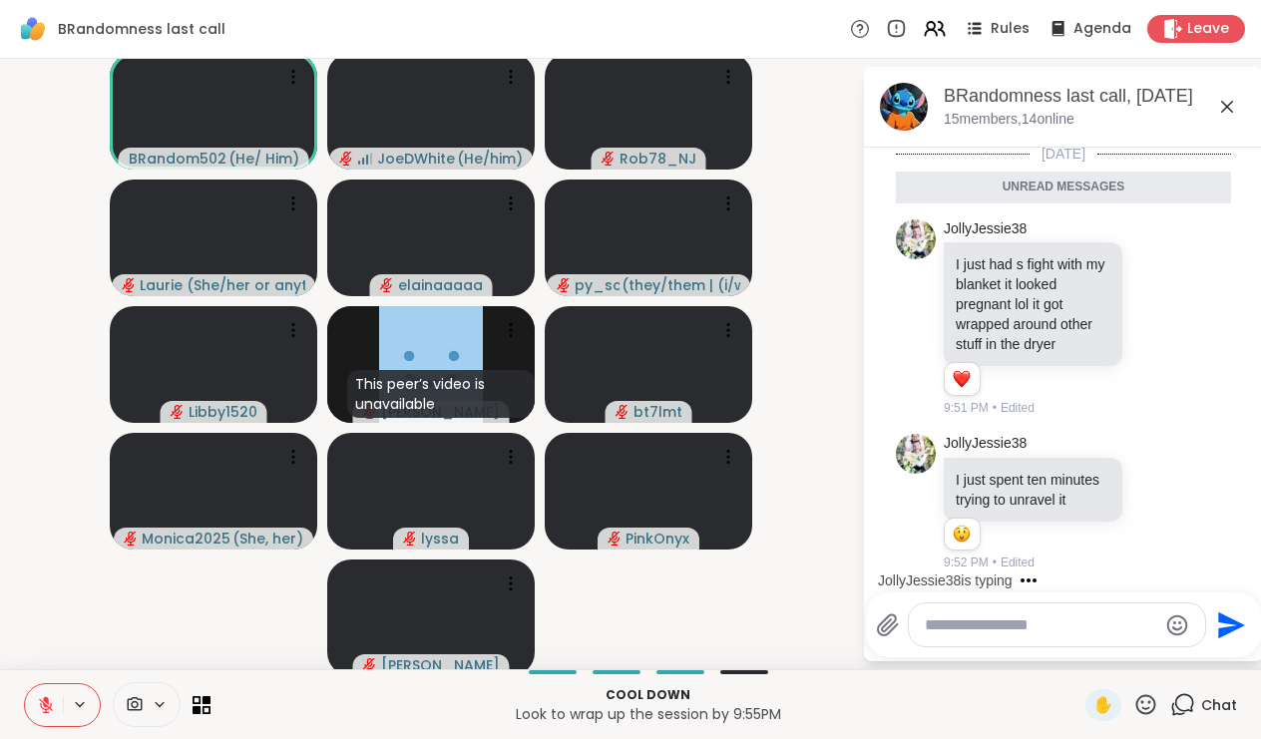
click at [1229, 110] on icon at bounding box center [1227, 107] width 24 height 24
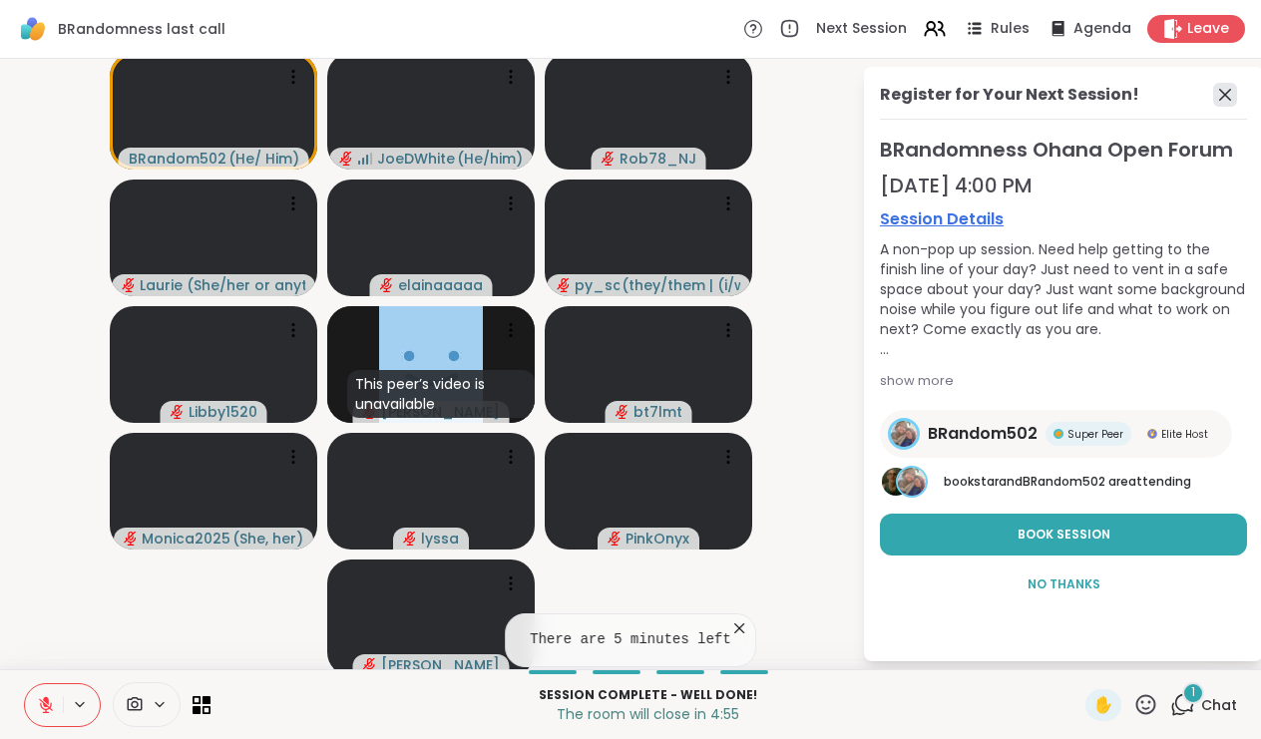
click at [1230, 100] on icon at bounding box center [1225, 95] width 12 height 12
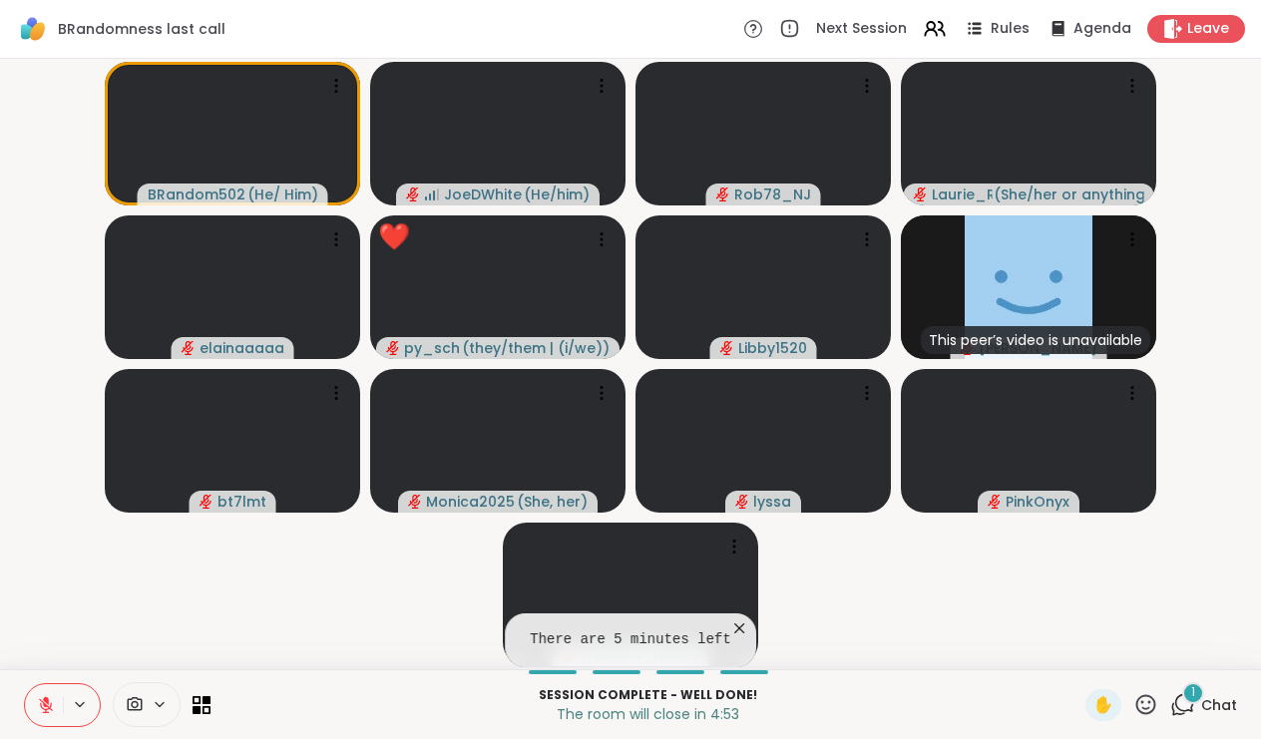
click at [1201, 703] on div "1 Chat" at bounding box center [1203, 705] width 67 height 32
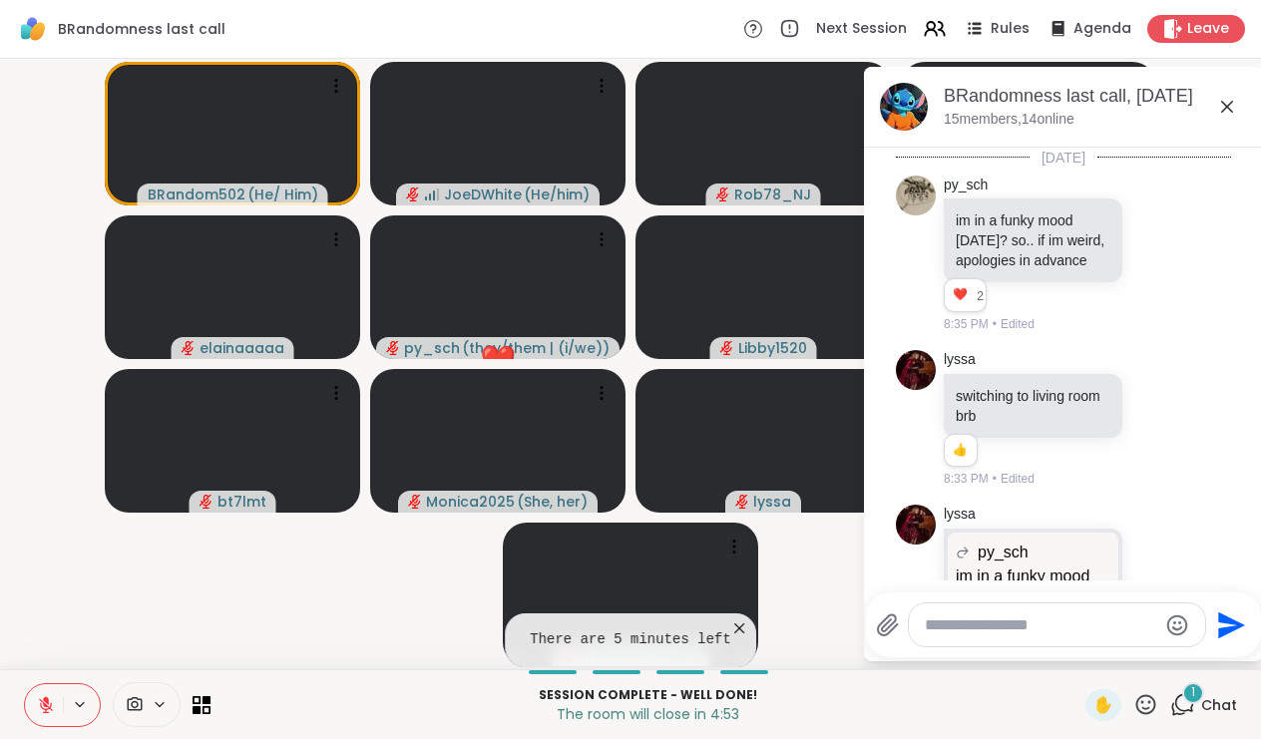
click at [1228, 110] on icon at bounding box center [1227, 107] width 24 height 24
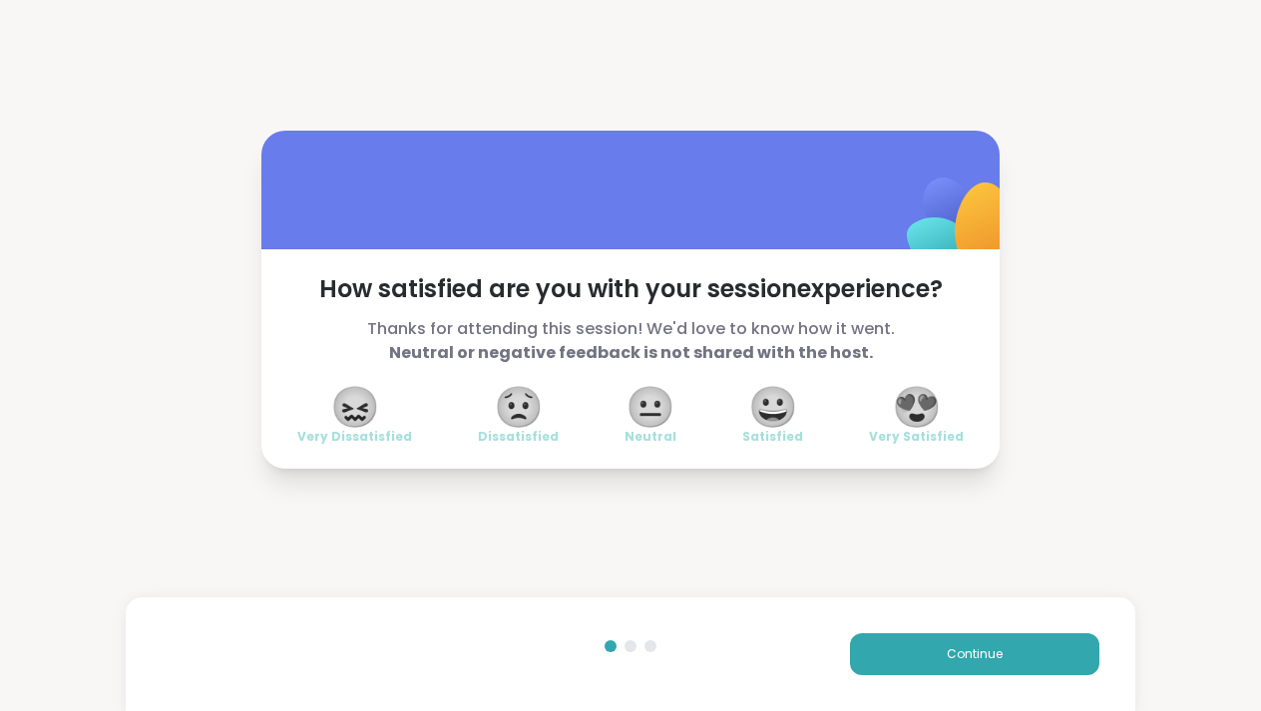
click at [935, 399] on span "😍" at bounding box center [917, 407] width 50 height 36
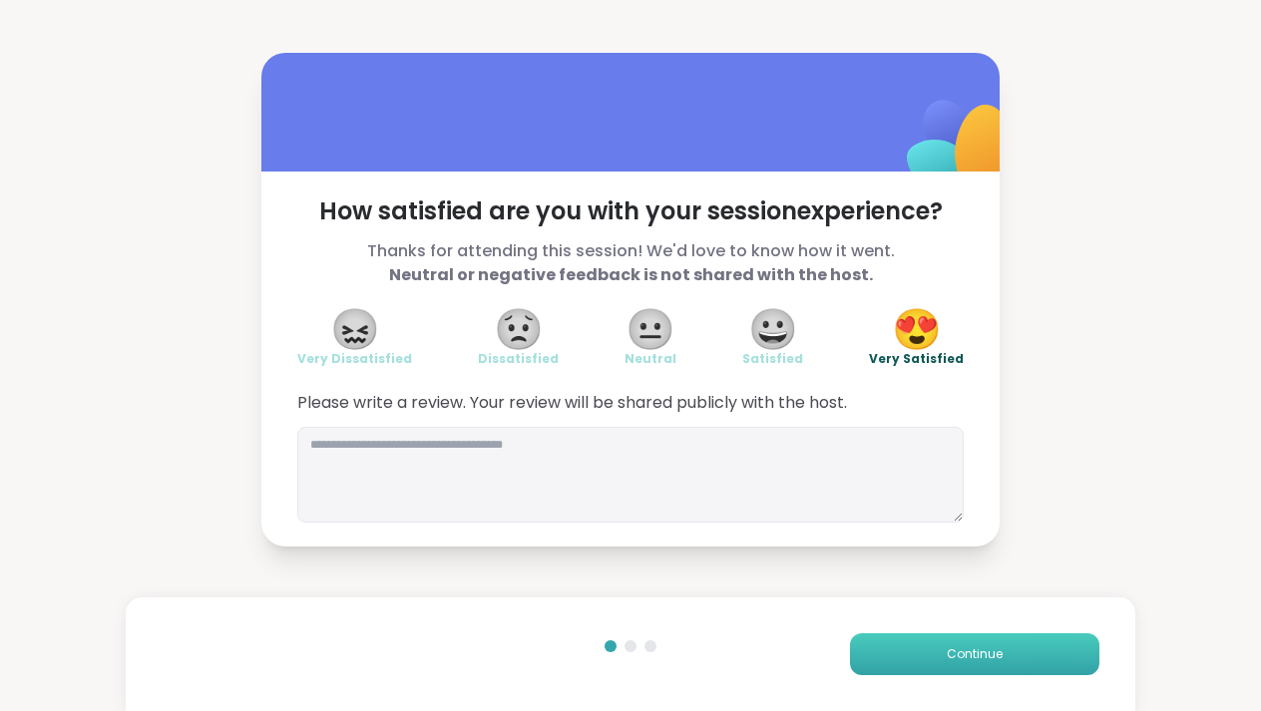
click at [991, 639] on button "Continue" at bounding box center [974, 654] width 249 height 42
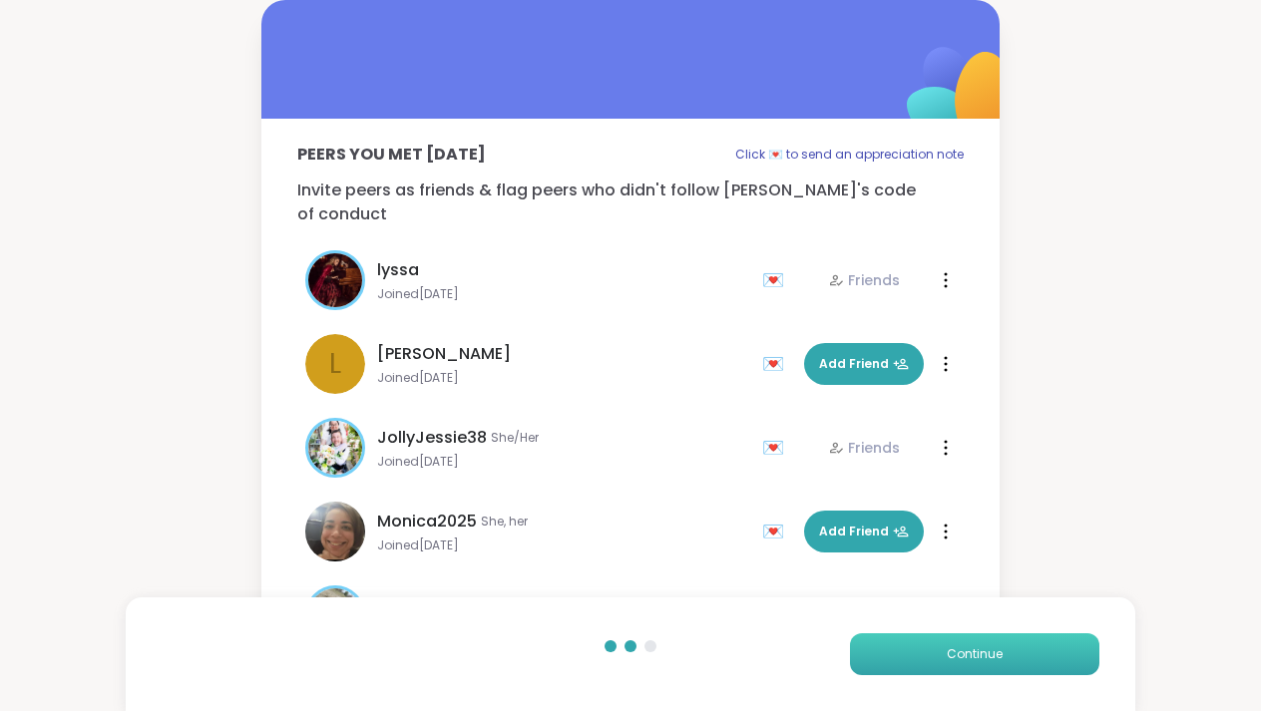
click at [991, 639] on button "Continue" at bounding box center [974, 654] width 249 height 42
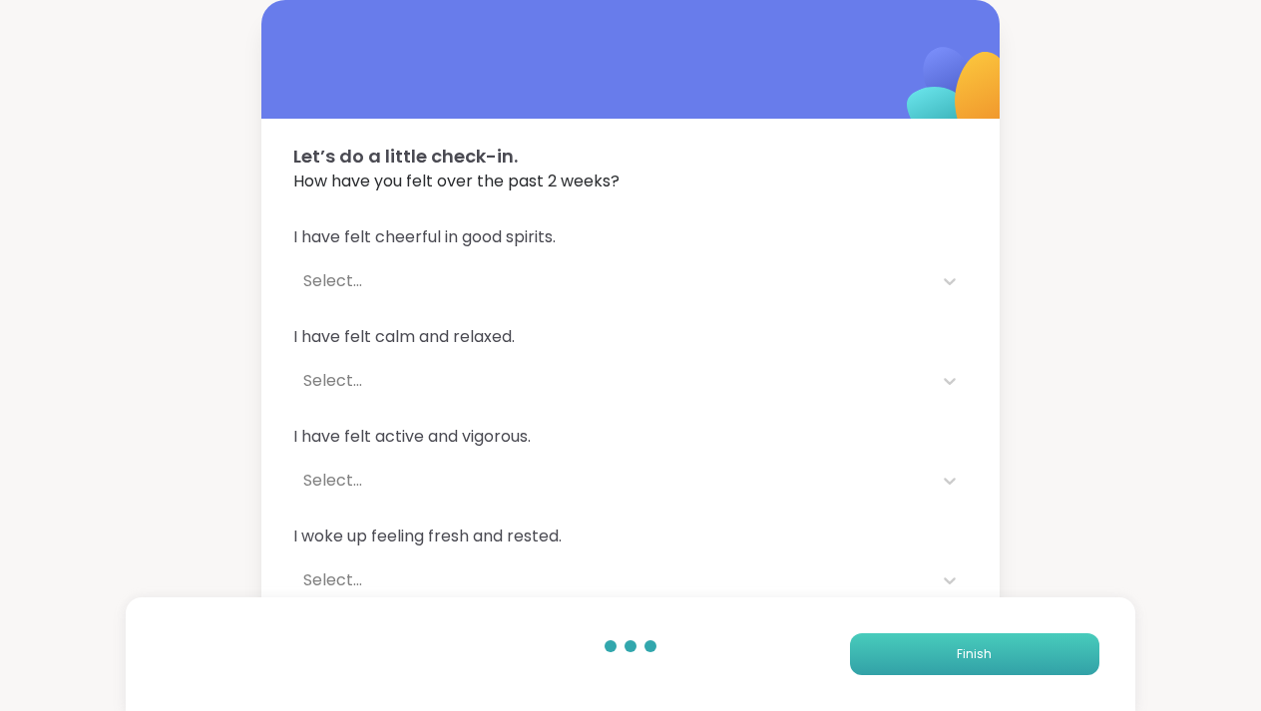
click at [991, 639] on button "Finish" at bounding box center [974, 654] width 249 height 42
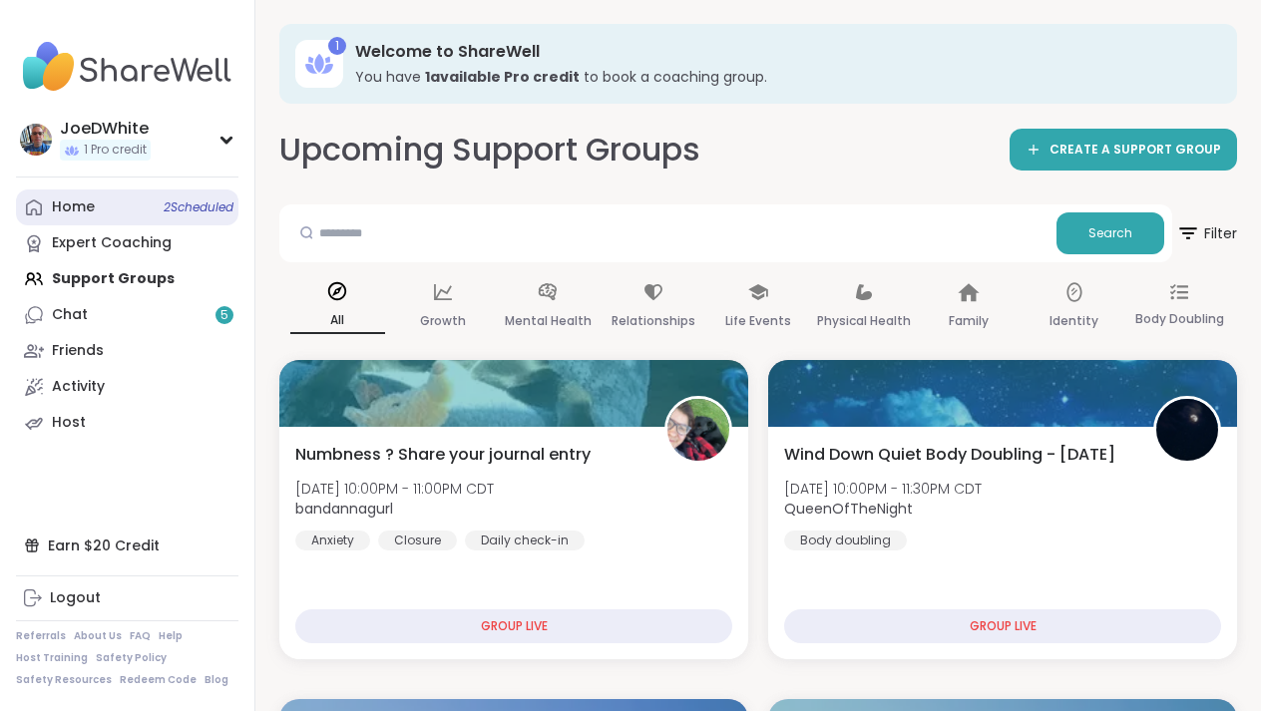
click at [101, 215] on link "Home 2 Scheduled" at bounding box center [127, 208] width 222 height 36
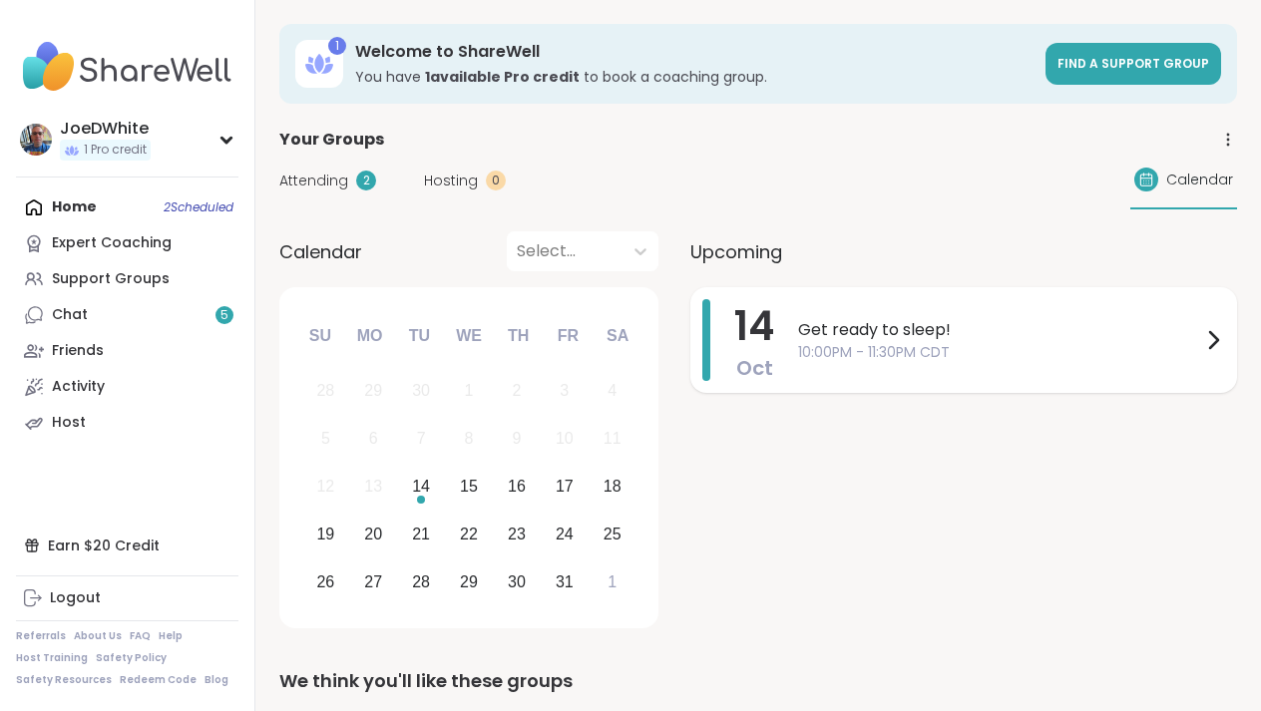
click at [861, 362] on span "10:00PM - 11:30PM CDT" at bounding box center [999, 352] width 403 height 21
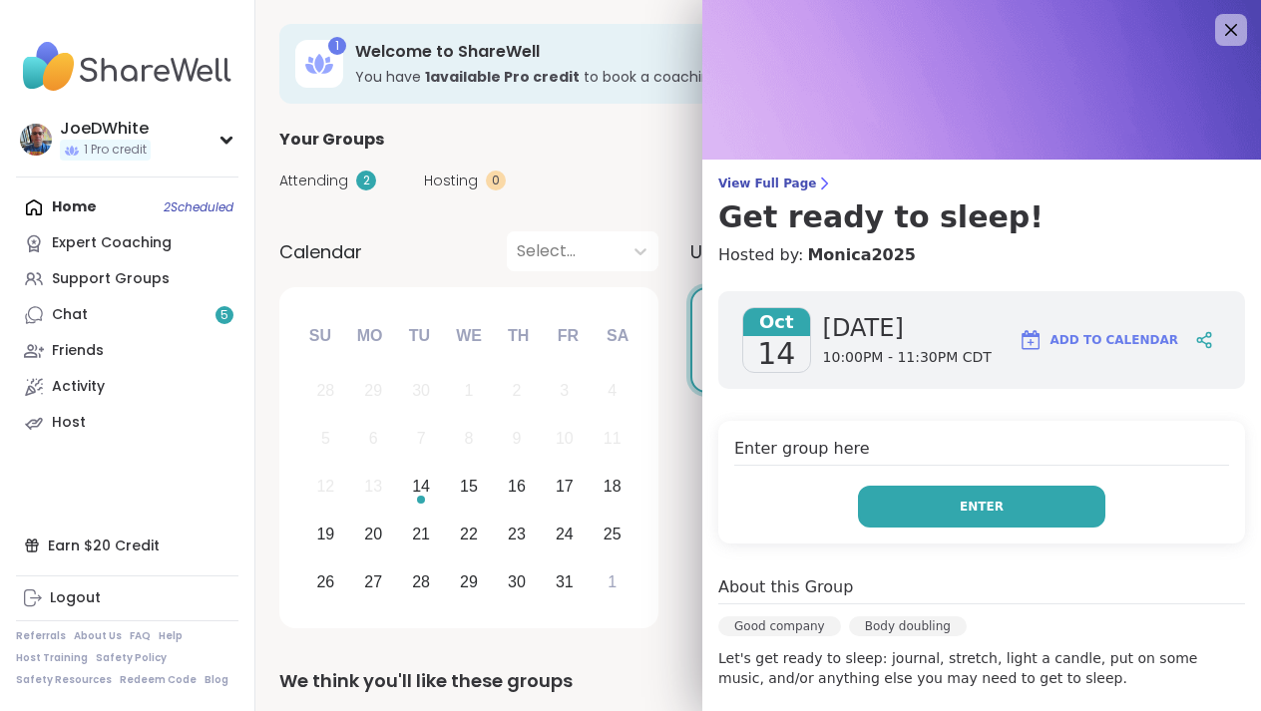
click at [925, 513] on button "Enter" at bounding box center [981, 507] width 247 height 42
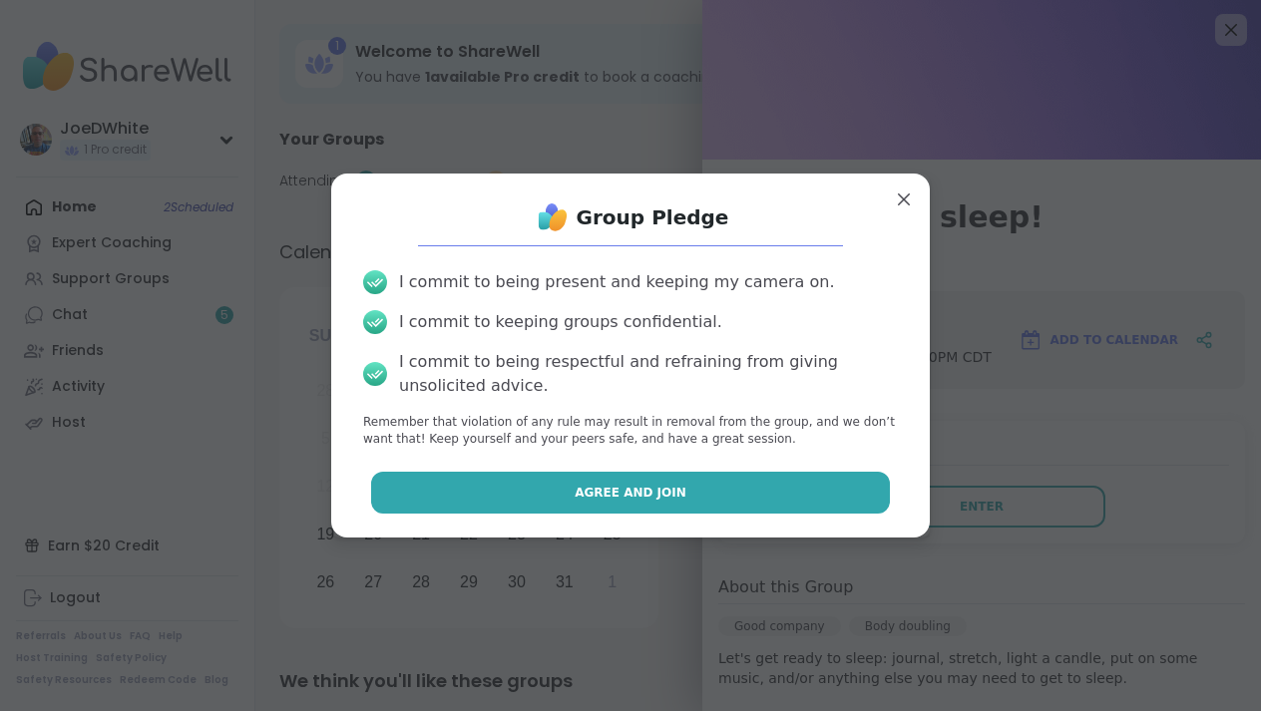
click at [595, 484] on span "Agree and Join" at bounding box center [631, 493] width 112 height 18
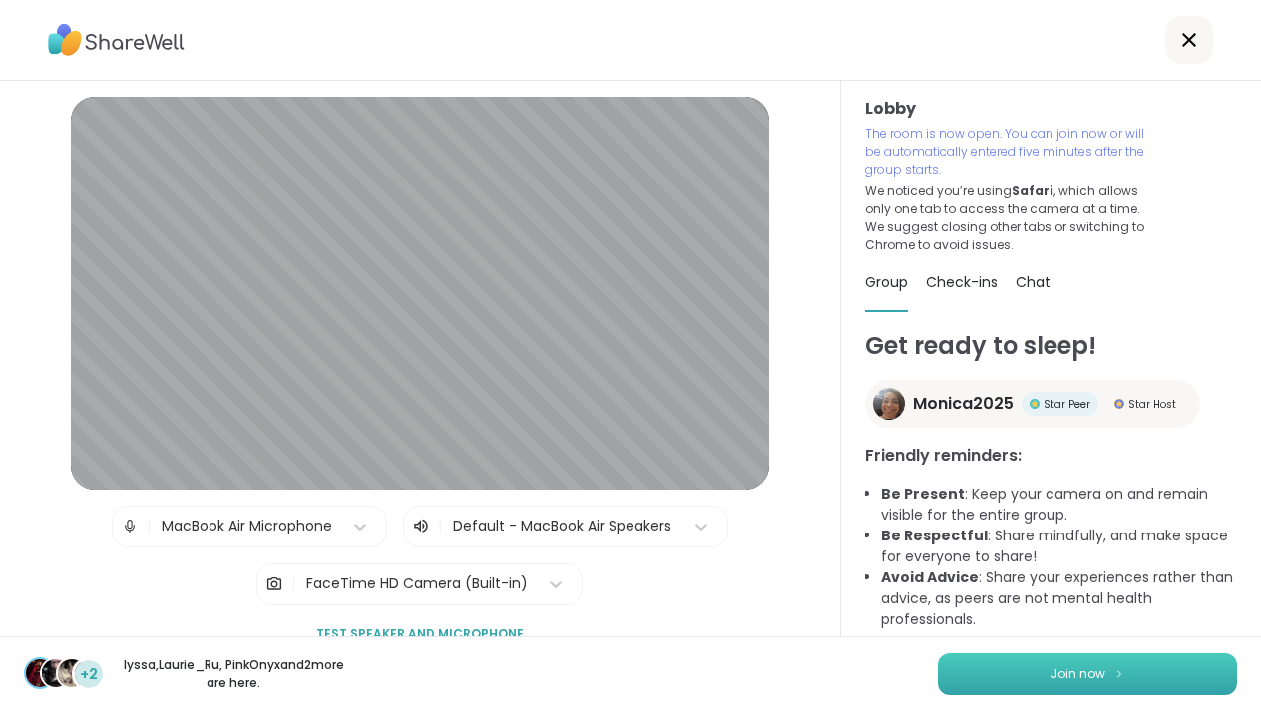
click at [1066, 682] on span "Join now" at bounding box center [1077, 674] width 55 height 18
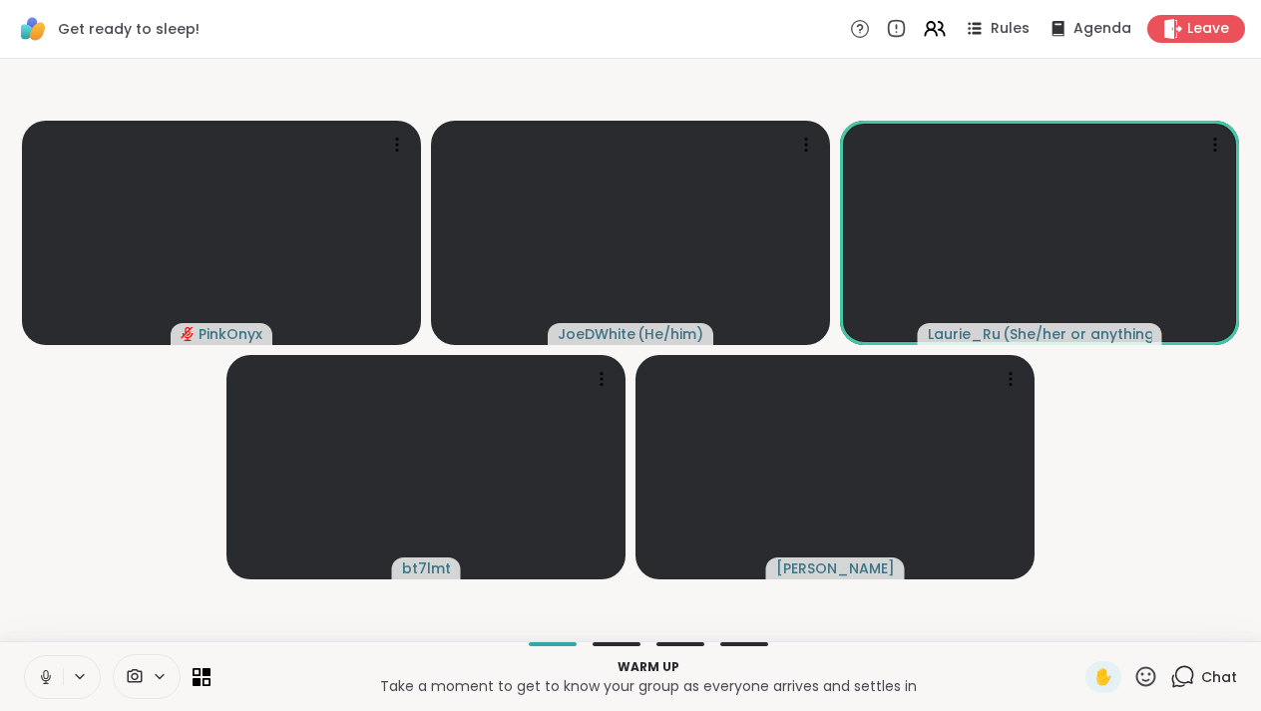
click at [45, 675] on icon at bounding box center [46, 677] width 18 height 18
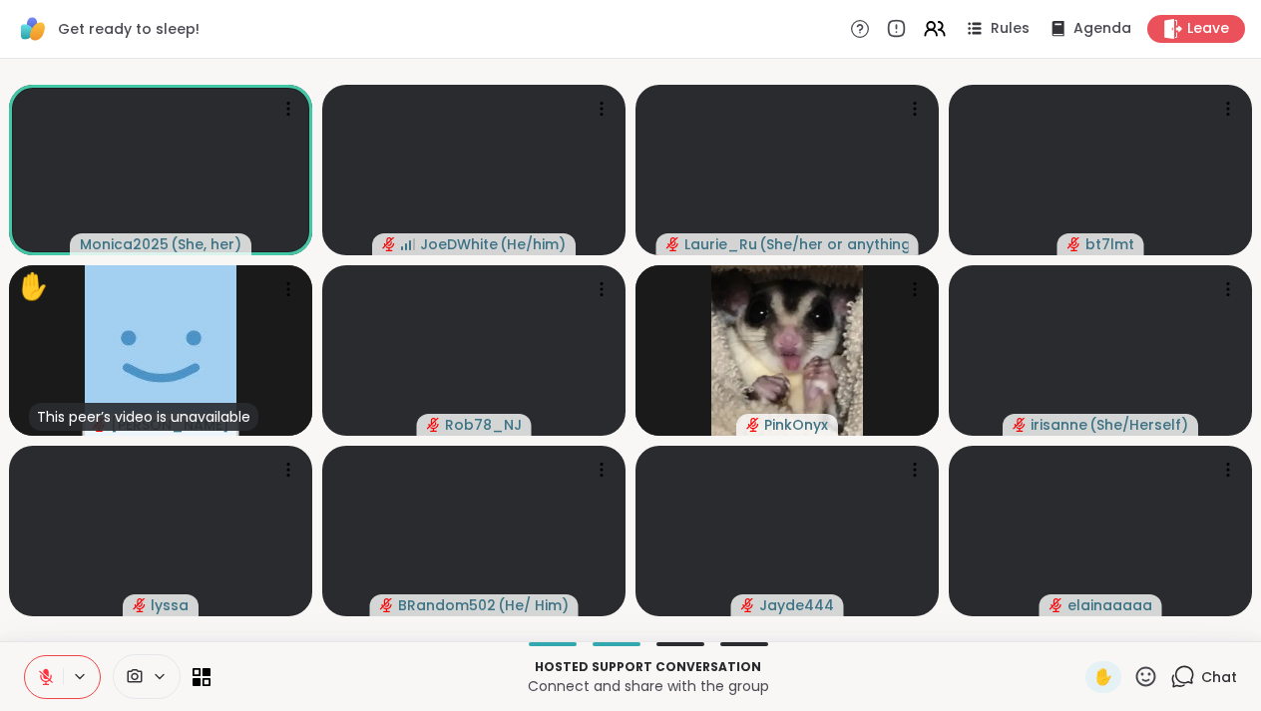
click at [75, 443] on video-player-container "Monica2025 ( She, her ) JoeDWhite ( He/him ) Laurie_Ru ( She/her or anything el…" at bounding box center [630, 350] width 1237 height 567
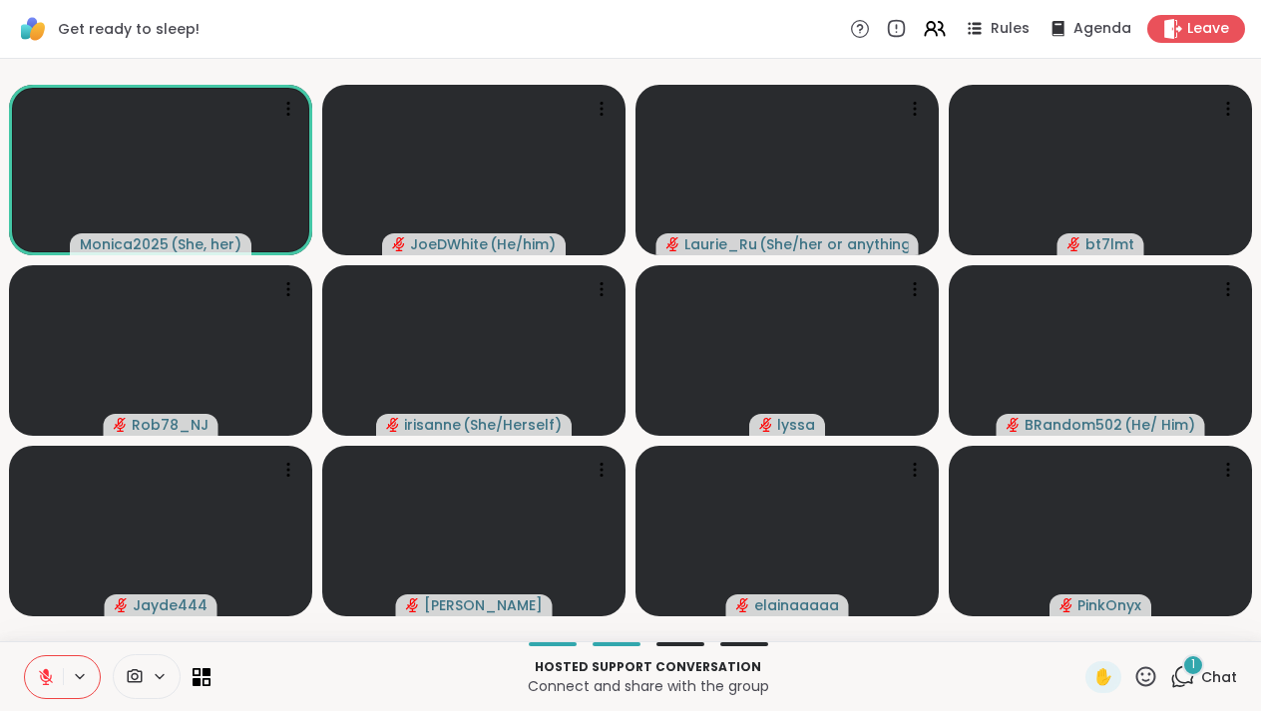
click at [51, 670] on icon at bounding box center [46, 677] width 18 height 18
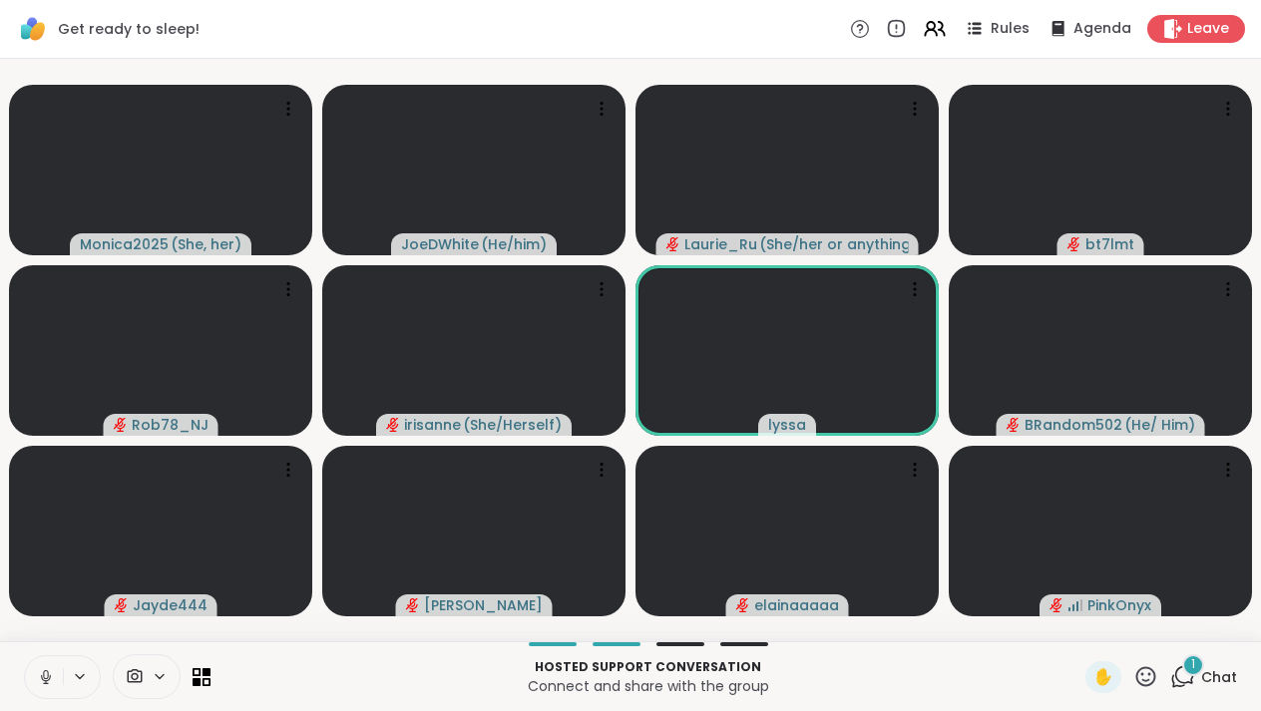
click at [1211, 667] on span "Chat" at bounding box center [1219, 677] width 36 height 20
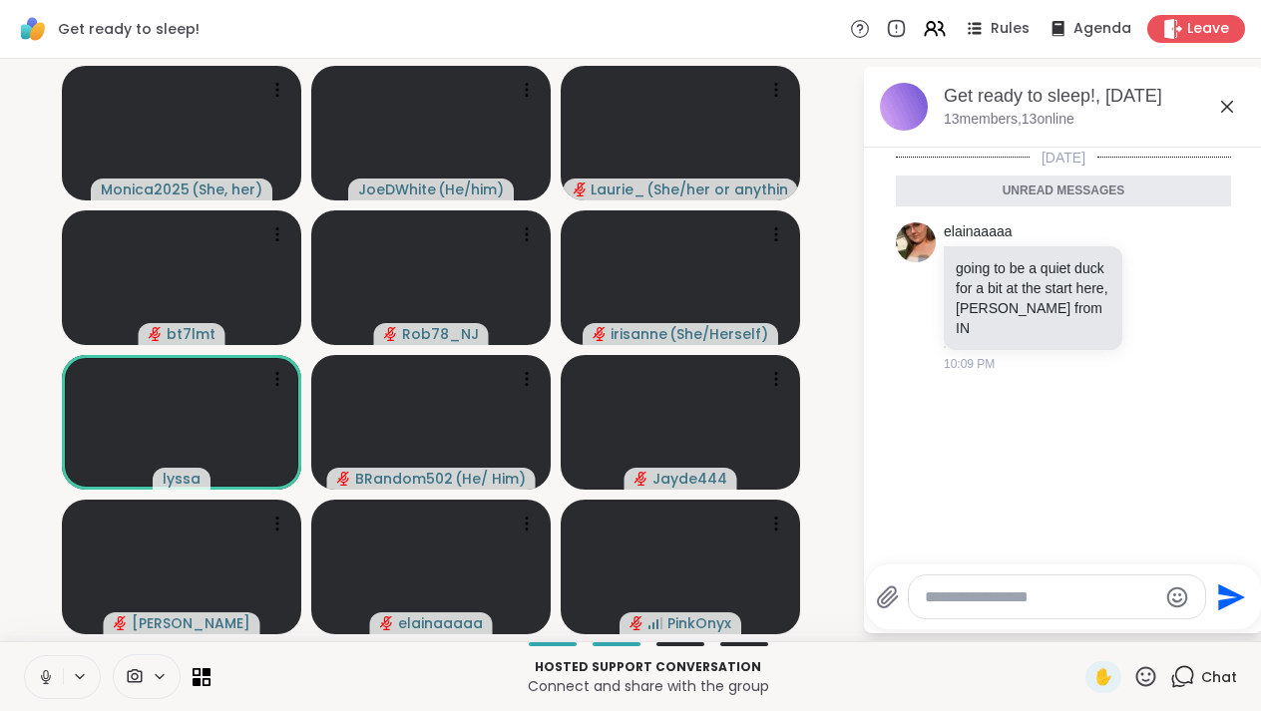
click at [1061, 594] on textarea "Type your message" at bounding box center [1041, 598] width 232 height 20
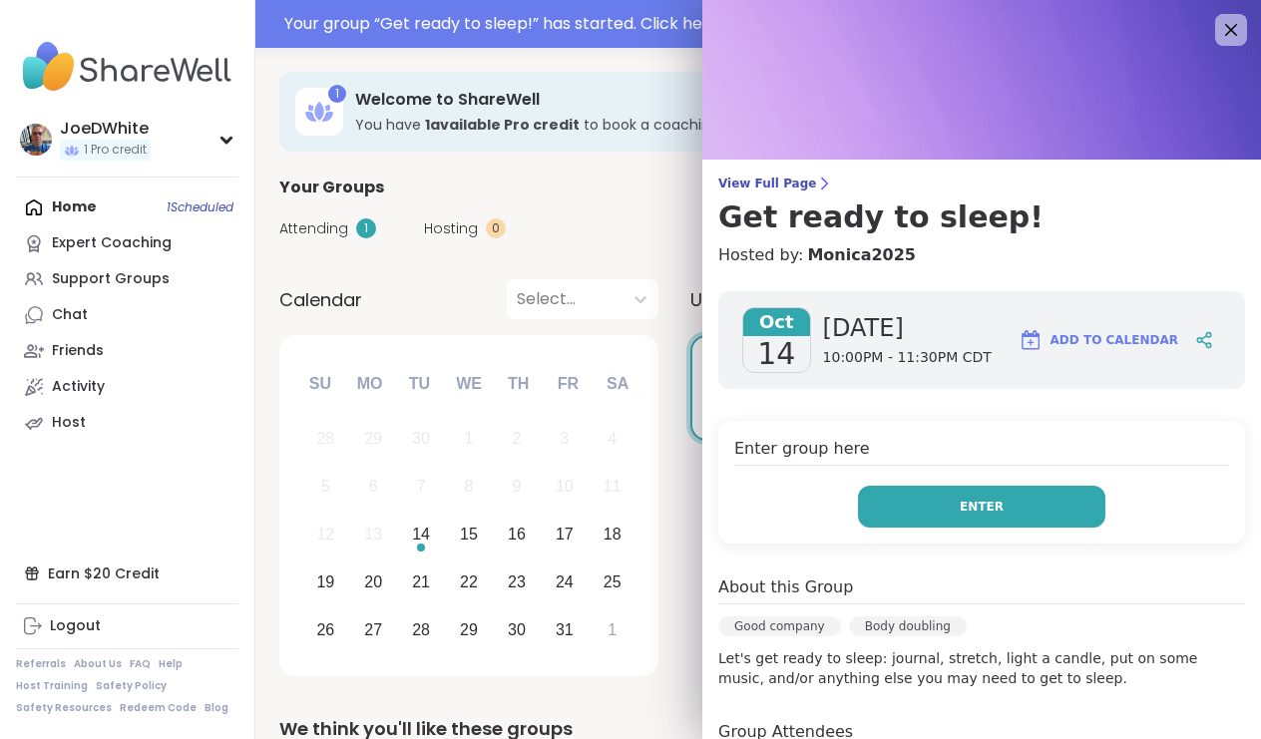
click at [984, 500] on span "Enter" at bounding box center [982, 507] width 44 height 18
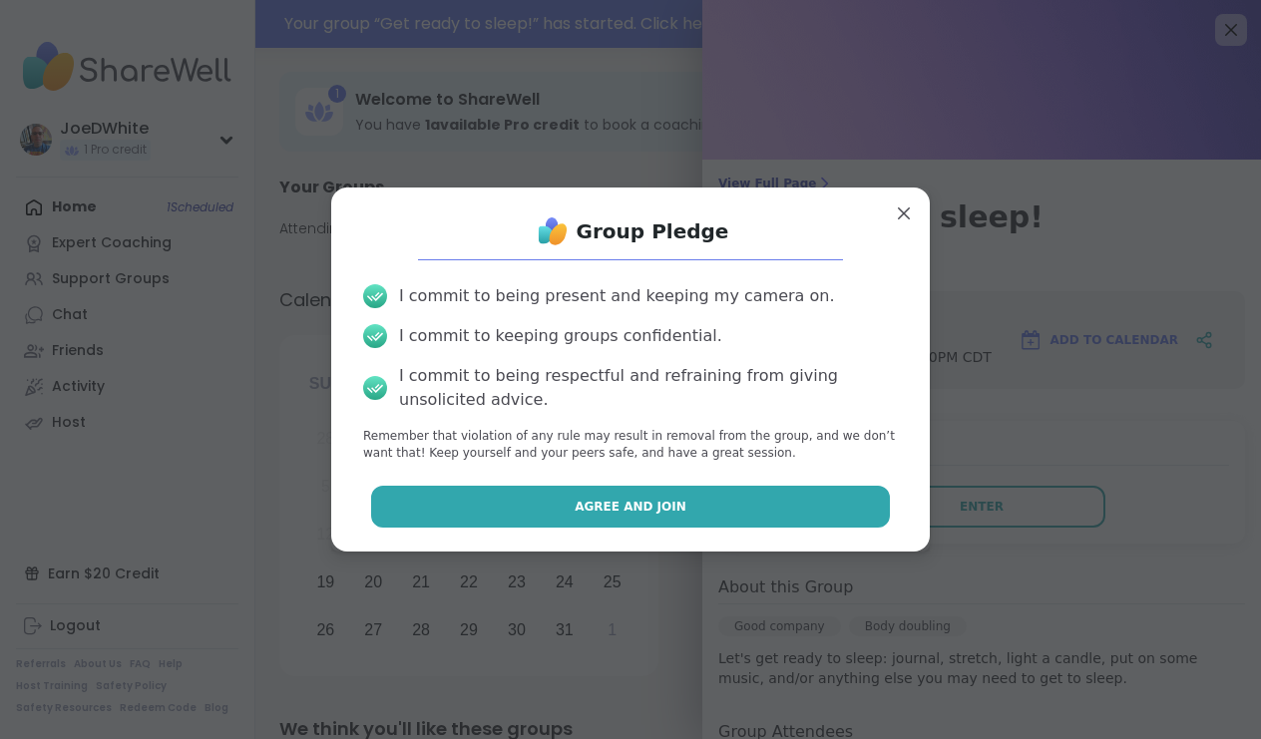
click at [757, 501] on button "Agree and Join" at bounding box center [631, 507] width 520 height 42
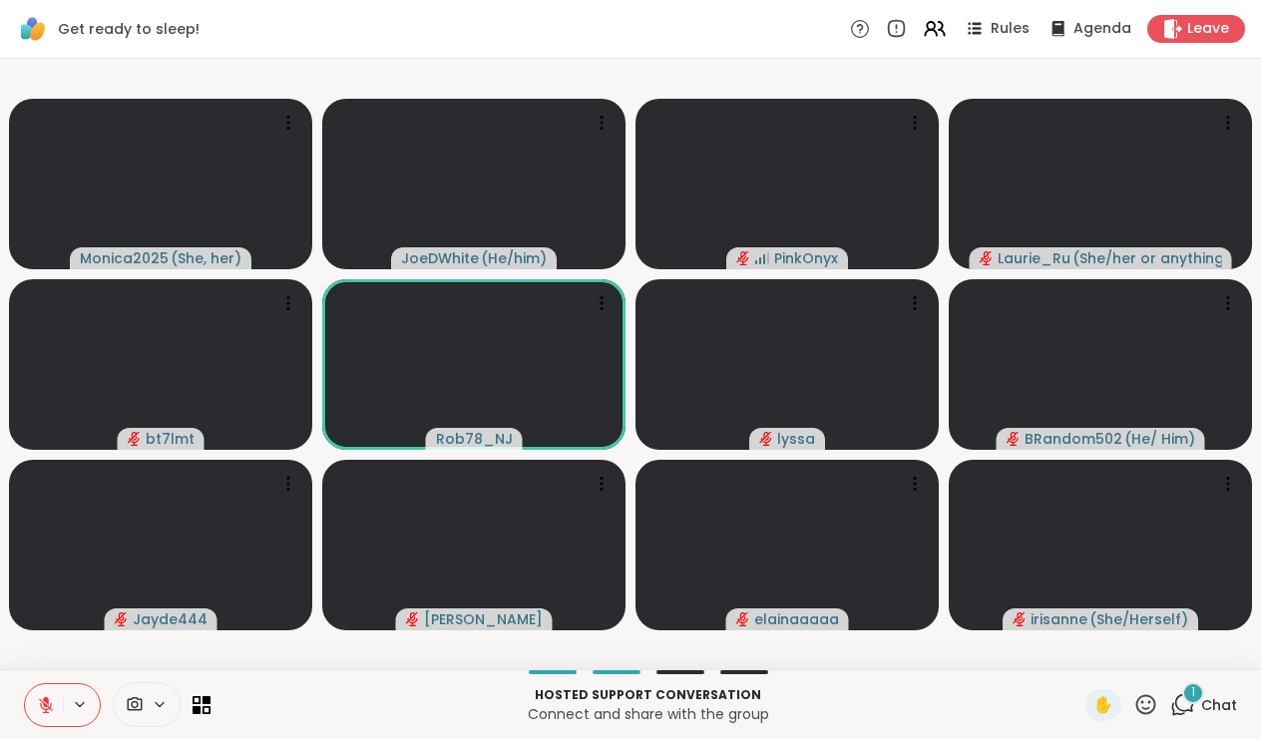
click at [41, 700] on icon at bounding box center [46, 705] width 14 height 14
click at [49, 704] on icon at bounding box center [46, 705] width 18 height 18
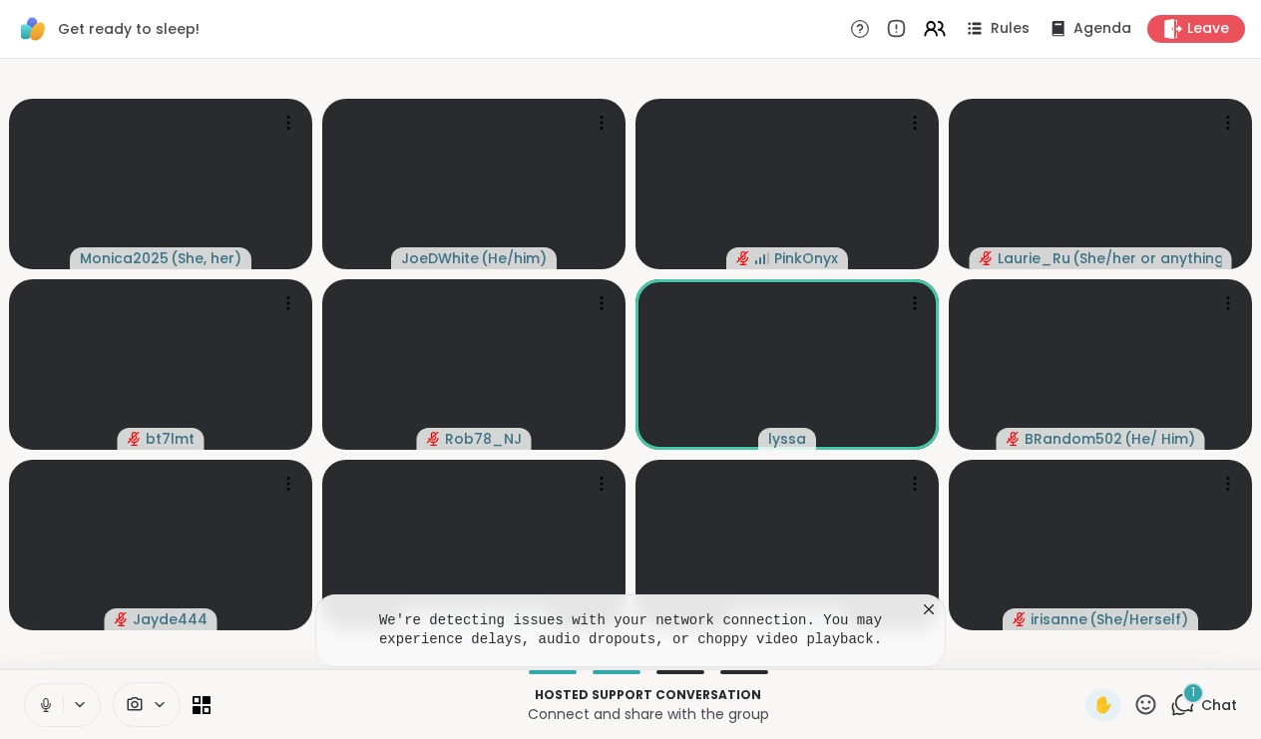
click at [932, 609] on icon at bounding box center [929, 609] width 20 height 20
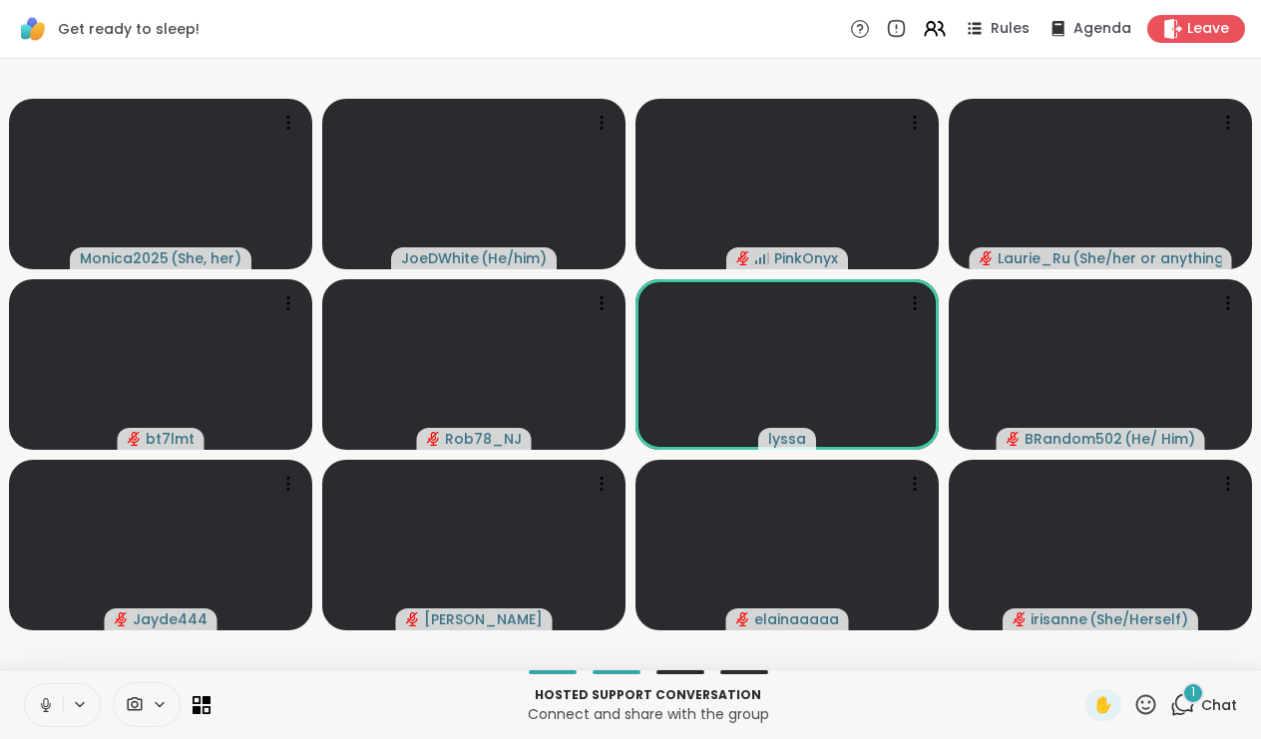
click at [1205, 689] on div "1 Chat" at bounding box center [1203, 705] width 67 height 32
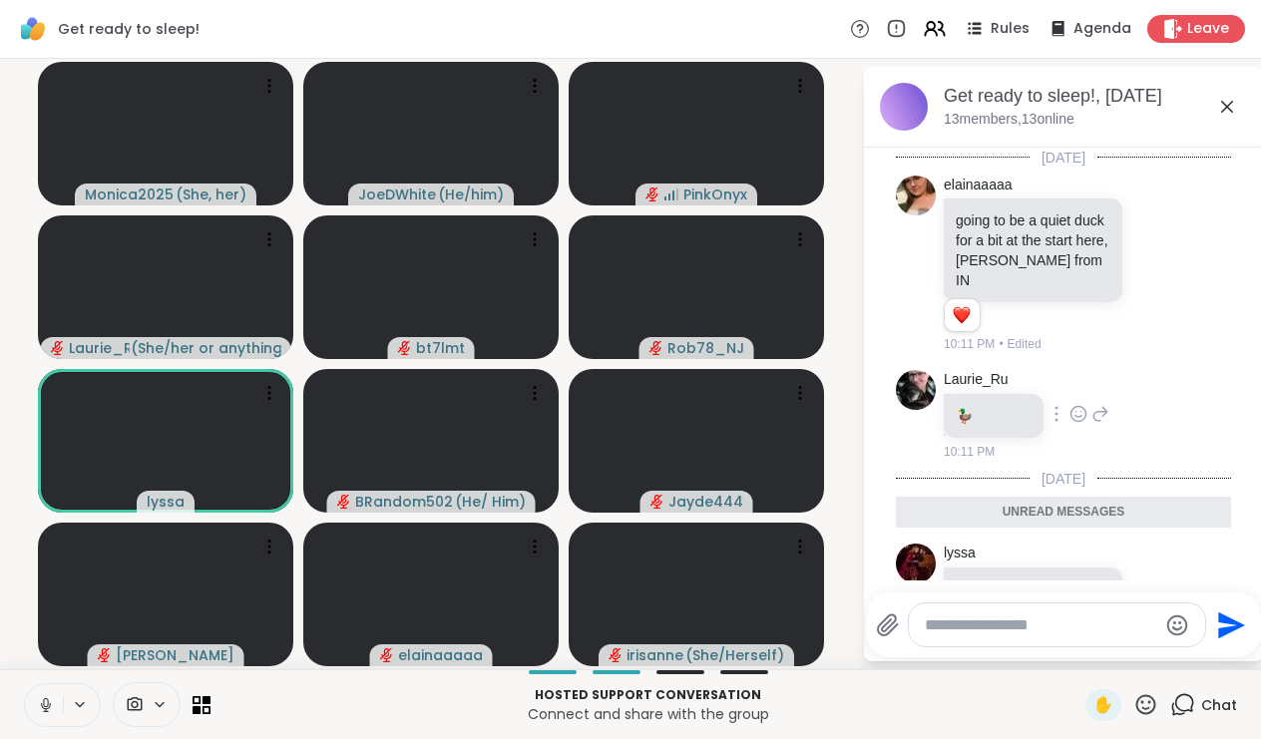
scroll to position [79, 0]
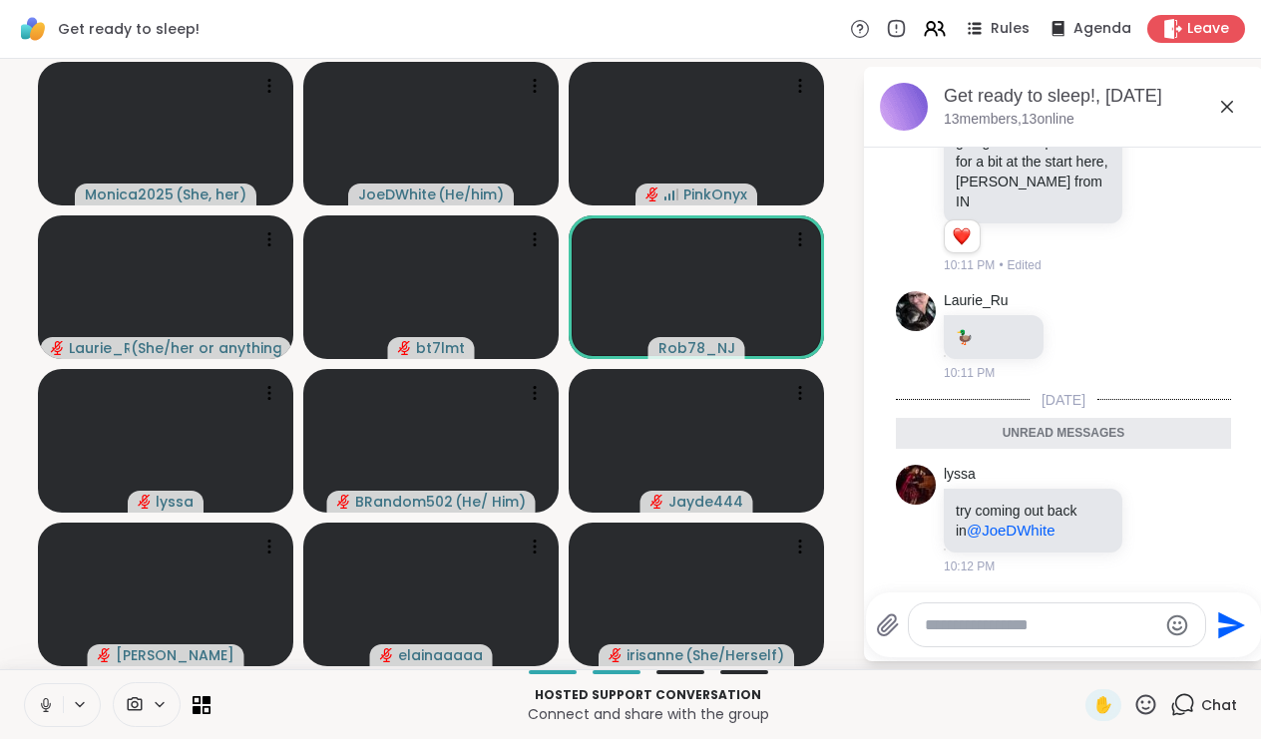
click at [1223, 102] on icon at bounding box center [1227, 107] width 12 height 12
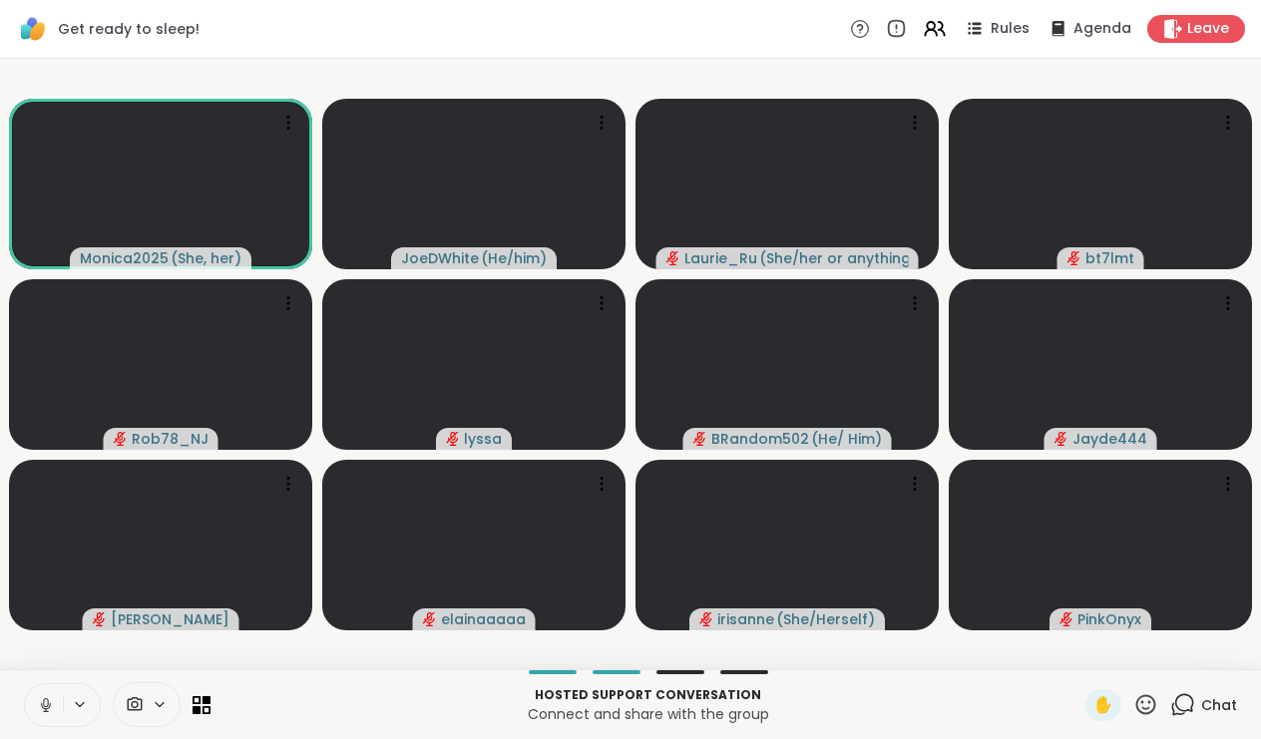
click at [49, 704] on icon at bounding box center [46, 705] width 18 height 18
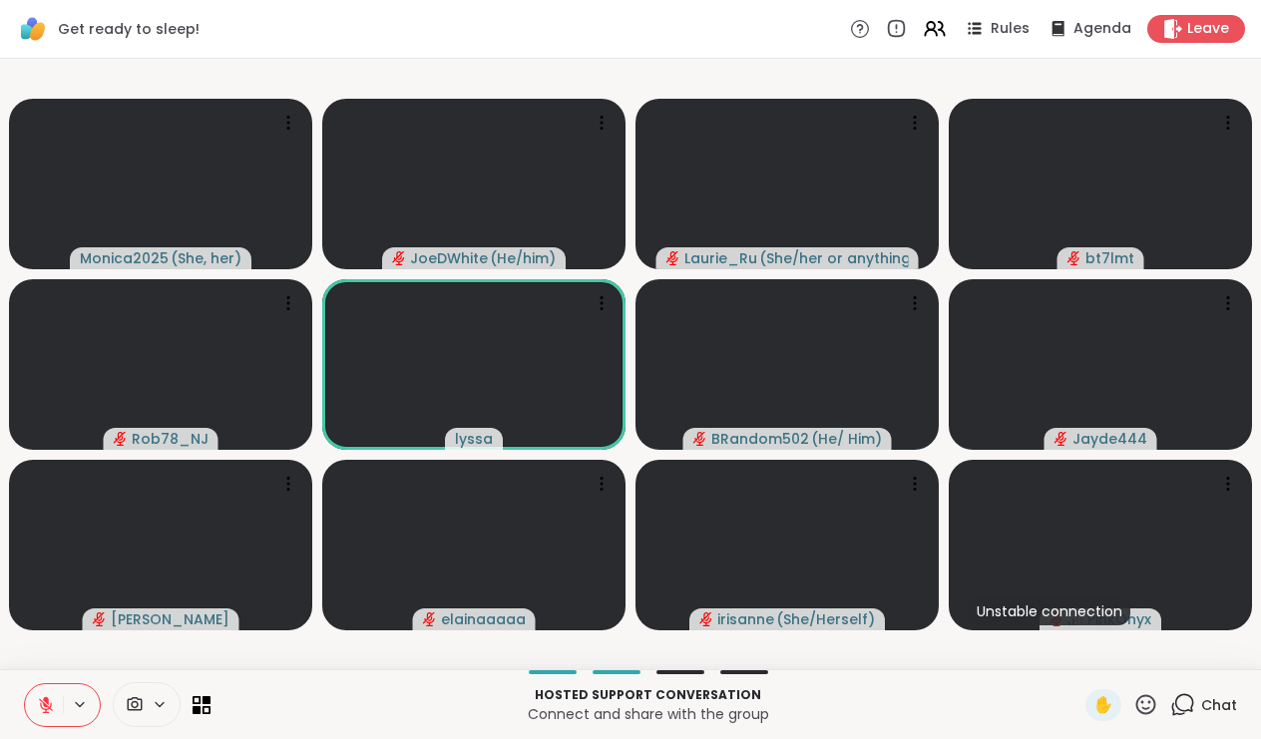
scroll to position [0, 0]
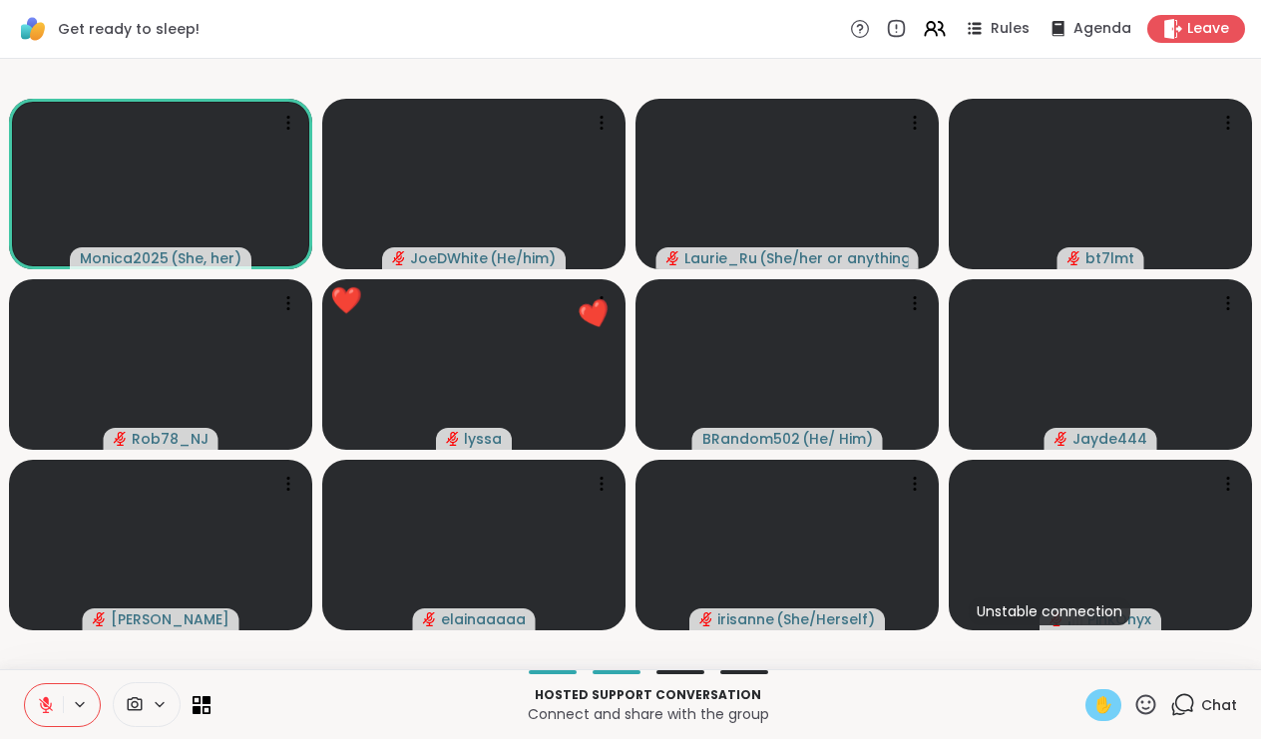
click at [1103, 701] on span "✋" at bounding box center [1103, 705] width 20 height 24
click at [1102, 693] on span "✋" at bounding box center [1103, 705] width 20 height 24
click at [1192, 703] on icon at bounding box center [1182, 704] width 25 height 25
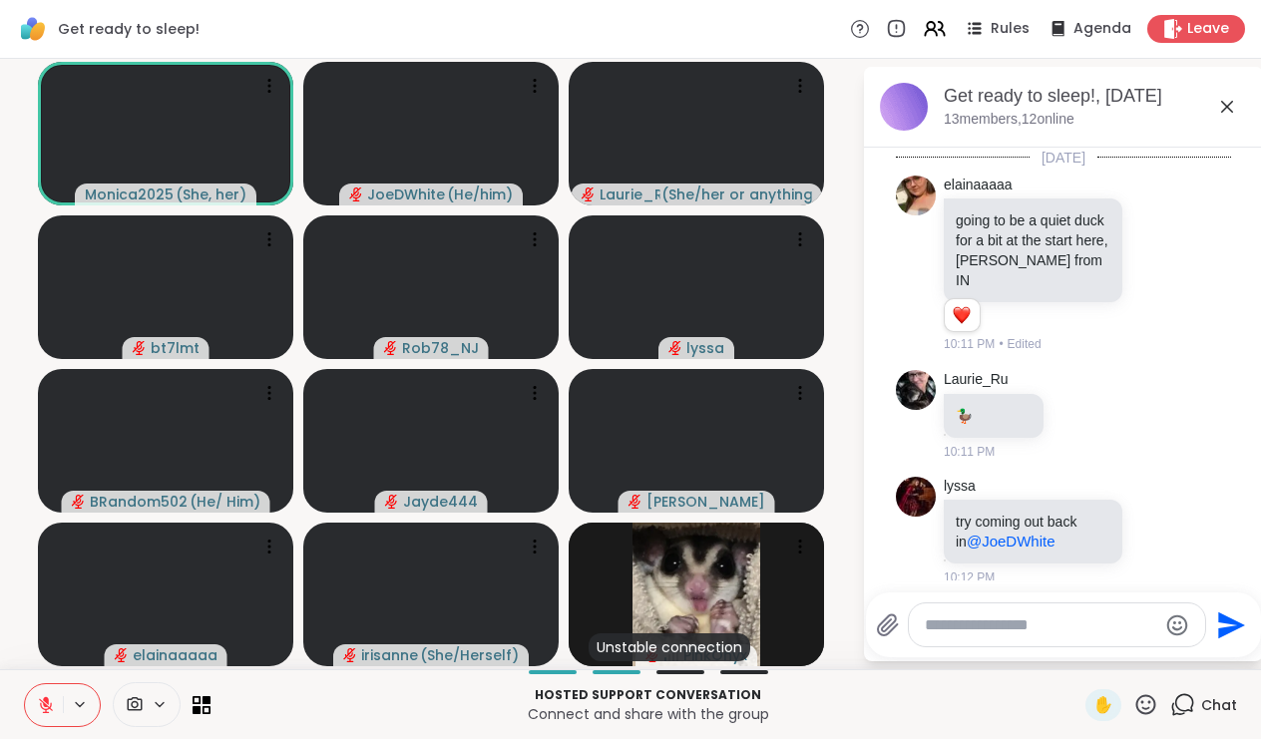
scroll to position [12, 0]
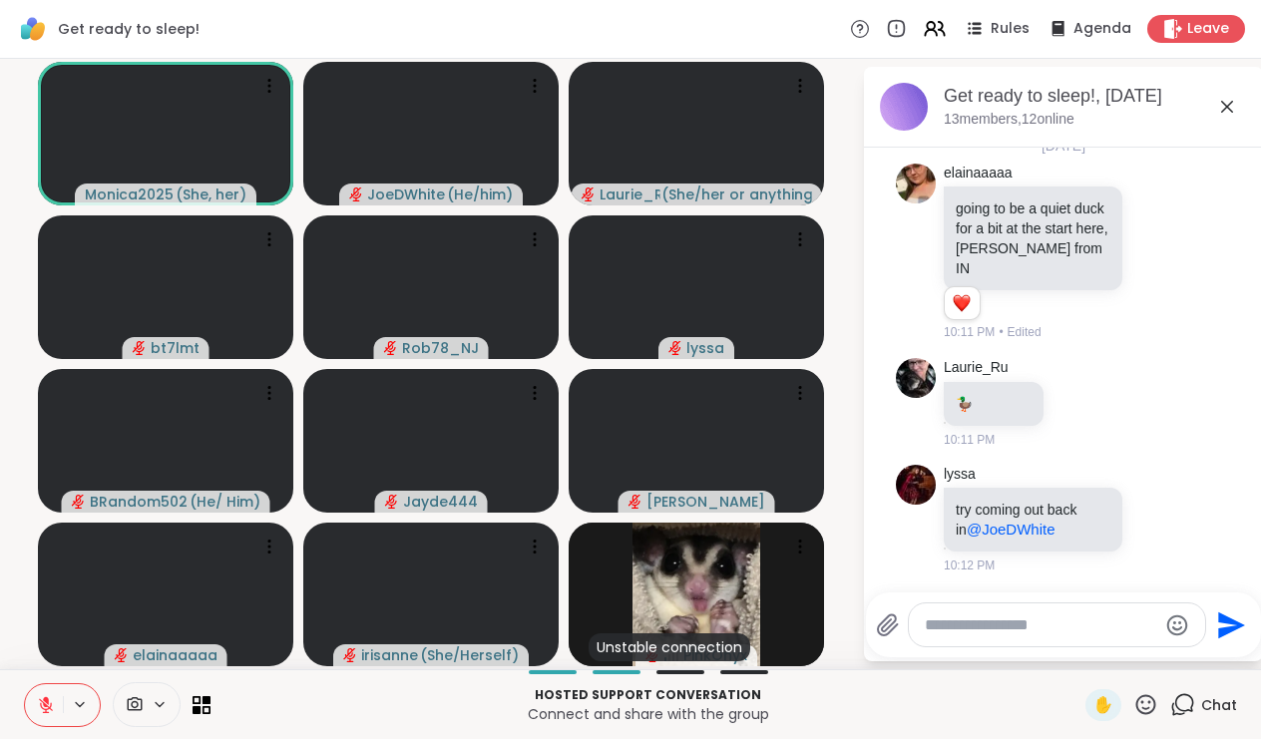
click at [988, 618] on textarea "Type your message" at bounding box center [1041, 625] width 232 height 20
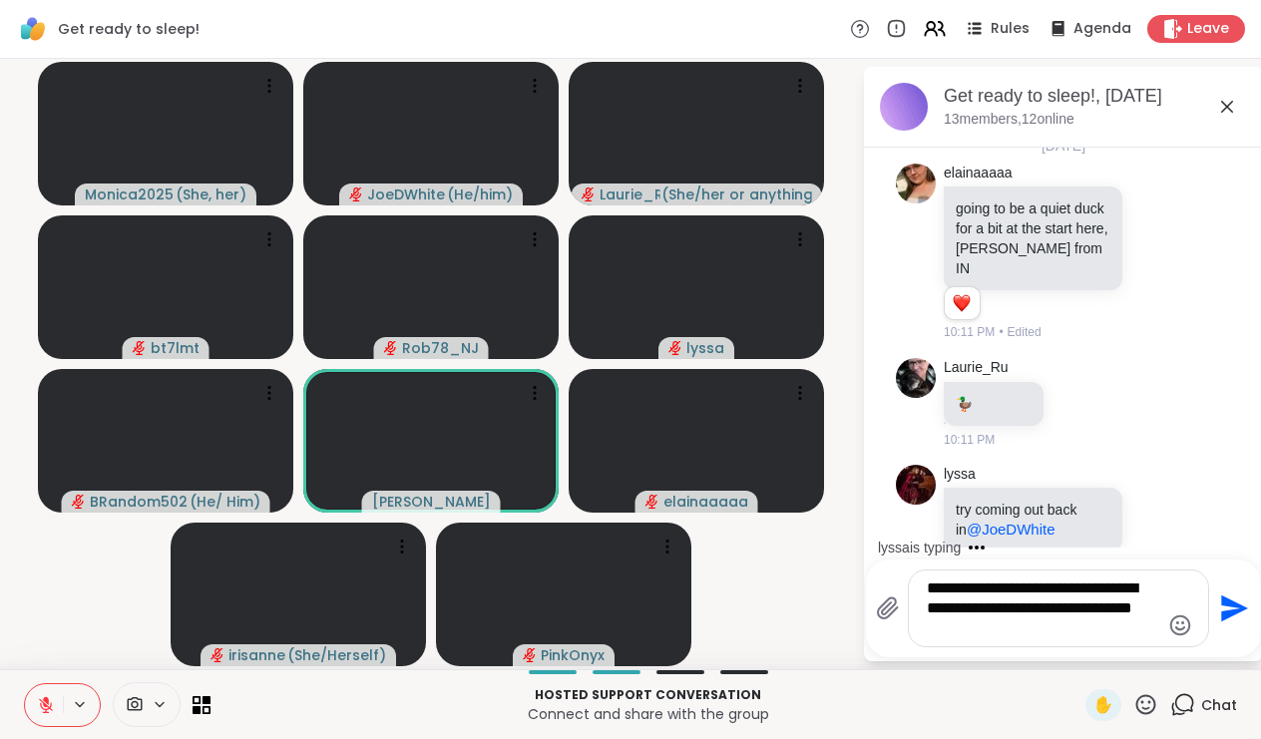
scroll to position [191, 0]
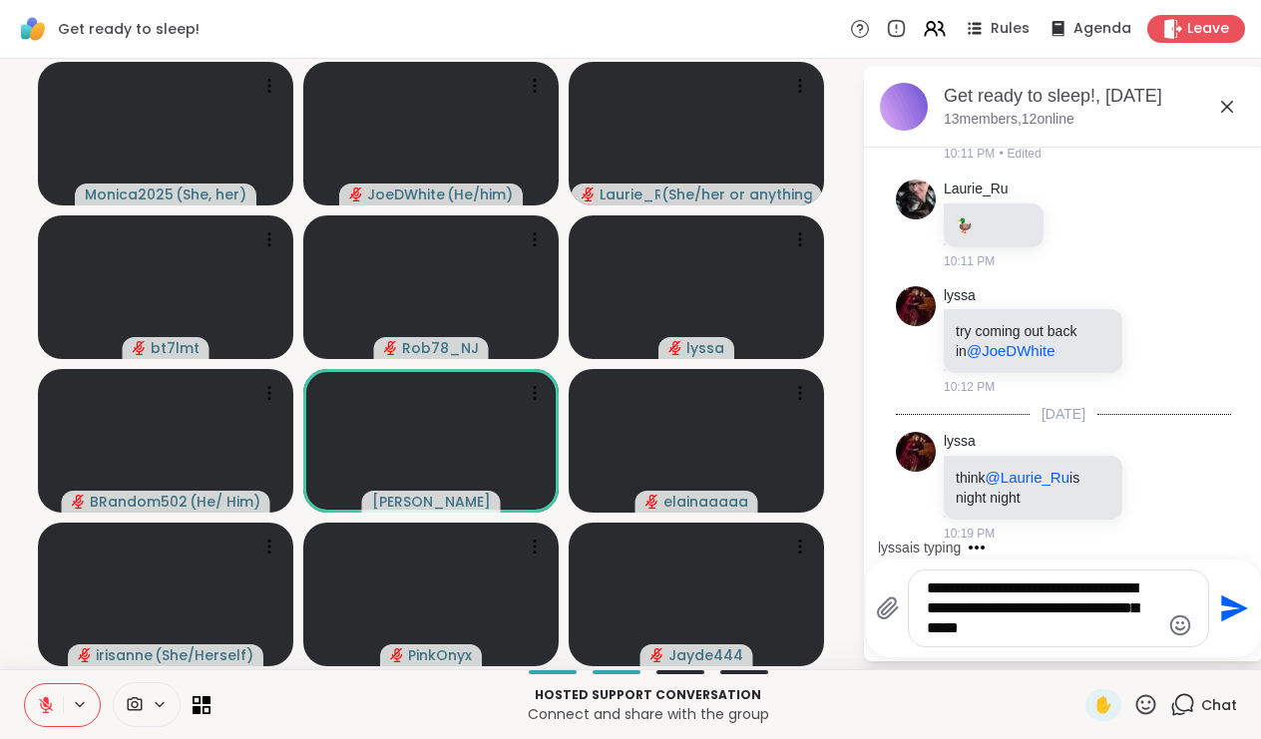
type textarea "**********"
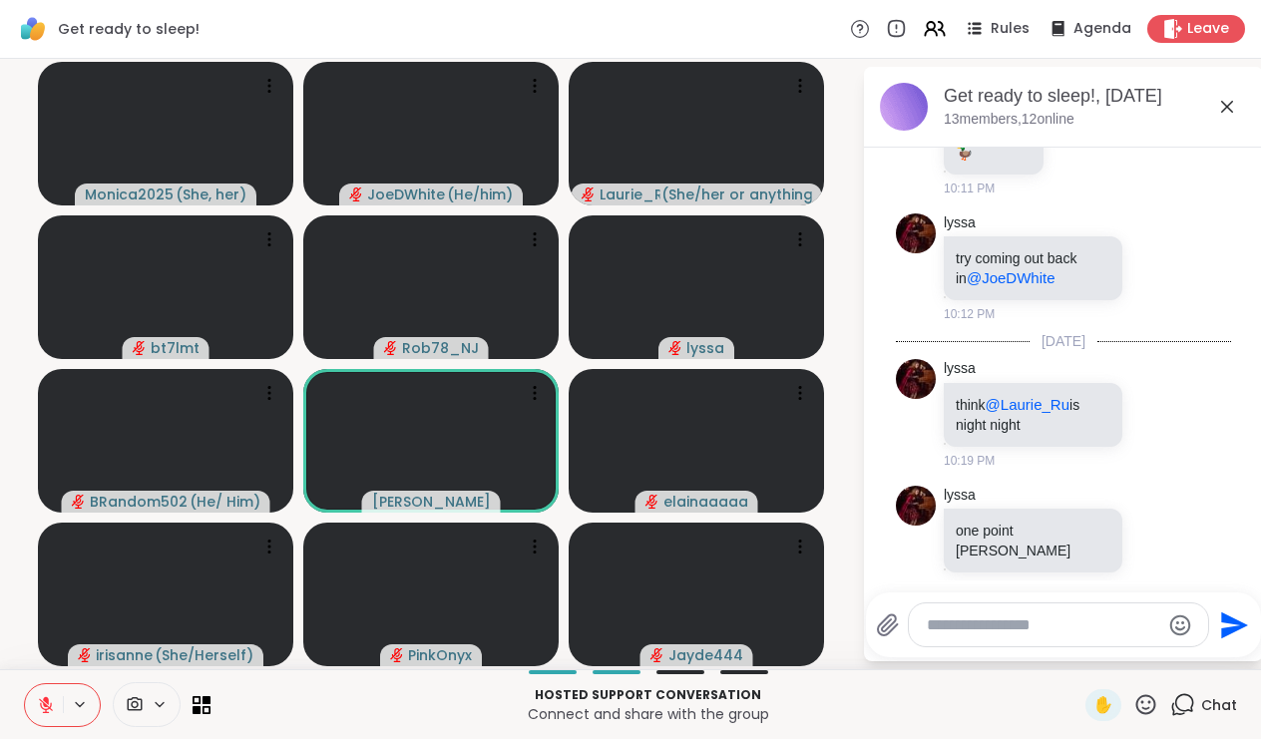
scroll to position [429, 0]
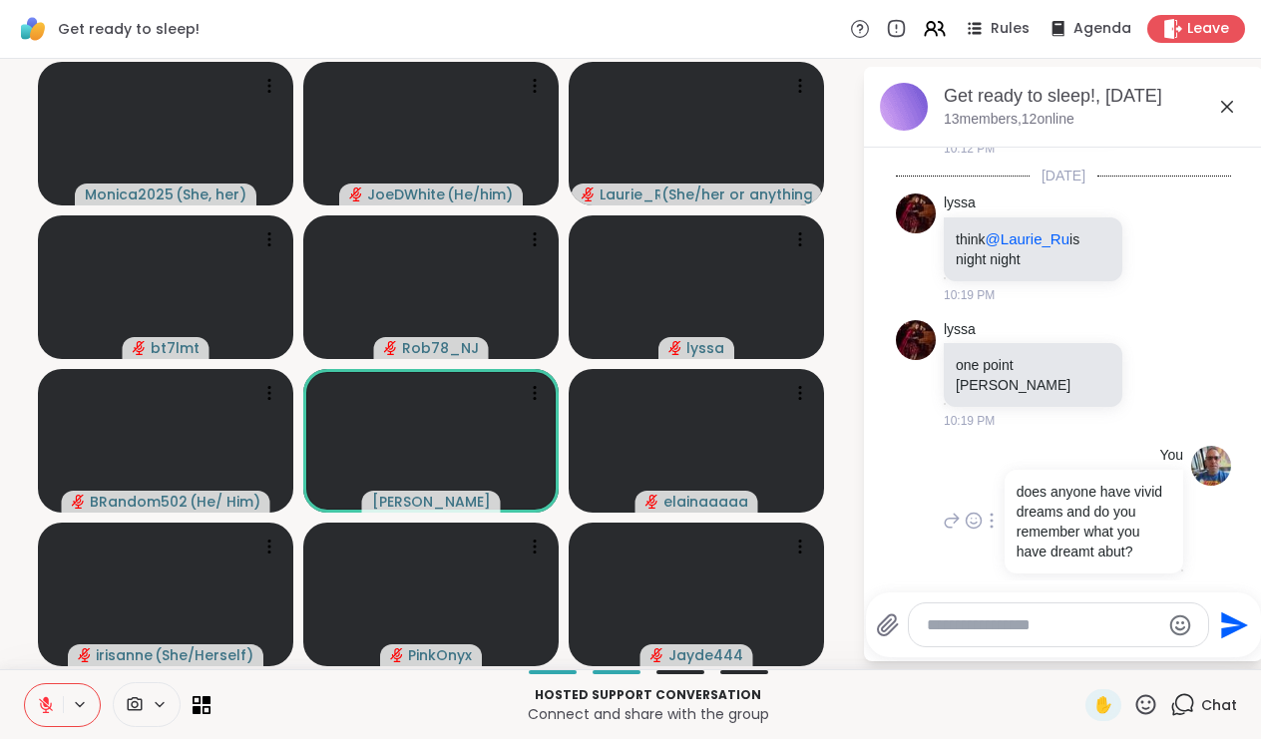
click at [995, 509] on div at bounding box center [992, 521] width 18 height 24
click at [1019, 540] on icon at bounding box center [1015, 550] width 20 height 20
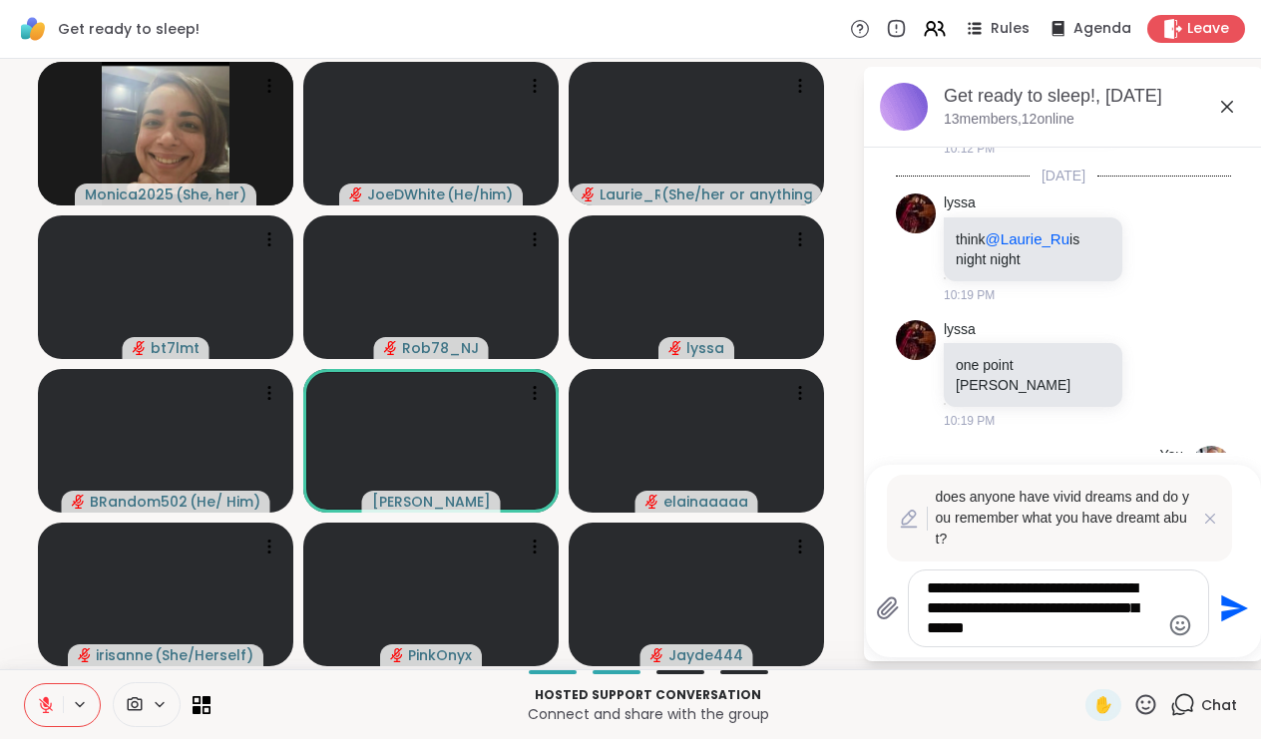
click at [1067, 632] on textarea "**********" at bounding box center [1043, 609] width 232 height 60
type textarea "**********"
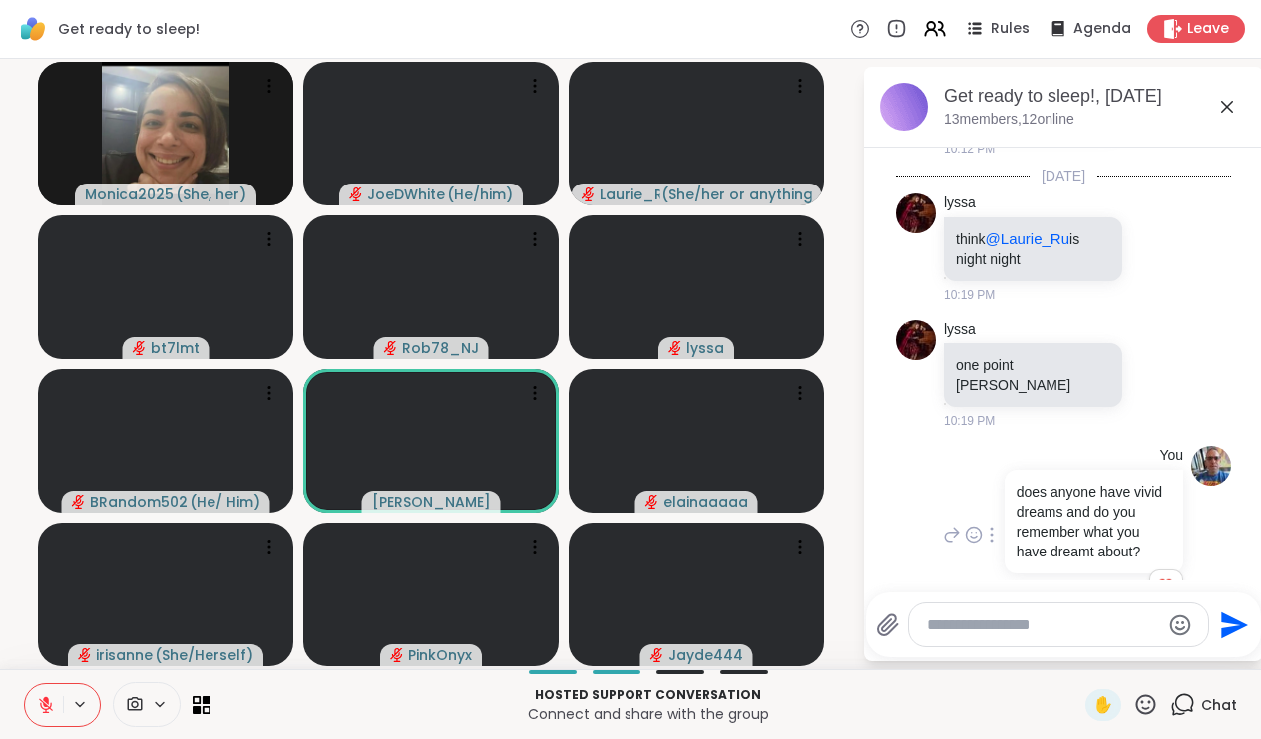
scroll to position [457, 0]
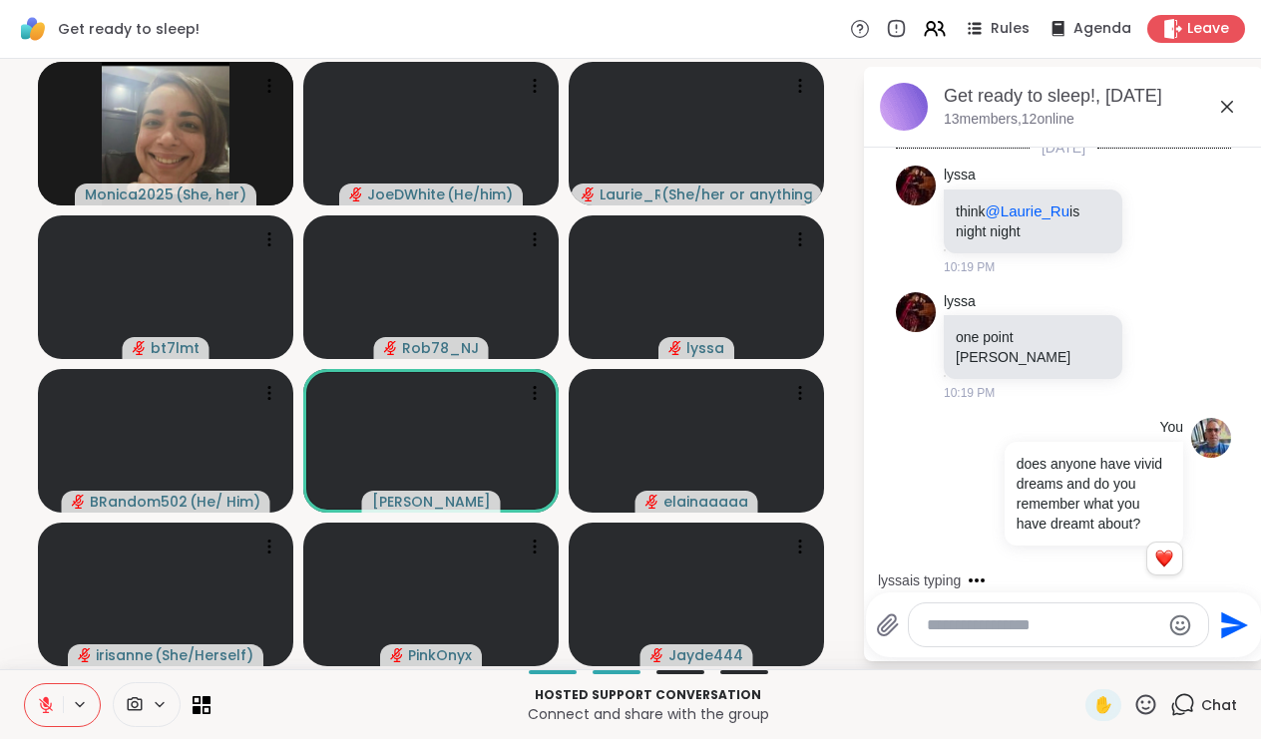
click at [994, 619] on textarea "Type your message" at bounding box center [1043, 625] width 232 height 20
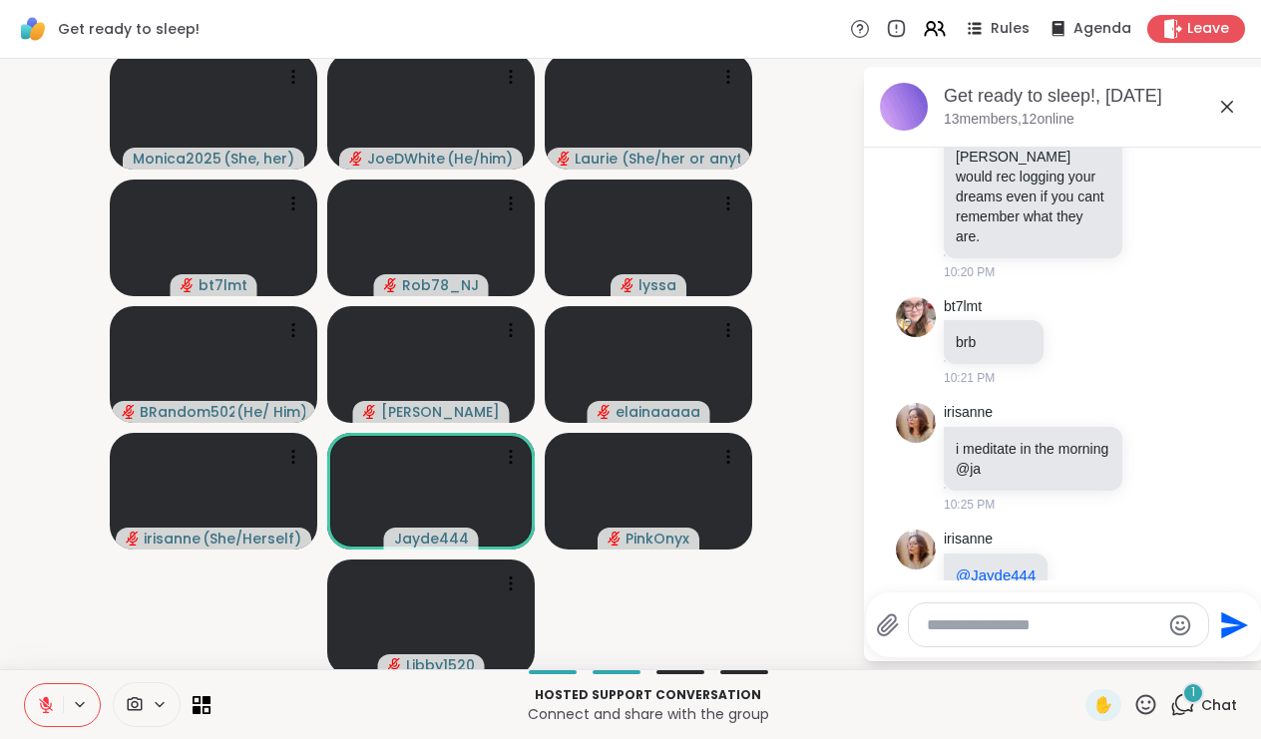
scroll to position [1349, 0]
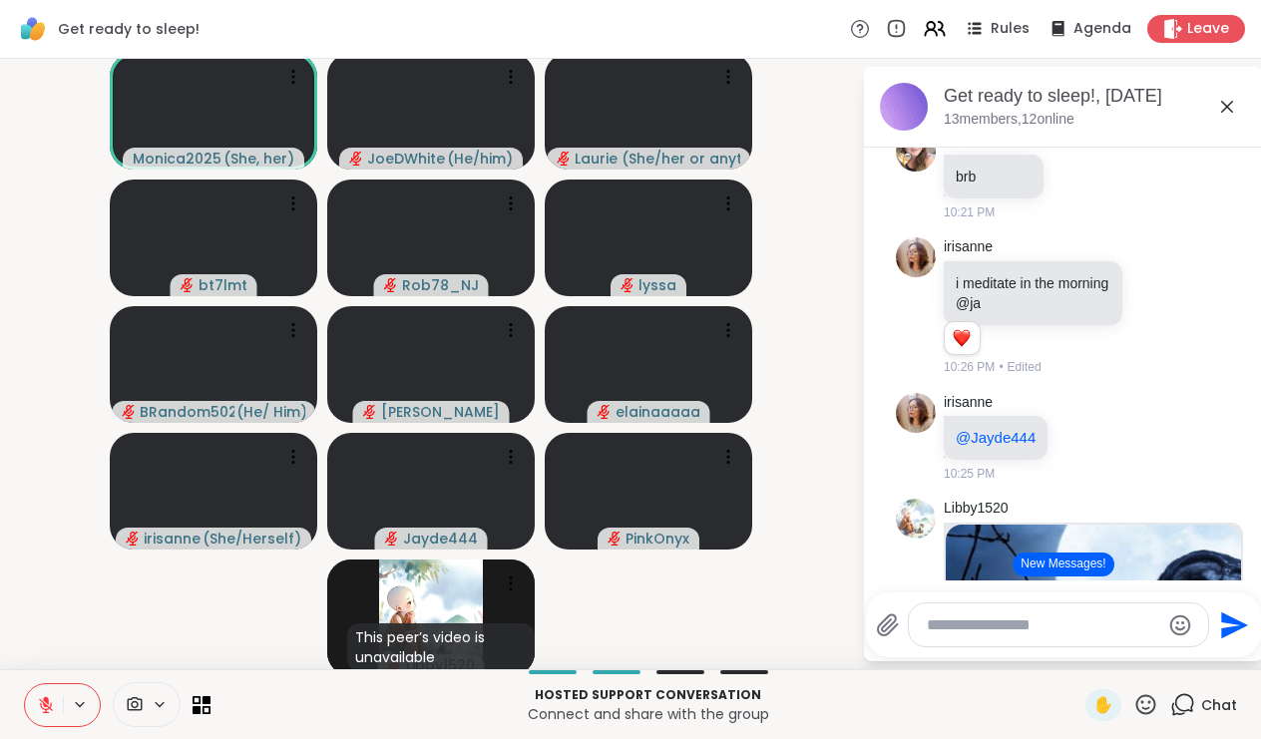
click at [50, 694] on button at bounding box center [44, 705] width 38 height 42
click at [1106, 700] on span "✋" at bounding box center [1103, 705] width 20 height 24
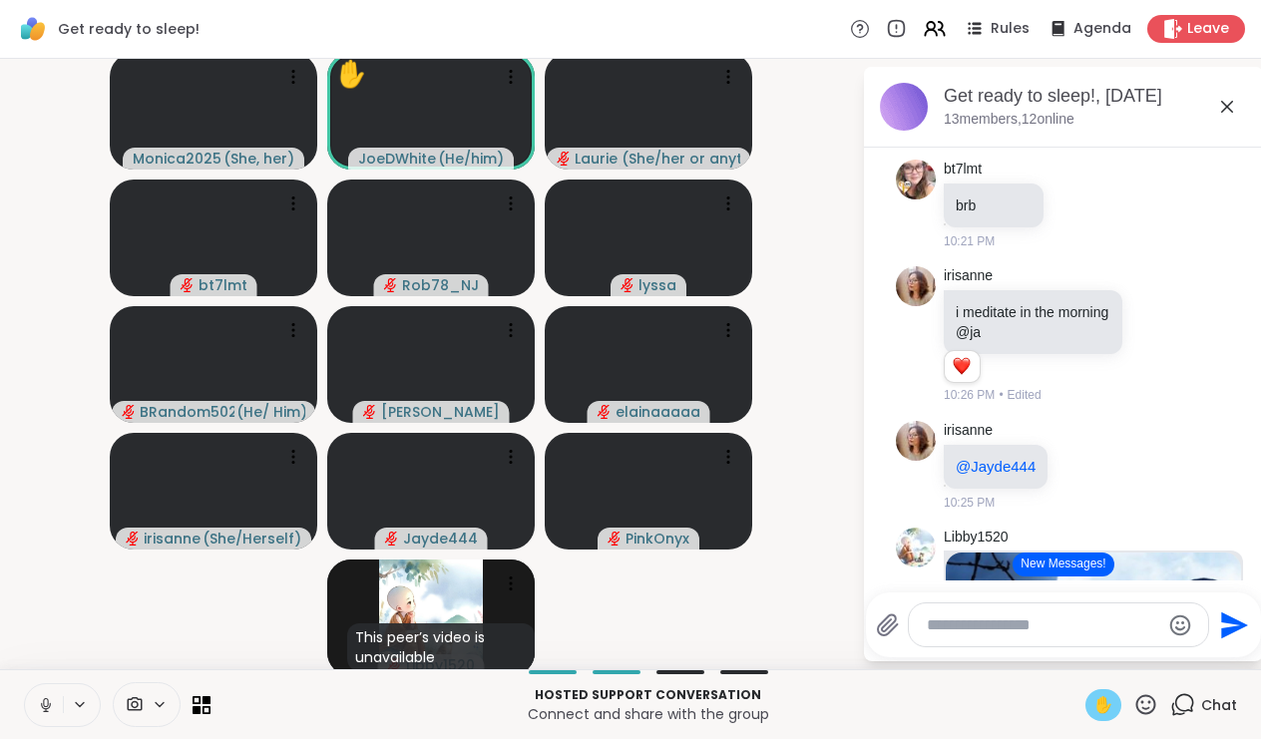
click at [49, 699] on icon at bounding box center [46, 705] width 18 height 18
click at [1109, 710] on span "✋" at bounding box center [1103, 705] width 20 height 24
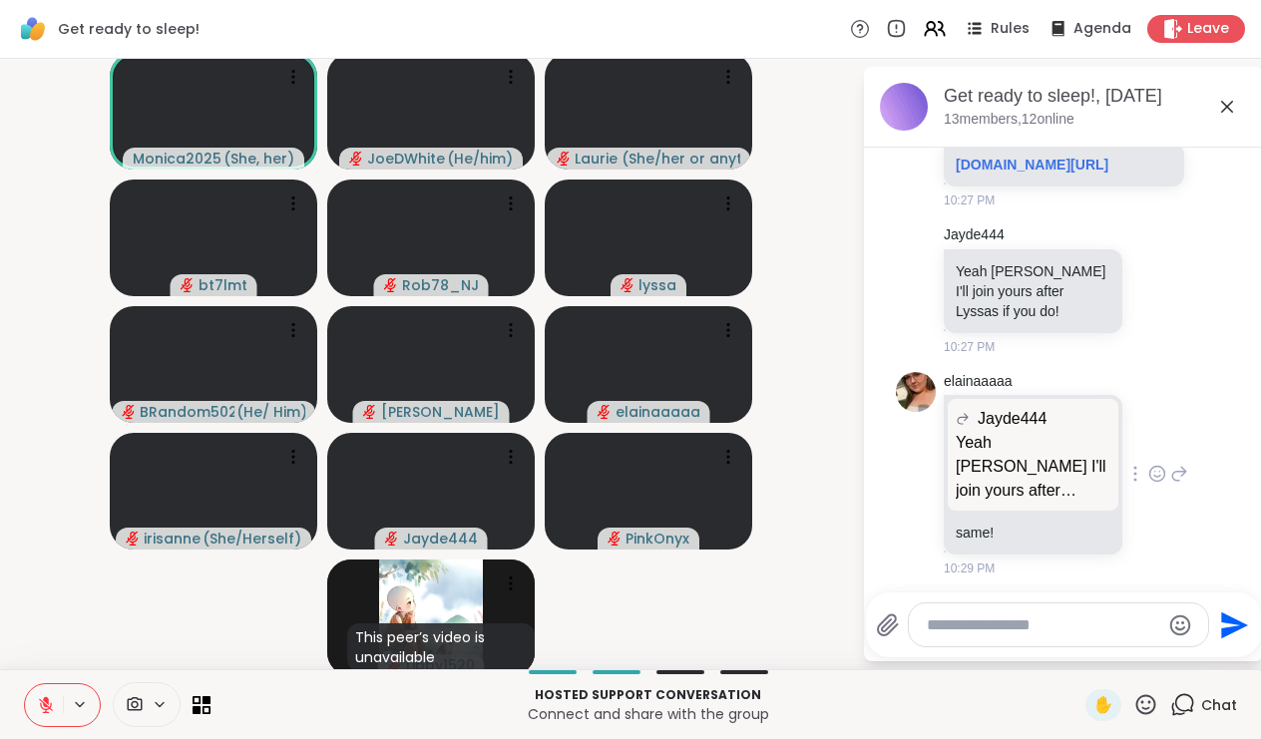
scroll to position [2564, 0]
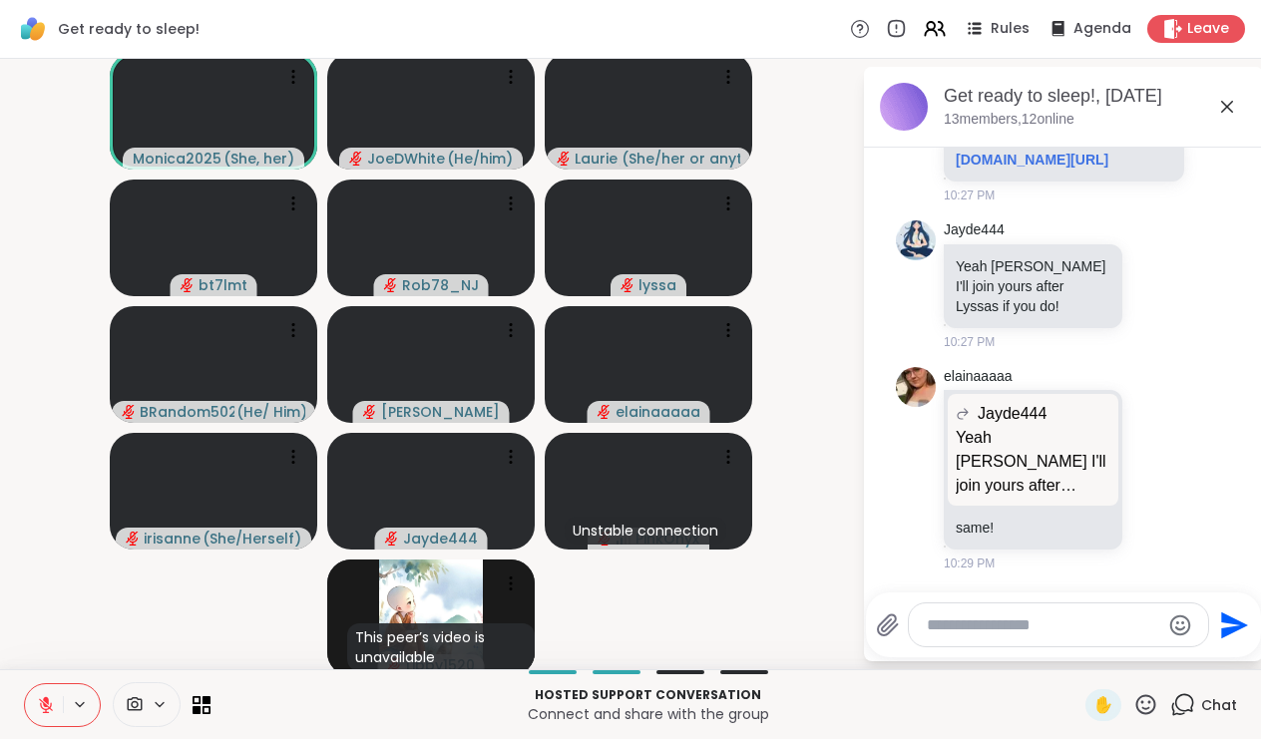
click at [1040, 609] on div at bounding box center [1058, 624] width 299 height 43
click at [1025, 617] on textarea "Type your message" at bounding box center [1043, 625] width 232 height 20
click at [49, 696] on icon at bounding box center [46, 705] width 18 height 18
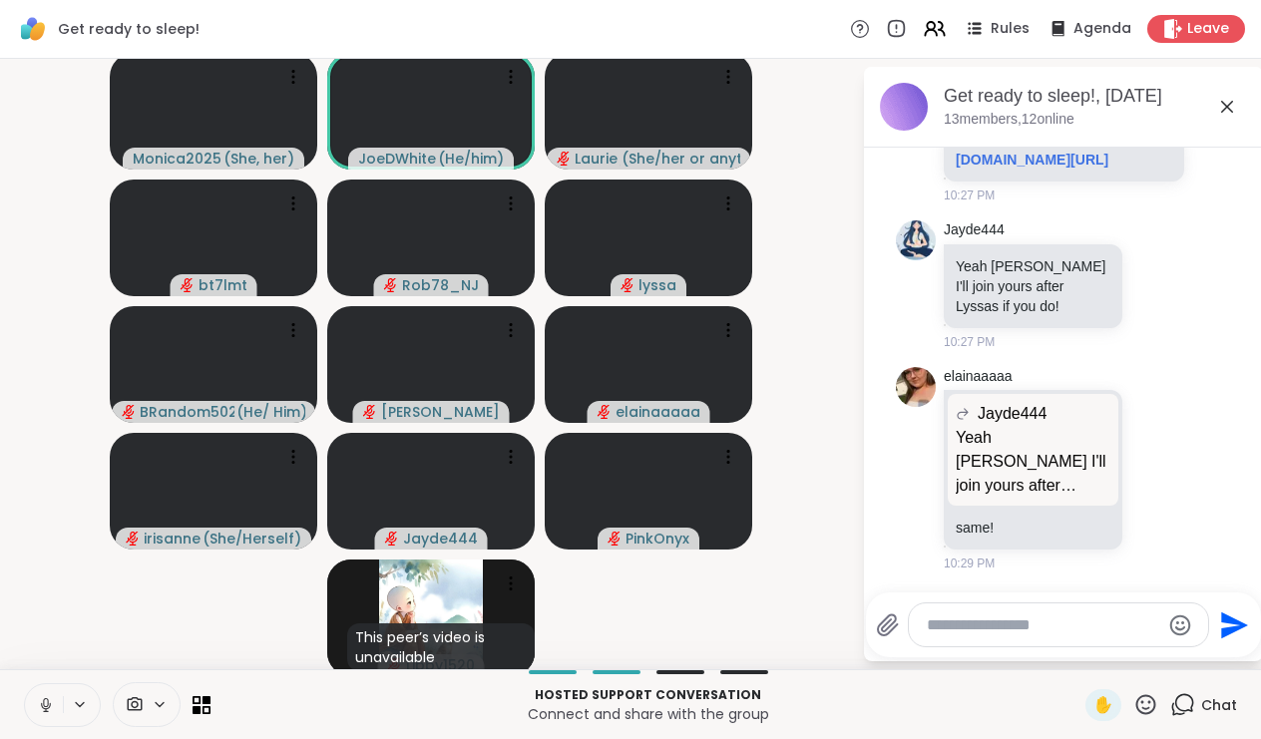
click at [44, 703] on icon at bounding box center [45, 702] width 5 height 9
click at [1047, 619] on textarea "Type your message" at bounding box center [1043, 625] width 232 height 20
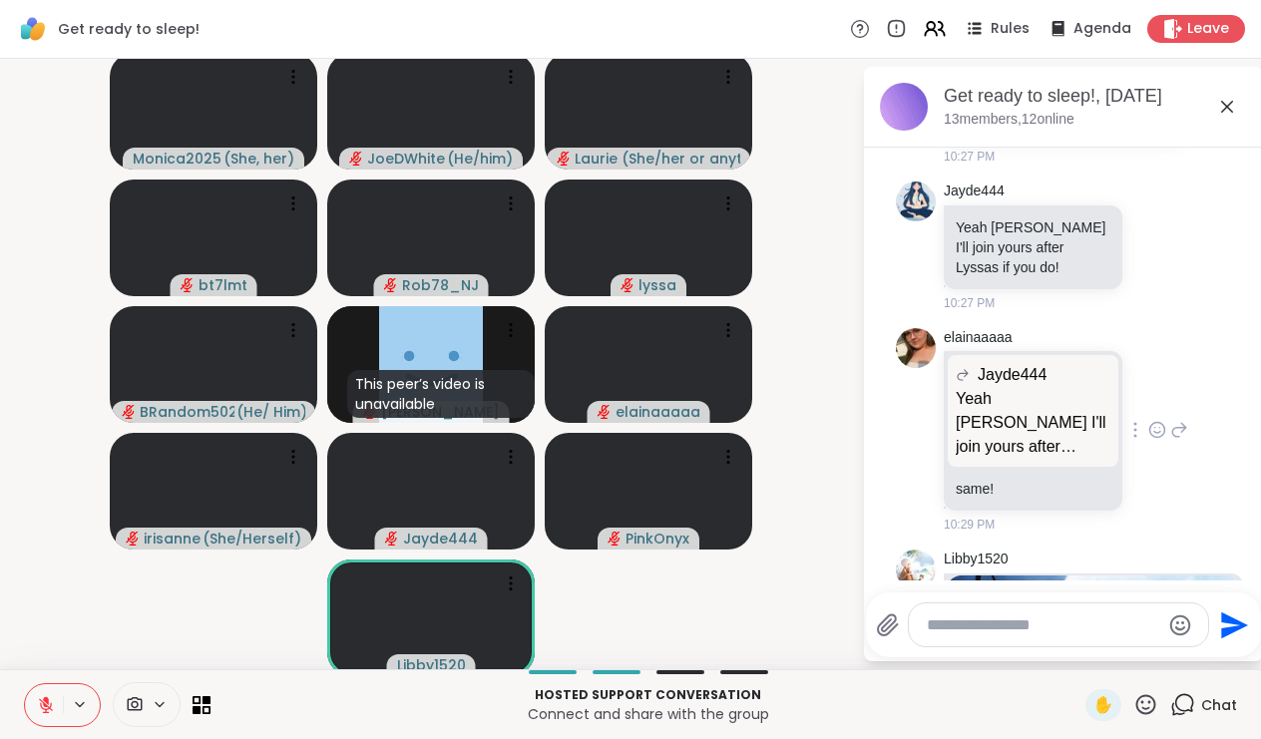
scroll to position [3053, 0]
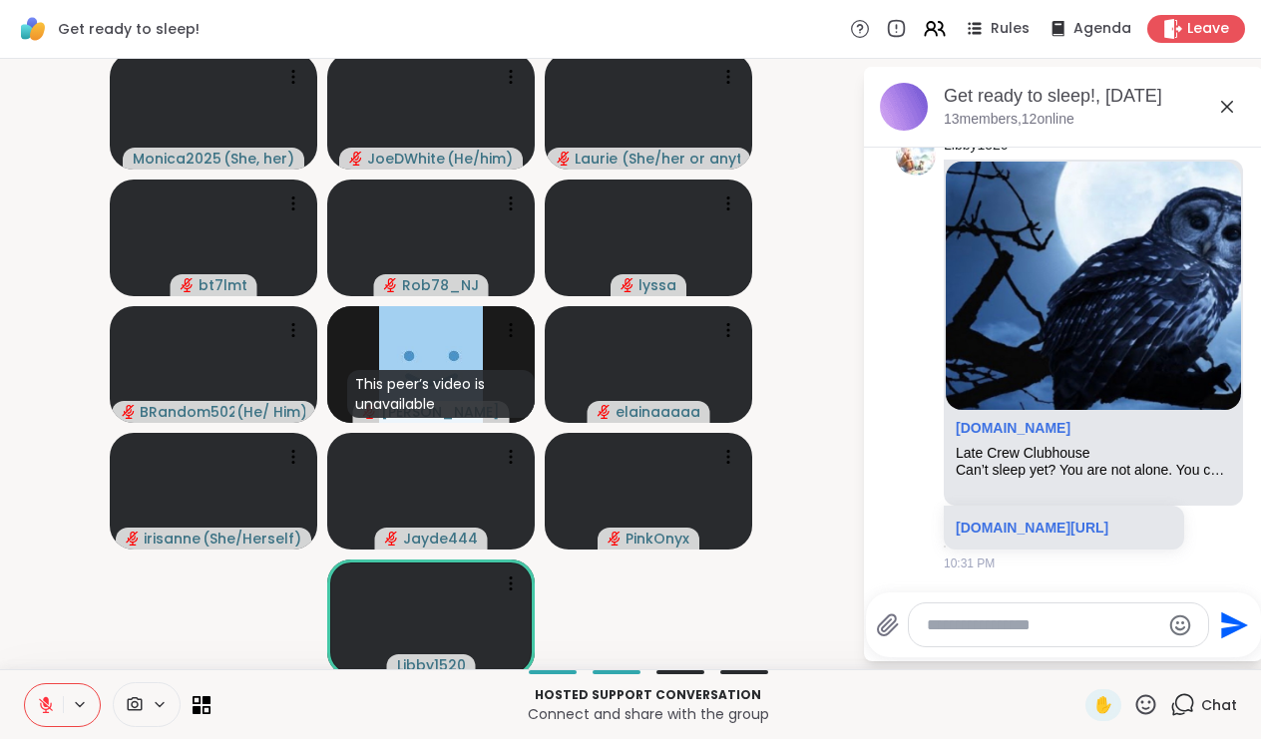
click at [1230, 101] on icon at bounding box center [1227, 107] width 24 height 24
